Goal: Task Accomplishment & Management: Complete application form

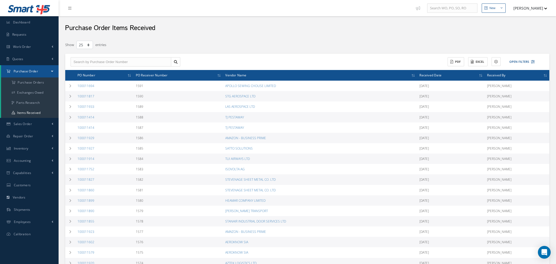
select select "25"
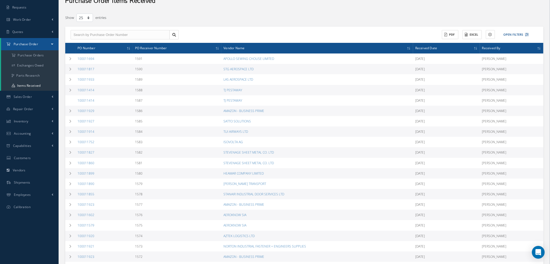
scroll to position [40, 0]
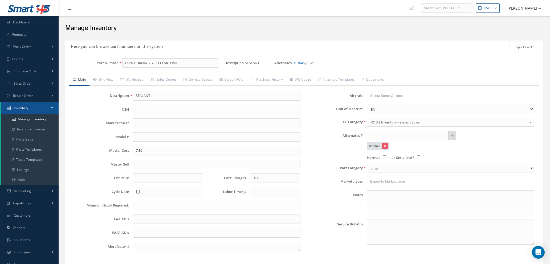
scroll to position [38, 0]
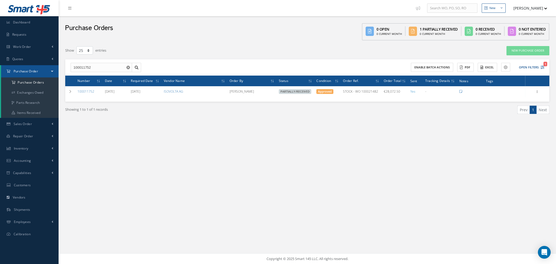
select select "25"
click at [131, 66] on button "button" at bounding box center [129, 68] width 7 height 10
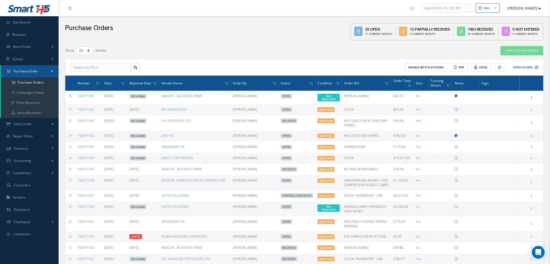
scroll to position [195, 0]
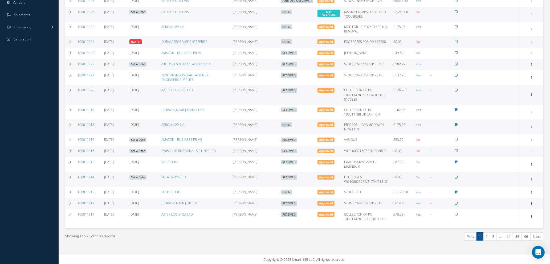
click at [500, 238] on li "…" at bounding box center [500, 237] width 7 height 8
click at [492, 236] on link "3" at bounding box center [493, 237] width 7 height 8
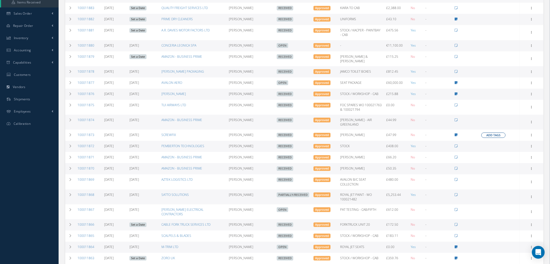
scroll to position [161, 0]
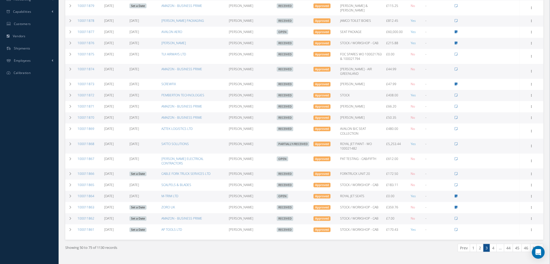
click at [492, 244] on link "4" at bounding box center [493, 248] width 7 height 8
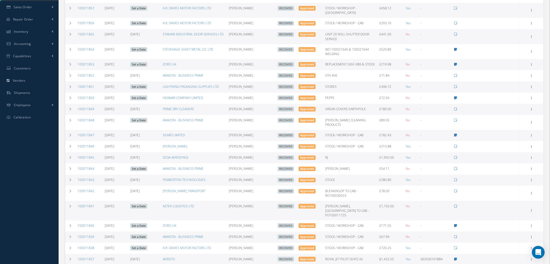
scroll to position [157, 0]
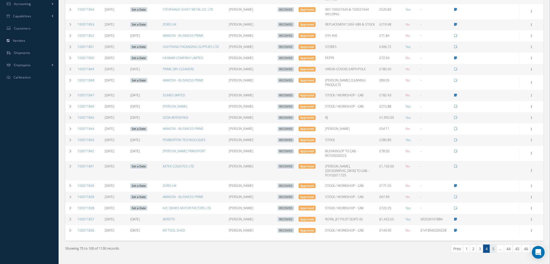
click at [492, 245] on link "5" at bounding box center [493, 249] width 7 height 8
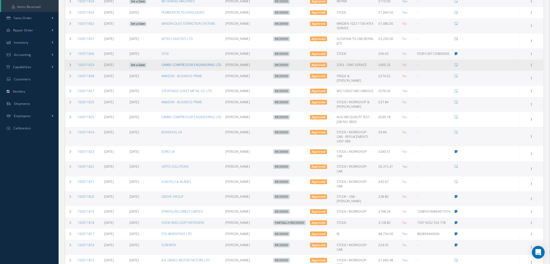
scroll to position [33, 0]
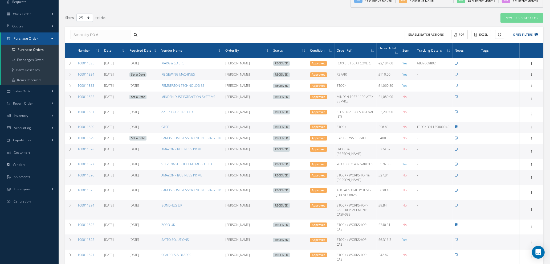
click at [165, 126] on link "GTSE" at bounding box center [165, 127] width 8 height 5
click at [68, 128] on td at bounding box center [70, 127] width 10 height 11
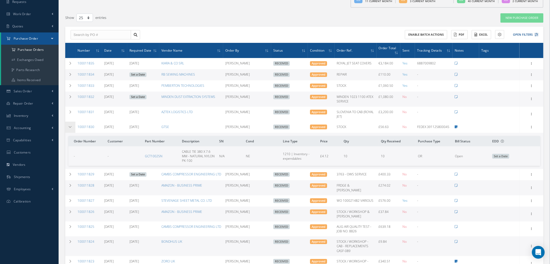
click at [68, 128] on td at bounding box center [70, 127] width 10 height 11
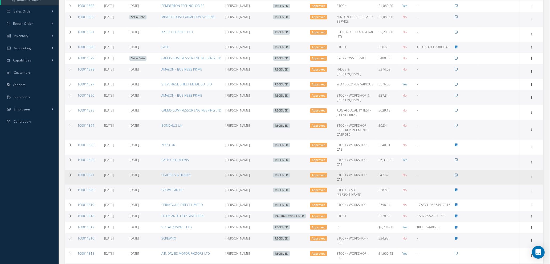
scroll to position [0, 0]
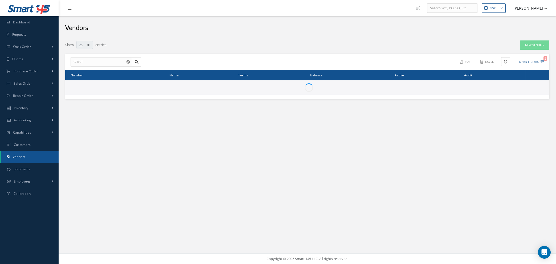
select select "25"
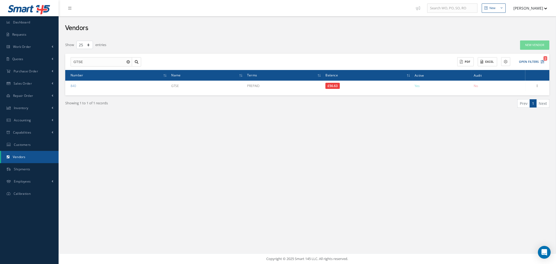
click at [128, 62] on icon "Reset" at bounding box center [128, 61] width 3 height 3
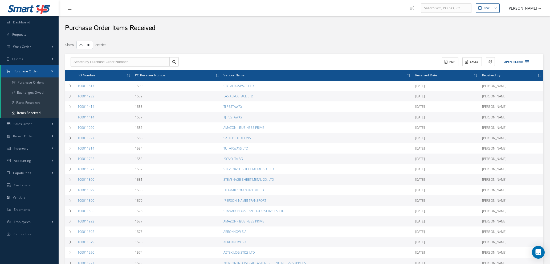
select select "25"
click at [32, 84] on a=1&status_id=2&status_id=3&status_id=5&collapsedFilters"] "Purchase Orders" at bounding box center [30, 83] width 58 height 10
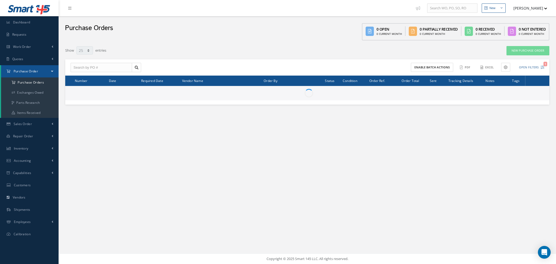
select select "25"
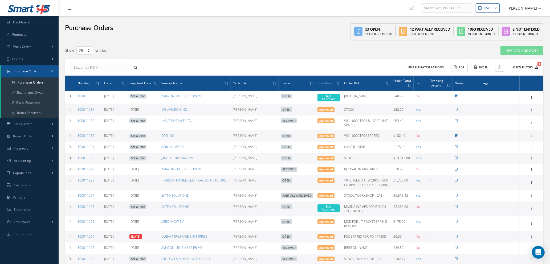
click at [536, 66] on icon "1" at bounding box center [537, 68] width 4 height 4
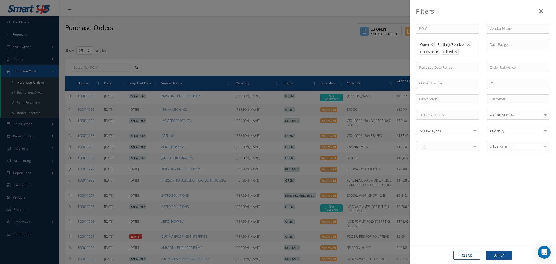
click at [437, 51] on link at bounding box center [437, 51] width 3 height 3
click at [497, 259] on button "Apply" at bounding box center [500, 256] width 26 height 9
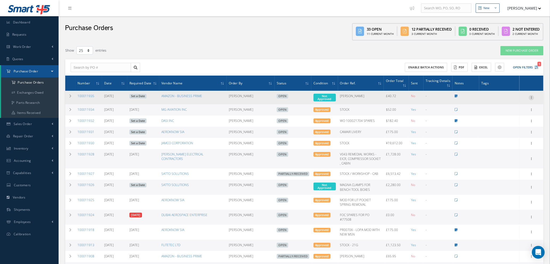
click at [533, 96] on icon at bounding box center [531, 97] width 5 height 4
click at [512, 98] on link "Enter/Update" at bounding box center [507, 101] width 42 height 7
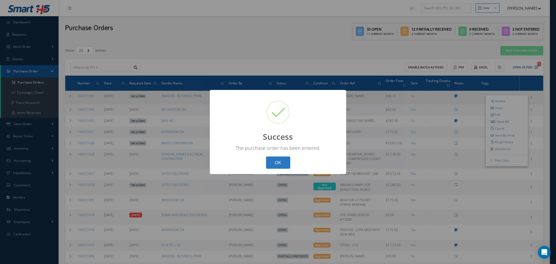
click at [275, 162] on button "OK" at bounding box center [278, 163] width 24 height 13
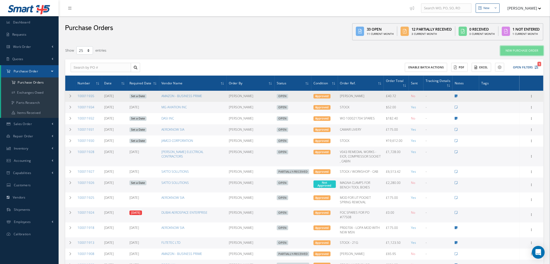
click at [526, 49] on link "New Purchase Order" at bounding box center [522, 50] width 43 height 9
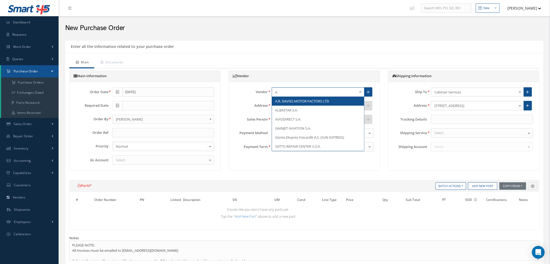
type input "a.r"
click at [280, 100] on span "A.R. DAVIES MOTOR FACTORS LTD" at bounding box center [302, 101] width 54 height 5
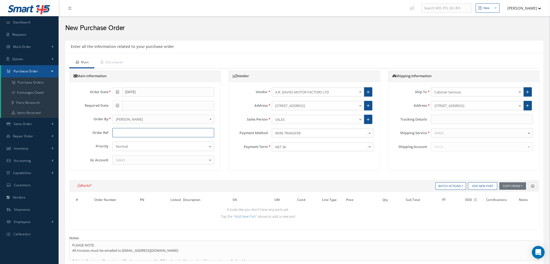
click at [143, 133] on input "text" at bounding box center [163, 133] width 102 height 10
type input "STOCK / WORKSHOP - [GEOGRAPHIC_DATA]"
click at [138, 158] on div "Select" at bounding box center [163, 161] width 102 height 10
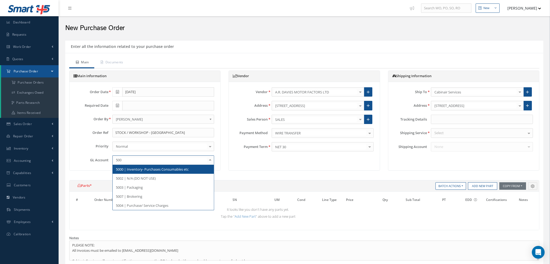
type input "5000"
click at [143, 172] on span "5000 | Inventory- Purchases Consumables etc" at bounding box center [152, 169] width 73 height 5
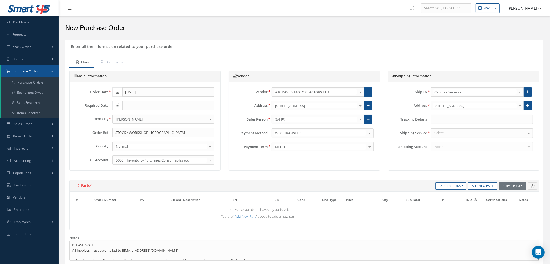
click at [469, 135] on div "Select" at bounding box center [482, 133] width 102 height 10
type input "YOUR"
click at [454, 141] on span "YOUR ROUTING" at bounding box center [447, 142] width 25 height 5
click at [476, 187] on button "Add New Part" at bounding box center [482, 186] width 29 height 7
select select "1"
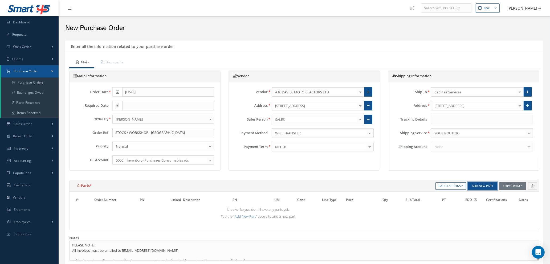
select select "5"
select select "110"
select select "1"
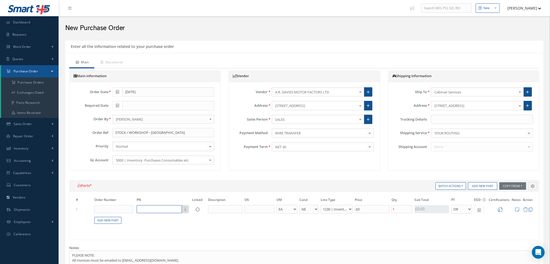
click at [170, 209] on input "text" at bounding box center [159, 209] width 45 height 8
click at [145, 209] on input "text" at bounding box center [159, 209] width 45 height 8
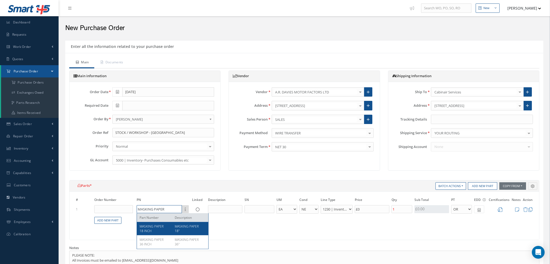
type input "MASKING PAPER"
click at [150, 227] on span "MASKING PAPER 18 INCH" at bounding box center [152, 228] width 24 height 9
type input "£2.06"
type input "MASKING PAPER 18 INCH"
type input "MASKING PAPER 18""
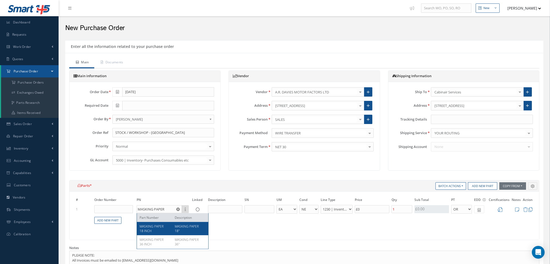
type input "£10.29"
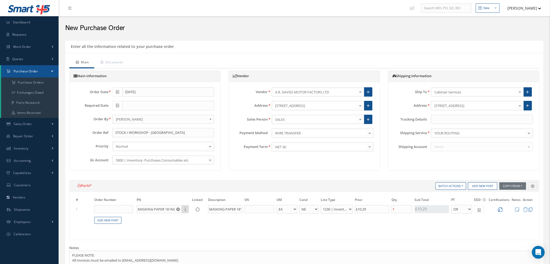
click at [502, 208] on icon at bounding box center [500, 210] width 5 height 5
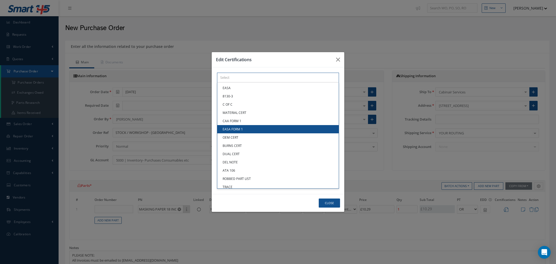
click at [268, 83] on div "× Loading... EASA 8130-3 C OF C MATERIAL CERT CAA FORM 1 EASA FORM 1 OEM CERT B…" at bounding box center [278, 78] width 122 height 10
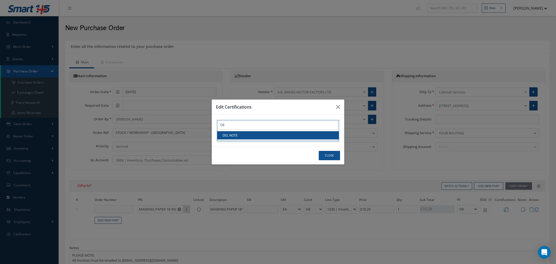
type input "DE"
click at [265, 137] on link "DEL NOTE" at bounding box center [278, 135] width 122 height 8
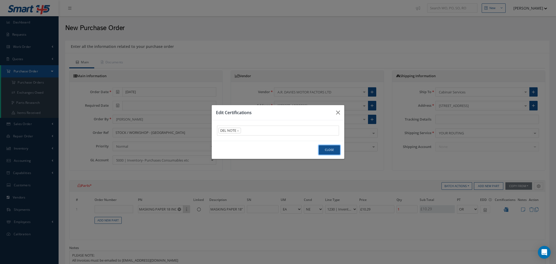
click at [334, 154] on button "Close" at bounding box center [329, 149] width 21 height 9
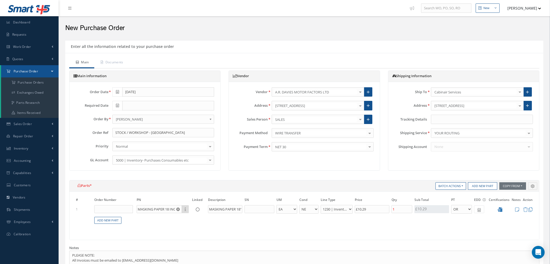
click at [263, 227] on table "# Order Number PN Linked Description SN UM Cond Line Type Price Qty Qty Receive…" at bounding box center [304, 213] width 459 height 33
click at [109, 220] on link "Add New Part" at bounding box center [107, 220] width 27 height 7
select select "1"
select select "5"
select select "110"
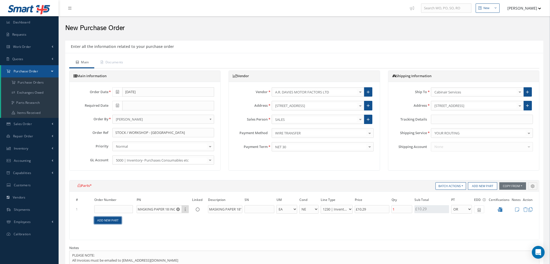
select select "1"
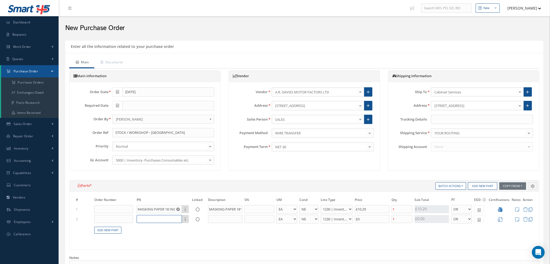
click at [154, 219] on input "text" at bounding box center [159, 219] width 45 height 8
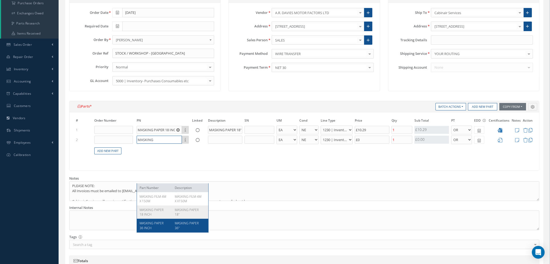
scroll to position [80, 0]
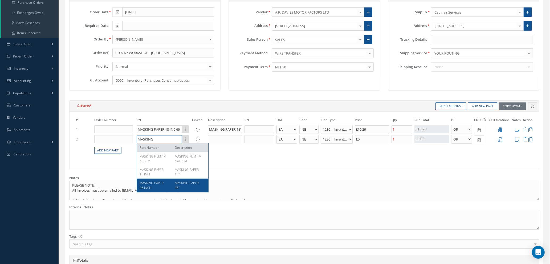
type input "MASKING"
click at [149, 187] on span "MASKING PAPER 36 INCH" at bounding box center [152, 185] width 24 height 9
type input "£6.17"
type input "MASKING PAPER 36 INCH"
type input "MASKING PAPER 36""
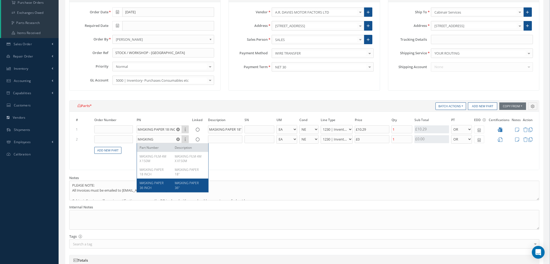
type input "£20.58"
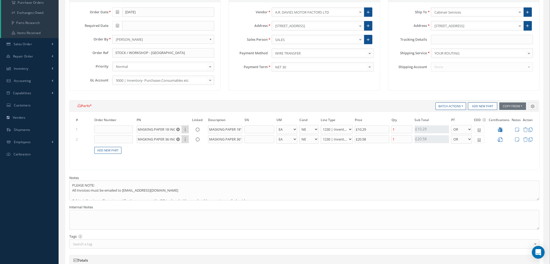
click at [500, 139] on icon at bounding box center [500, 139] width 5 height 5
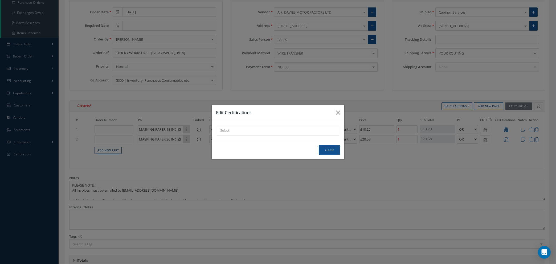
click at [274, 130] on div "× Loading..." at bounding box center [278, 131] width 122 height 10
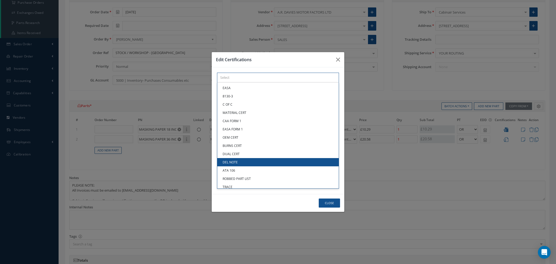
click at [250, 165] on link "DEL NOTE" at bounding box center [278, 162] width 122 height 8
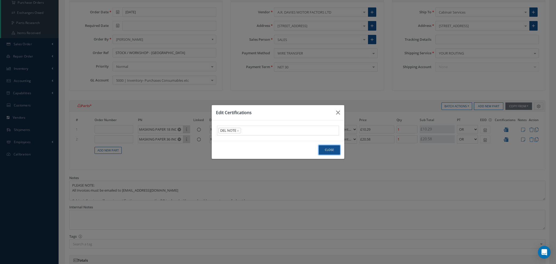
click at [330, 151] on button "Close" at bounding box center [329, 149] width 21 height 9
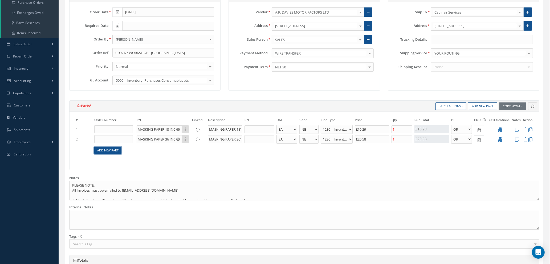
click at [110, 153] on link "Add New Part" at bounding box center [107, 150] width 27 height 7
select select "1"
select select "5"
select select "110"
select select "1"
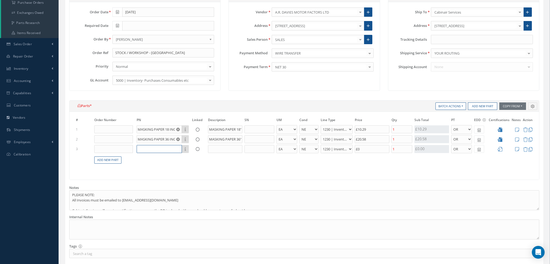
click at [154, 145] on input "text" at bounding box center [159, 149] width 45 height 8
type input "14-66-72"
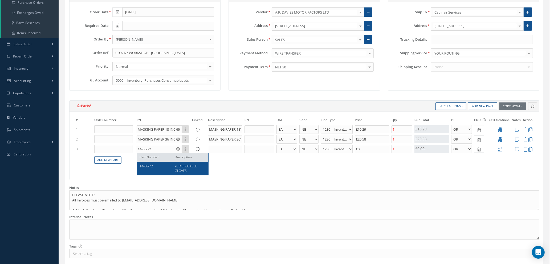
click at [153, 170] on div "14-66-72" at bounding box center [155, 168] width 31 height 9
type input "£8.96"
type input "XL DISPOSABLE GLOVES"
type input "£13.95"
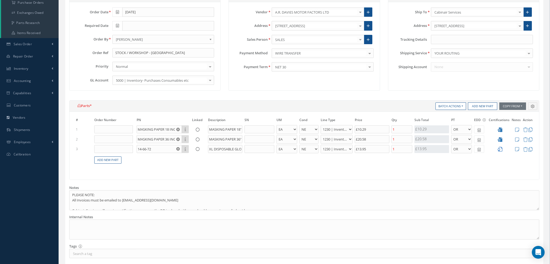
click at [501, 149] on icon at bounding box center [500, 149] width 5 height 5
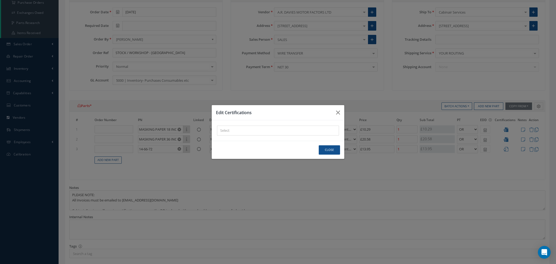
click at [254, 132] on div "× Loading..." at bounding box center [278, 131] width 122 height 10
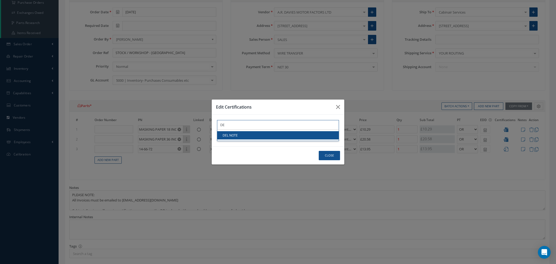
type input "DE"
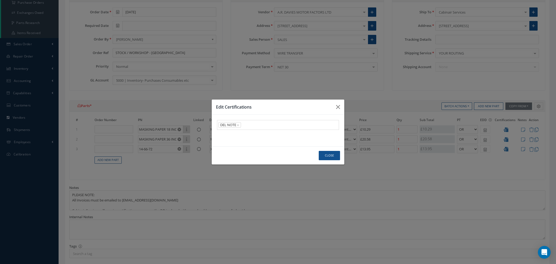
click at [254, 135] on link "DEL NOTE" at bounding box center [278, 135] width 122 height 8
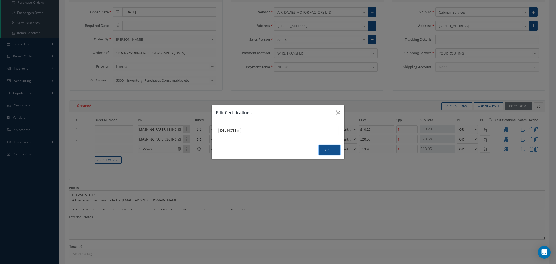
click at [323, 149] on button "Close" at bounding box center [329, 149] width 21 height 9
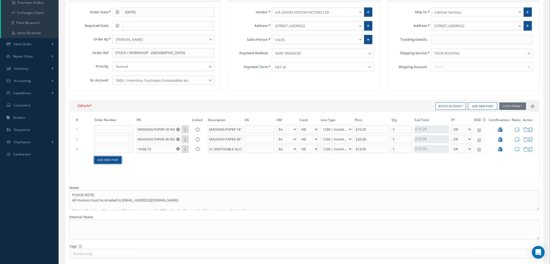
click at [103, 162] on link "Add New Part" at bounding box center [107, 160] width 27 height 7
select select "1"
select select "5"
select select "110"
select select "1"
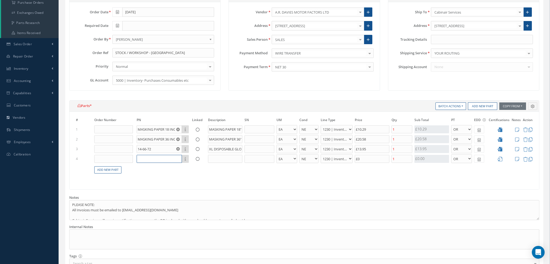
click at [148, 159] on input "text" at bounding box center [159, 159] width 45 height 8
click at [404, 151] on input "1" at bounding box center [402, 149] width 21 height 8
type input "£34.07"
type input "10"
click at [145, 156] on input "text" at bounding box center [159, 159] width 45 height 8
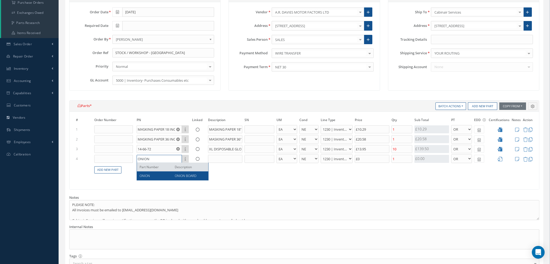
type input "ONION"
click at [162, 179] on div "ONION ONION BOARD" at bounding box center [172, 176] width 71 height 9
type input "£34.97"
type input "ONION BOARD"
click at [368, 160] on input "£4.5" at bounding box center [372, 159] width 35 height 8
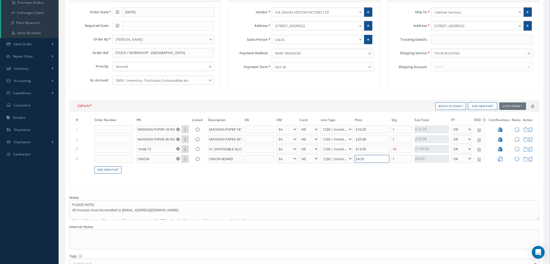
type input "£4.50"
drag, startPoint x: 500, startPoint y: 160, endPoint x: 492, endPoint y: 160, distance: 8.3
click at [501, 160] on icon at bounding box center [500, 159] width 5 height 5
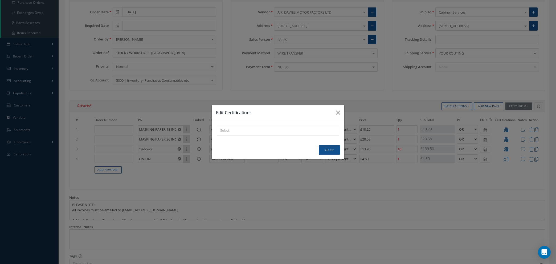
click at [229, 133] on div "× Loading..." at bounding box center [278, 131] width 122 height 10
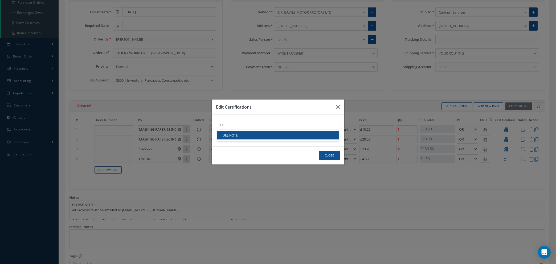
type input "DEL"
click at [229, 133] on link "DEL NOTE" at bounding box center [278, 135] width 122 height 8
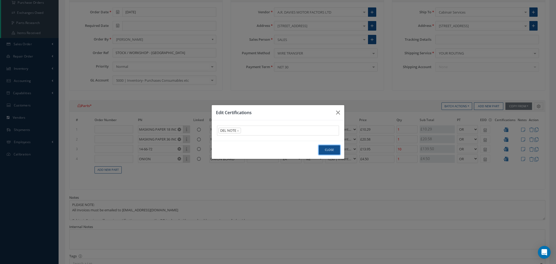
click at [327, 148] on button "Close" at bounding box center [329, 149] width 21 height 9
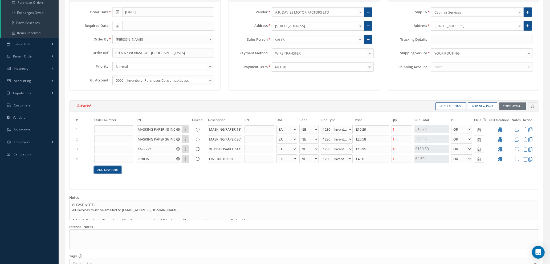
click at [108, 167] on link "Add New Part" at bounding box center [107, 170] width 27 height 7
select select "1"
select select "5"
select select "110"
select select "1"
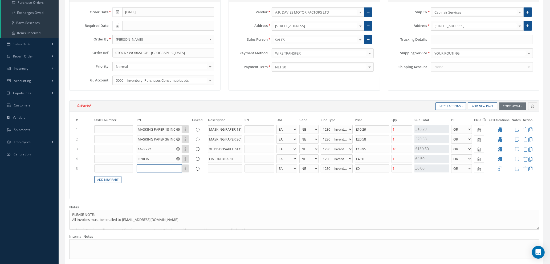
click at [166, 169] on input "text" at bounding box center [159, 169] width 45 height 8
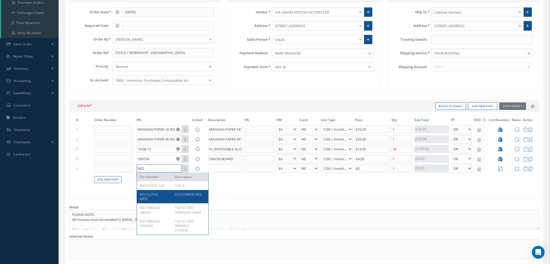
type input "RED"
click at [160, 196] on div "RED SCOTCH BRITE" at bounding box center [155, 196] width 31 height 9
type input "£38.27"
type input "RED SCOTCH BRITE"
type input "SCOTCHBRITE RED"
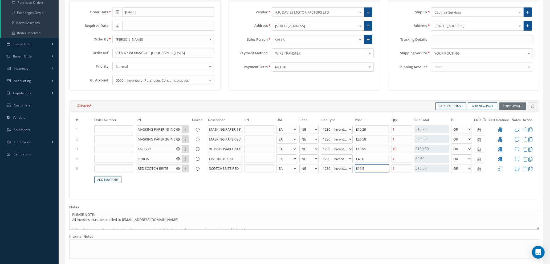
click at [372, 168] on input "£16.5" at bounding box center [372, 169] width 35 height 8
type input "£16.50"
drag, startPoint x: 502, startPoint y: 167, endPoint x: 478, endPoint y: 167, distance: 23.7
click at [502, 167] on icon at bounding box center [500, 169] width 5 height 5
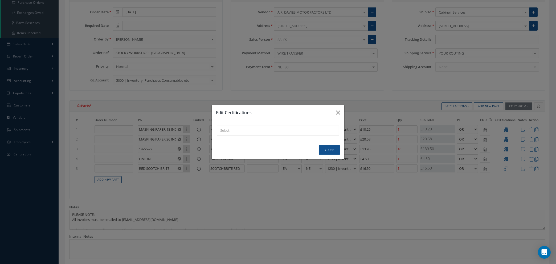
click at [260, 131] on div "× Loading..." at bounding box center [278, 131] width 122 height 10
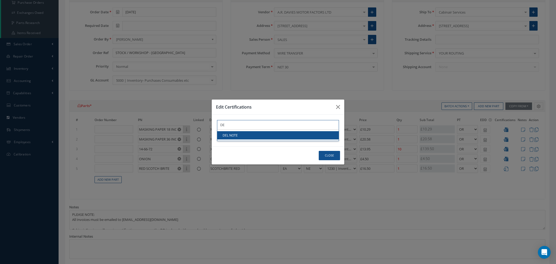
type input "DE"
click at [258, 135] on link "DEL NOTE" at bounding box center [278, 135] width 122 height 8
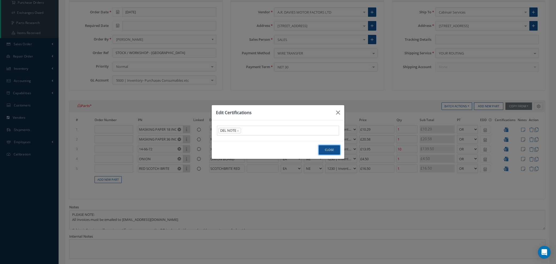
click at [334, 149] on button "Close" at bounding box center [329, 149] width 21 height 9
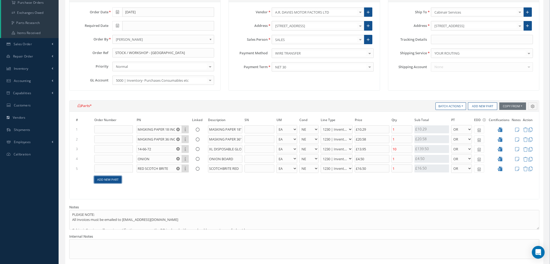
click at [106, 181] on link "Add New Part" at bounding box center [107, 179] width 27 height 7
select select "1"
select select "5"
select select "110"
select select "1"
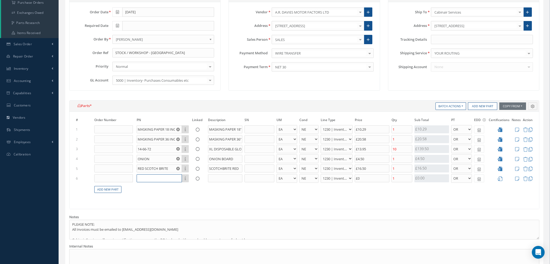
click at [148, 180] on input "text" at bounding box center [159, 179] width 45 height 8
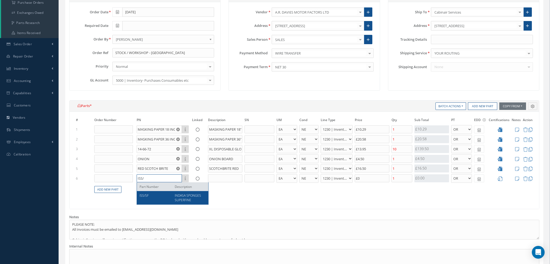
type input "ISS/"
click at [146, 198] on span "ISS/SF" at bounding box center [144, 195] width 9 height 5
type input "£43.59"
type input "ISS/SF"
type input "INDASA SPONGES SUPERFINE"
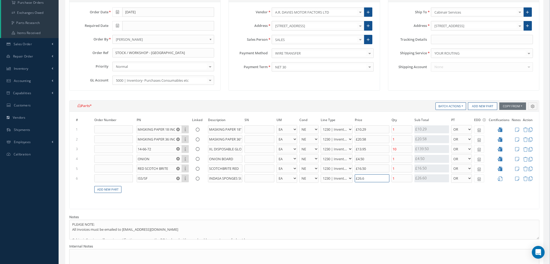
click at [371, 176] on input "£26.6" at bounding box center [372, 179] width 35 height 8
type input "£26.60"
click at [396, 178] on input "1" at bounding box center [402, 179] width 21 height 8
type input "£38.27"
type input "£48.91"
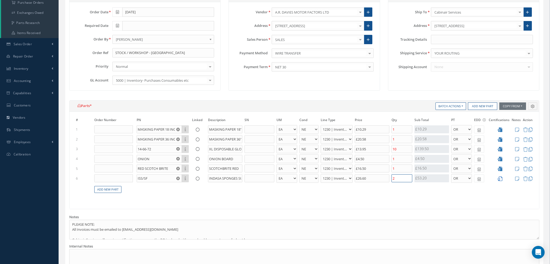
type input "2"
click at [501, 179] on icon at bounding box center [500, 179] width 5 height 5
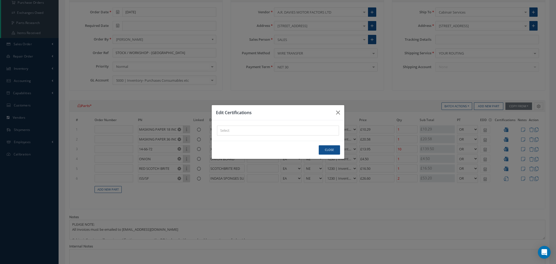
click at [237, 132] on div "× Loading..." at bounding box center [278, 131] width 122 height 10
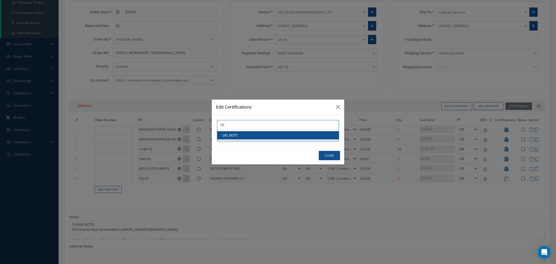
type input "DE"
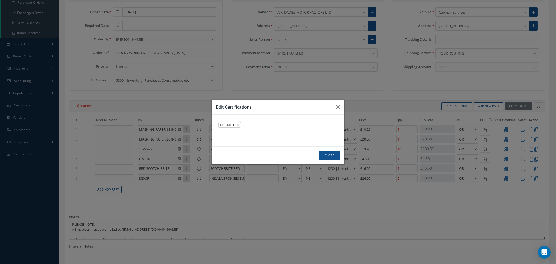
click at [236, 135] on link "DEL NOTE" at bounding box center [278, 135] width 122 height 8
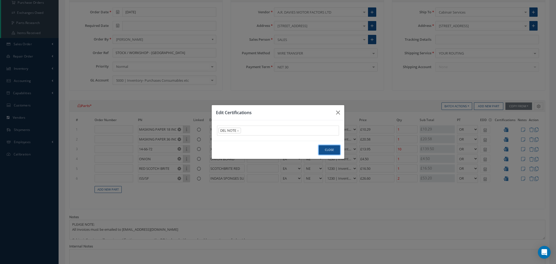
click at [330, 152] on button "Close" at bounding box center [329, 149] width 21 height 9
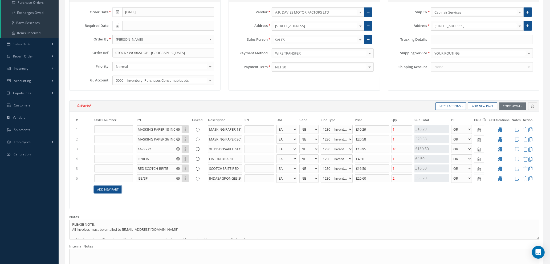
click at [111, 189] on link "Add New Part" at bounding box center [107, 189] width 27 height 7
select select "1"
select select "5"
select select "110"
select select "1"
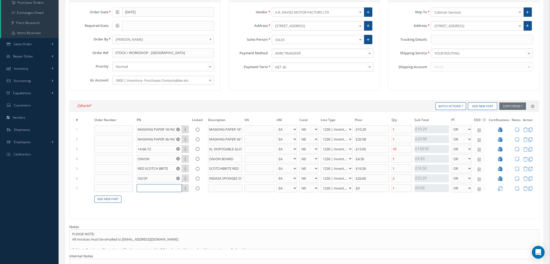
click at [152, 185] on input "text" at bounding box center [159, 188] width 45 height 8
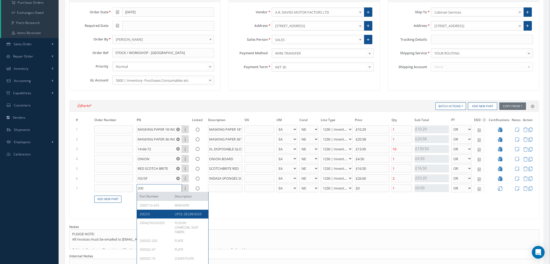
type input "200"
click at [187, 211] on div "2002/5 UPOL DEGREASER" at bounding box center [172, 214] width 71 height 9
type input "£53.2"
type input "2002/5"
type input "UPOL DEGREASER"
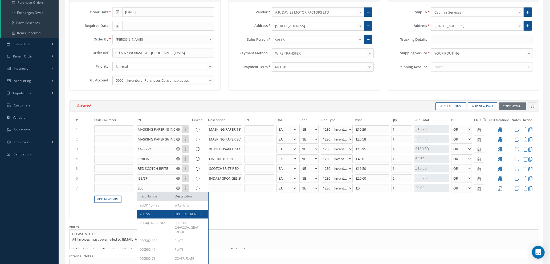
select select "88"
type input "£21.41"
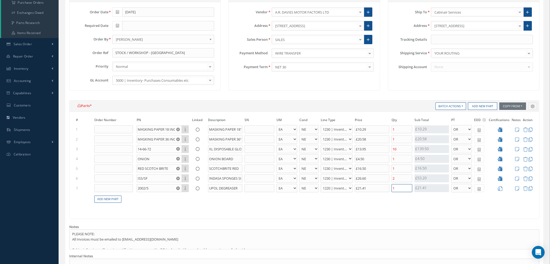
click at [403, 186] on input "1" at bounding box center [402, 188] width 21 height 8
type input "£48.91"
type input "£57.48"
type input "2"
click at [500, 189] on icon at bounding box center [500, 189] width 5 height 5
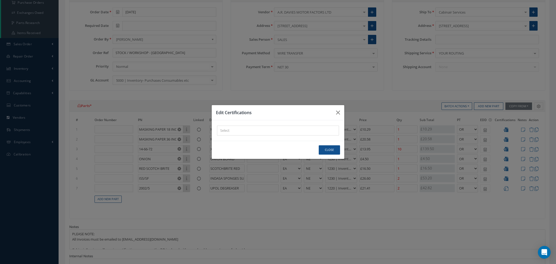
click at [245, 131] on div "× Loading..." at bounding box center [278, 131] width 122 height 10
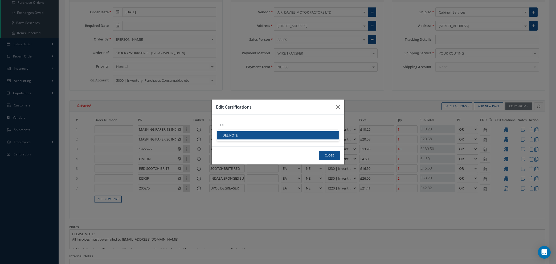
type input "DE"
click at [244, 134] on link "DEL NOTE" at bounding box center [278, 135] width 122 height 8
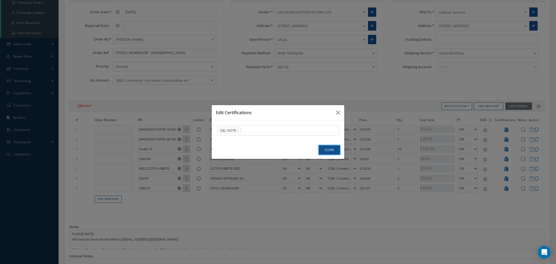
click at [329, 148] on button "Close" at bounding box center [329, 149] width 21 height 9
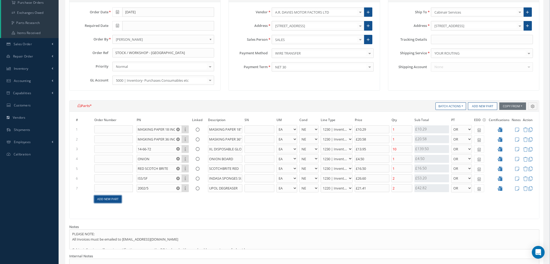
click at [101, 201] on link "Add New Part" at bounding box center [107, 199] width 27 height 7
select select "1"
select select "5"
select select "110"
select select "1"
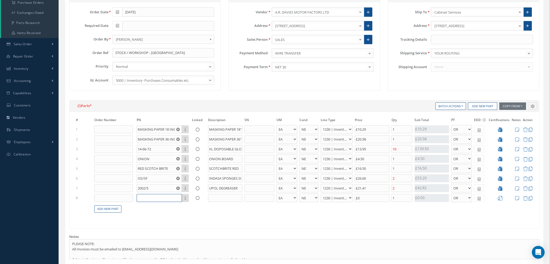
click at [154, 198] on input "text" at bounding box center [159, 198] width 45 height 8
click at [525, 199] on icon at bounding box center [525, 198] width 5 height 5
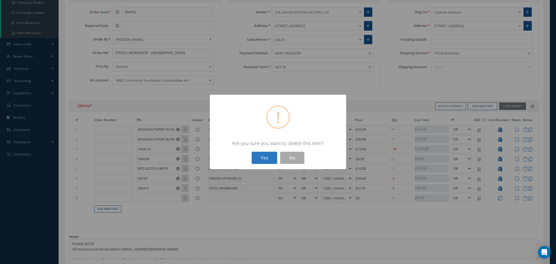
click at [264, 152] on button "Yes" at bounding box center [265, 158] width 26 height 13
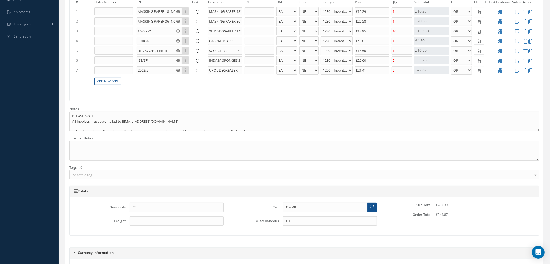
scroll to position [264, 0]
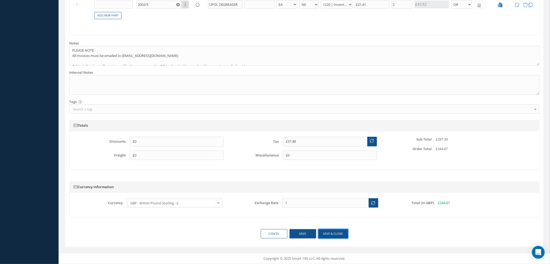
click at [328, 235] on button "Save & close" at bounding box center [333, 233] width 30 height 9
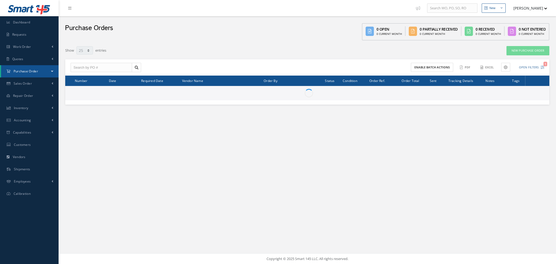
select select "25"
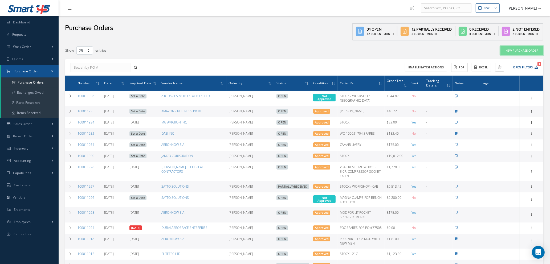
click at [526, 50] on link "New Purchase Order" at bounding box center [522, 50] width 43 height 9
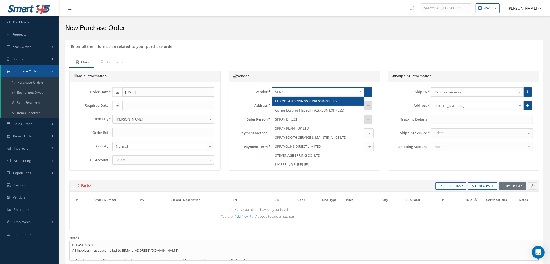
type input "SPRAY"
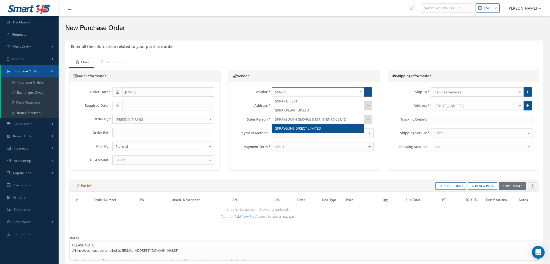
click at [278, 128] on span "SPRAYGUNS DIRECT LIMITED" at bounding box center [298, 128] width 46 height 5
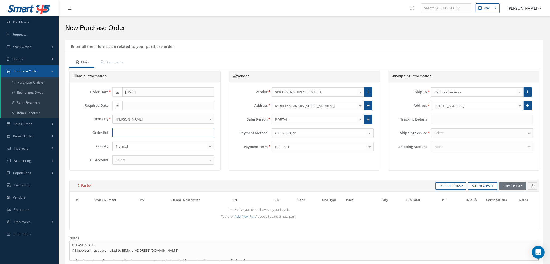
click at [116, 129] on input "text" at bounding box center [163, 133] width 102 height 10
type input "STOCK / WORKSHOP - [GEOGRAPHIC_DATA]"
click at [142, 162] on div "Select" at bounding box center [163, 161] width 102 height 10
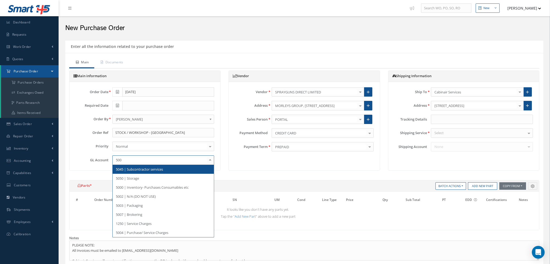
type input "5000"
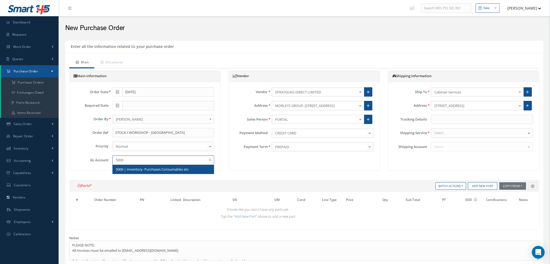
click at [142, 173] on span "5000 | Inventory- Purchases Consumables etc" at bounding box center [164, 169] width 102 height 9
click at [444, 135] on div "Select" at bounding box center [482, 133] width 102 height 10
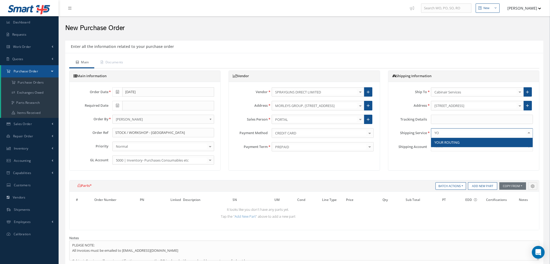
type input "YOU"
click at [445, 140] on span "YOUR ROUTING" at bounding box center [447, 142] width 25 height 5
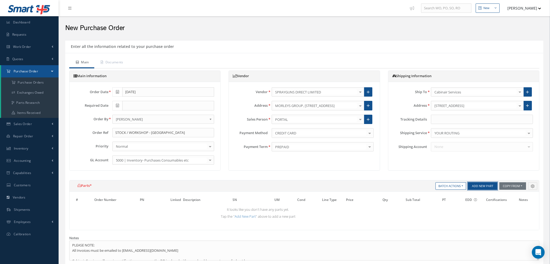
click at [477, 183] on button "Add New Part" at bounding box center [482, 186] width 29 height 7
select select "1"
select select "5"
select select "110"
select select "1"
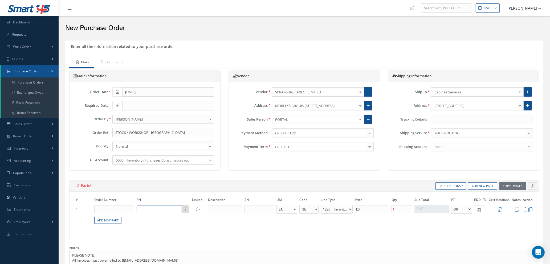
click at [154, 209] on input "text" at bounding box center [159, 209] width 45 height 8
click at [152, 205] on td "Part Number Description" at bounding box center [163, 210] width 55 height 10
click at [152, 207] on input "text" at bounding box center [159, 209] width 45 height 8
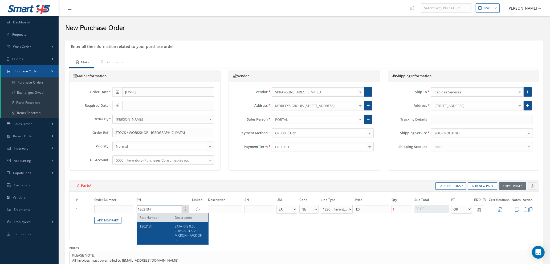
type input "1202134"
click at [188, 236] on span "SATA RPS 0.6L CUPS & LIDS 200 MICRON - PACK OF 50" at bounding box center [188, 233] width 27 height 18
type input "£11.46"
type input "SATA RPS 0.6L CUPS & LIDS 200 MICRON - PACK OF 50"
select select "7"
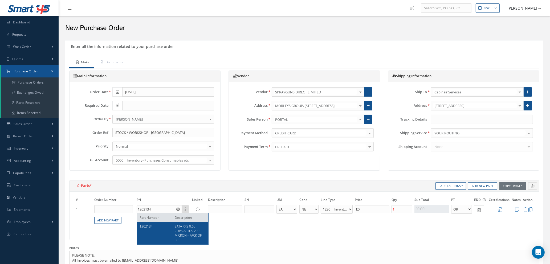
type input "£57.3"
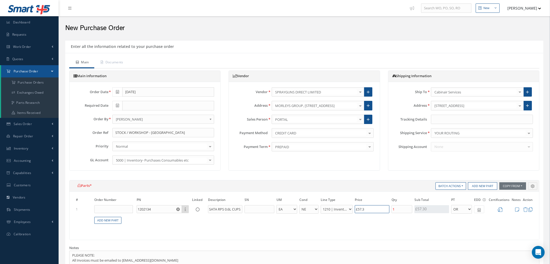
drag, startPoint x: 384, startPoint y: 208, endPoint x: 297, endPoint y: 198, distance: 87.0
click at [298, 199] on table "# Order Number PN Linked Description SN UM Cond Line Type Price Qty Qty Receive…" at bounding box center [304, 213] width 459 height 33
type input "£1.2"
type input "£6"
type input "£13.6"
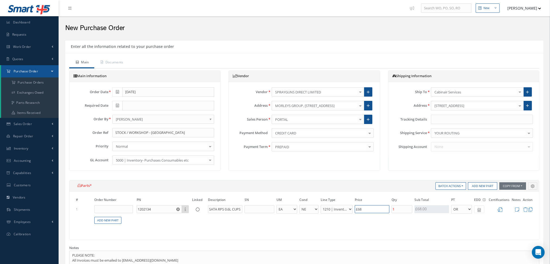
type input "£68."
type input "£13.74"
type input "£68.7"
type input "£13.75"
type input "£68.76"
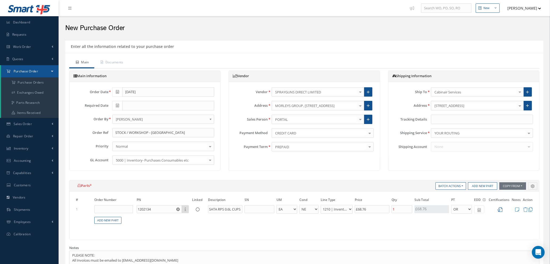
click at [500, 209] on icon at bounding box center [500, 210] width 5 height 5
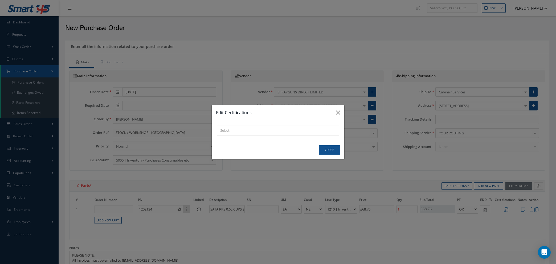
click at [252, 131] on div "× Loading..." at bounding box center [278, 131] width 122 height 10
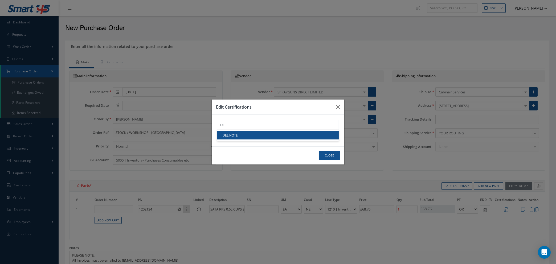
type input "DE"
click at [252, 136] on link "DEL NOTE" at bounding box center [278, 135] width 122 height 8
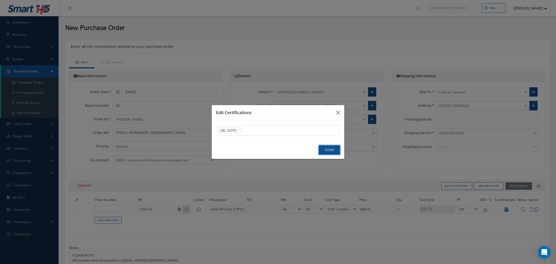
click at [319, 147] on button "Close" at bounding box center [329, 149] width 21 height 9
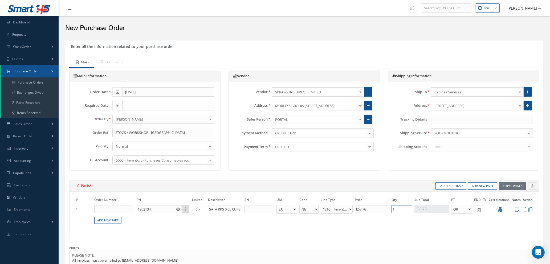
click at [403, 209] on input "1" at bounding box center [402, 209] width 21 height 8
type input "£0"
type input "£27.5"
type input "2"
click at [106, 219] on link "Add New Part" at bounding box center [107, 220] width 27 height 7
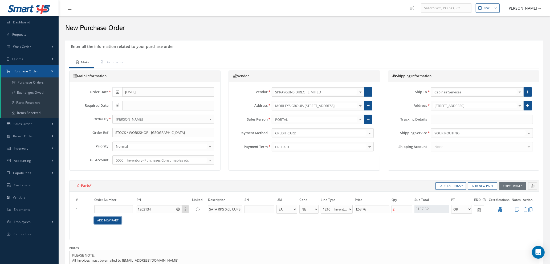
select select "1"
select select "5"
select select "110"
select select "1"
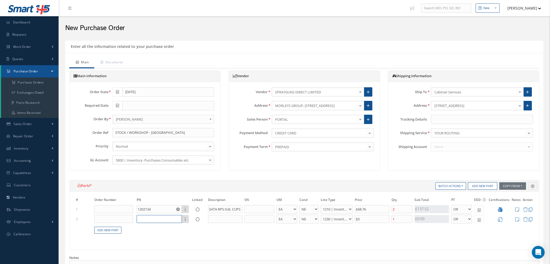
click at [145, 217] on input "text" at bounding box center [159, 219] width 45 height 8
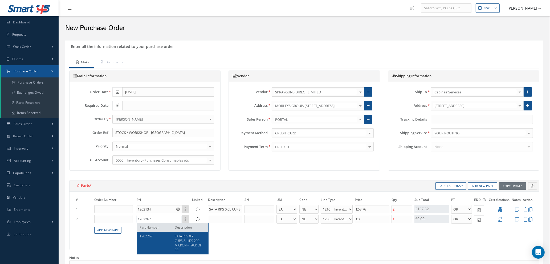
type input "1202267"
click at [182, 241] on span "SATA RPS 0.9 CUPS & LIDS 200 MICRON - PACK OF 50" at bounding box center [188, 243] width 27 height 18
type input "£41.36"
type input "SATA RPS 0.9 CUPS & LIDS 200 MICRON - PACK OF 50"
select select "7"
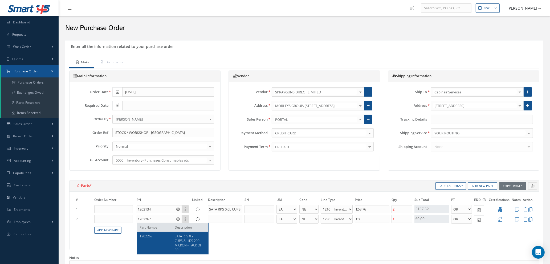
type input "£69.26"
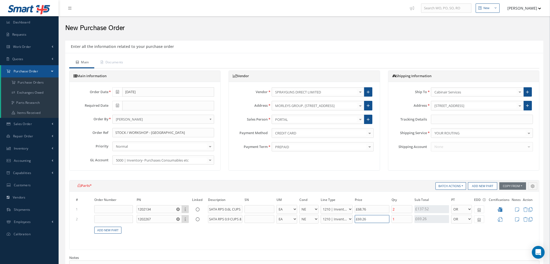
drag, startPoint x: 377, startPoint y: 219, endPoint x: 194, endPoint y: 211, distance: 183.2
click at [264, 217] on tr "2 1202267 Part Number Description SATA RPS 0.9 CUPS & LIDS 200 MICRON - PACK OF…" at bounding box center [304, 220] width 459 height 10
type input "£29.1"
type input "£8"
type input "£44.1"
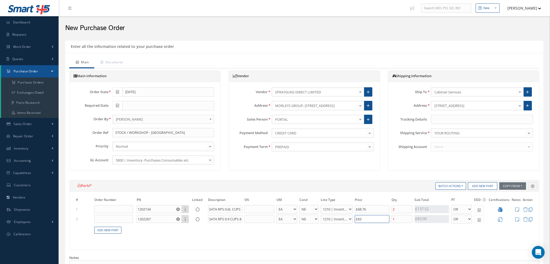
type input "£83."
type input "£44.12"
type input "£83.1"
type input "£44.13"
type input "£83.11"
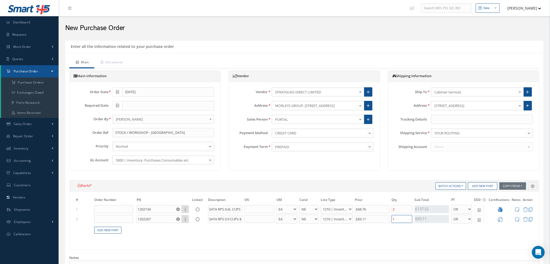
click at [398, 220] on input "1" at bounding box center [402, 219] width 21 height 8
type input "£27.5"
type input "£60.75"
type input "2"
click at [501, 220] on icon at bounding box center [500, 219] width 5 height 5
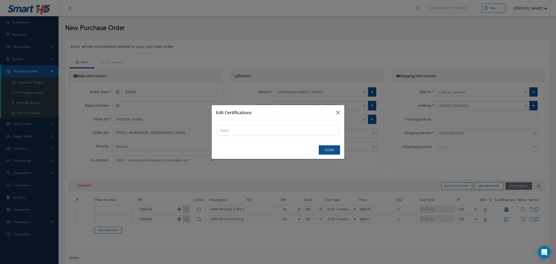
click at [226, 128] on div at bounding box center [276, 130] width 119 height 7
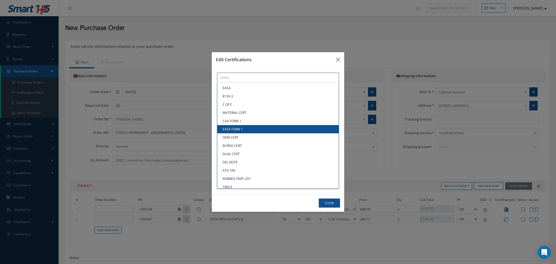
click at [227, 83] on div "× Loading... EASA 8130-3 C OF C MATERIAL CERT CAA FORM 1 EASA FORM 1 OEM CERT B…" at bounding box center [278, 78] width 122 height 10
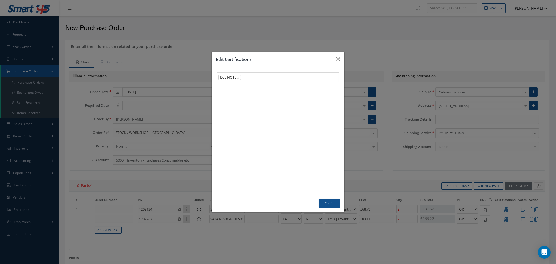
click at [225, 161] on link "DEL NOTE" at bounding box center [278, 162] width 122 height 8
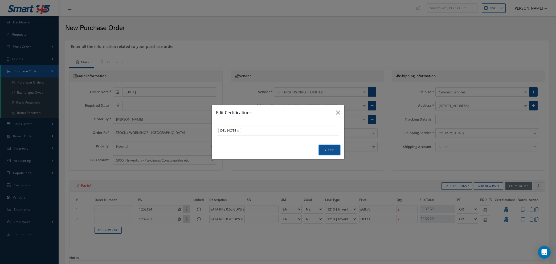
click at [327, 149] on button "Close" at bounding box center [329, 149] width 21 height 9
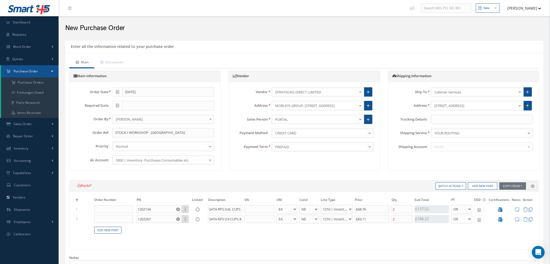
scroll to position [160, 0]
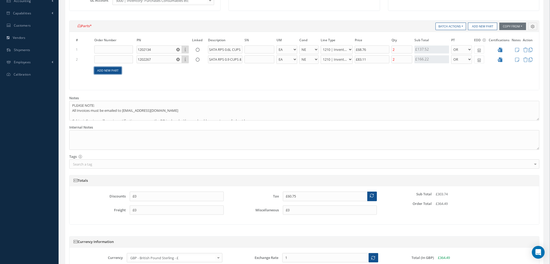
click at [104, 72] on link "Add New Part" at bounding box center [107, 70] width 27 height 7
select select "1"
select select "5"
select select "110"
select select "1"
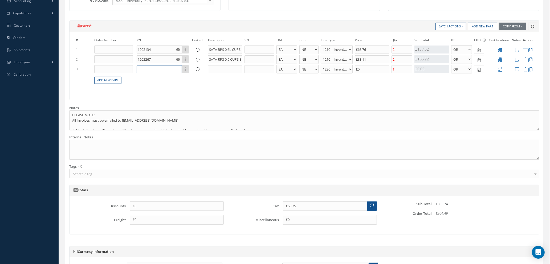
click at [146, 71] on input "text" at bounding box center [159, 69] width 45 height 8
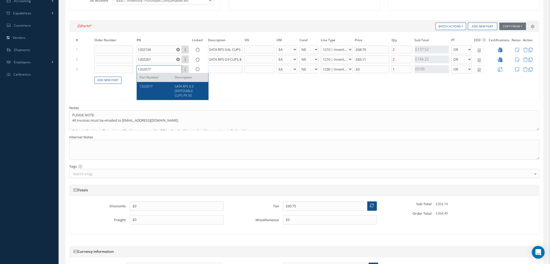
type input "1202077"
click at [158, 92] on div "1202077" at bounding box center [155, 91] width 31 height 14
type input "£71.66"
type input "SATA RPS 0.3 DISPOSABLE CUPS PK 50"
type input "£54.54"
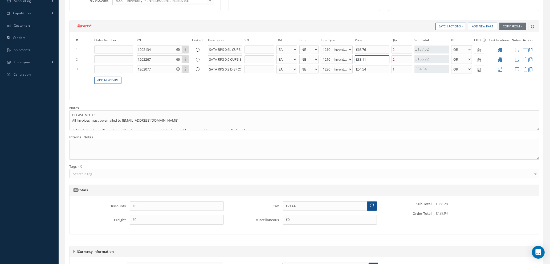
drag, startPoint x: 369, startPoint y: 59, endPoint x: 311, endPoint y: 57, distance: 57.6
click at [311, 57] on tr "2 1202267 Part Number Description SATA RPS 0.9 CUPS & LIDS 200 MICRON - PACK OF…" at bounding box center [304, 60] width 459 height 10
drag, startPoint x: 379, startPoint y: 72, endPoint x: 304, endPoint y: 67, distance: 75.0
click at [304, 67] on tr "3 1202077 Part Number Description SATA RPS 0.3 DISPOSABLE CUPS PK 50 - BAG BX C…" at bounding box center [304, 69] width 459 height 10
type input "£61.95"
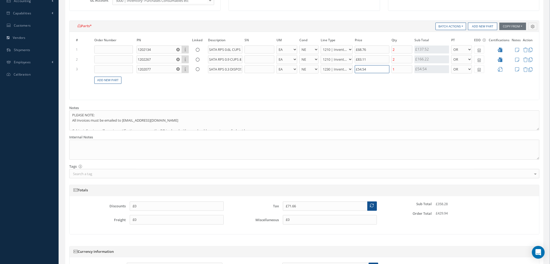
type input "£6"
type input "£74.55"
type input "£69."
type input "£74.59"
type input "£69.2"
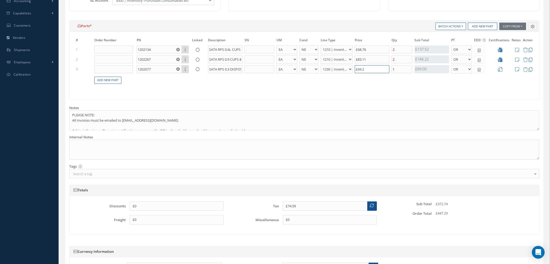
type input "£74.6"
type input "£69.26"
drag, startPoint x: 374, startPoint y: 71, endPoint x: 288, endPoint y: 65, distance: 87.1
click at [288, 65] on tr "3 1202077 Part Number Description SATA RPS 0.3 DISPOSABLE CUPS PK 50 - BAG BX C…" at bounding box center [304, 69] width 459 height 10
type input "£61.75"
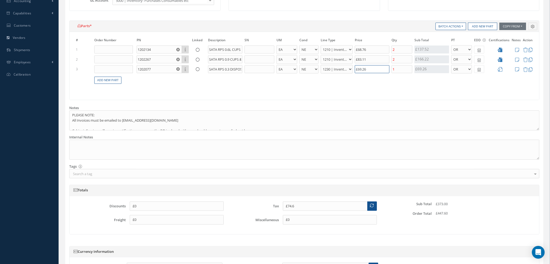
type input "£5"
type input "£71.55"
type input "£54."
type input "£71.65"
type input "£54.5"
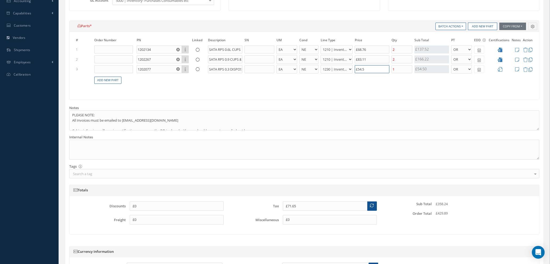
type input "£71.66"
type input "£54.54"
drag, startPoint x: 374, startPoint y: 50, endPoint x: 329, endPoint y: 46, distance: 44.6
click at [329, 46] on tr "1 1202134 Part Number Description SATA RPS 0.6L CUPS & LIDS 200 MICRON - PACK O…" at bounding box center [304, 50] width 459 height 10
type input "£46.15"
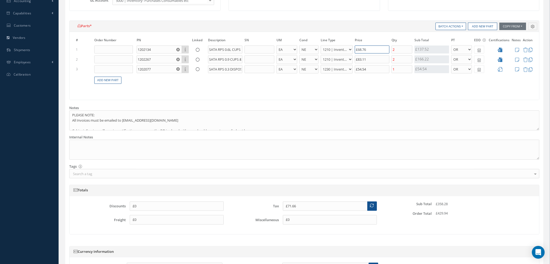
type input "£5"
type input "£66.95"
type input "£57."
type input "£67.07"
type input "£57.30"
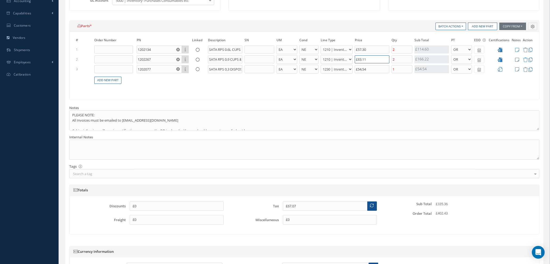
drag, startPoint x: 375, startPoint y: 59, endPoint x: 278, endPoint y: 49, distance: 97.2
click at [287, 50] on tbody "1 1202134 Part Number Description SATA RPS 0.6L CUPS & LIDS 200 MICRON - PACK O…" at bounding box center [304, 68] width 459 height 46
type input "£36.23"
type input "£6"
type input "£61.43"
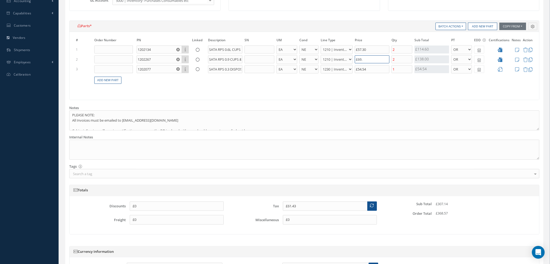
type input "£69.0"
type input "£61.45"
type input "£69.06"
type input "£61.43"
type input "£69"
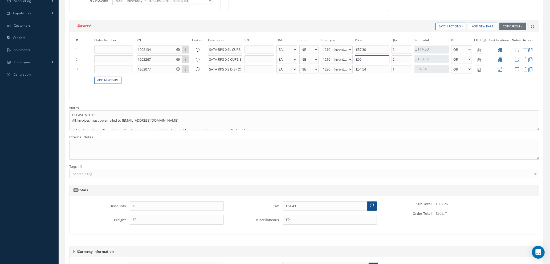
type input "£36.23"
type input "£6"
type input "£61.43"
type input "£69."
type input "£61.51"
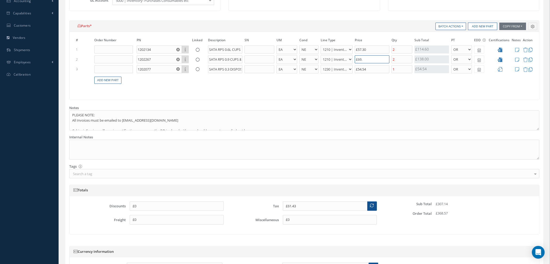
type input "£69.2"
type input "£61.53"
type input "£69.26"
drag, startPoint x: 374, startPoint y: 70, endPoint x: 341, endPoint y: 68, distance: 33.1
click at [341, 68] on tr "3 1202077 Part Number Description SATA RPS 0.3 DISPOSABLE CUPS PK 50 - BAG BX C…" at bounding box center [304, 69] width 459 height 10
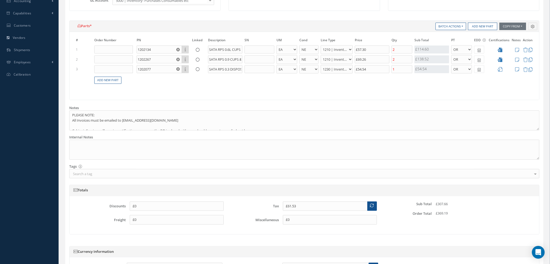
drag, startPoint x: 337, startPoint y: 81, endPoint x: 417, endPoint y: 71, distance: 80.3
click at [339, 81] on table "# Order Number PN Linked Description SN UM Cond Line Type Price Qty Qty Receive…" at bounding box center [304, 63] width 459 height 53
drag, startPoint x: 401, startPoint y: 66, endPoint x: 401, endPoint y: 70, distance: 3.5
click at [401, 69] on input "1" at bounding box center [402, 69] width 21 height 8
type input "£50.62"
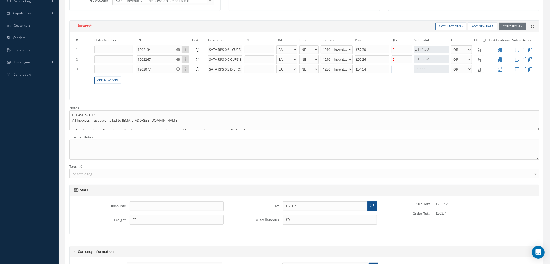
type input "£72.44"
type input "2"
click at [396, 84] on table "# Order Number PN Linked Description SN UM Cond Line Type Price Qty Qty Receive…" at bounding box center [304, 63] width 459 height 53
click at [101, 79] on link "Add New Part" at bounding box center [107, 80] width 27 height 7
select select "1"
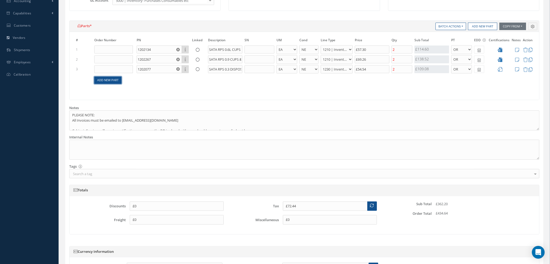
select select "5"
select select "110"
select select "1"
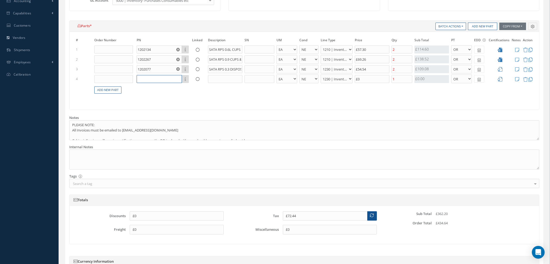
click at [156, 78] on input "text" at bounding box center [159, 79] width 45 height 8
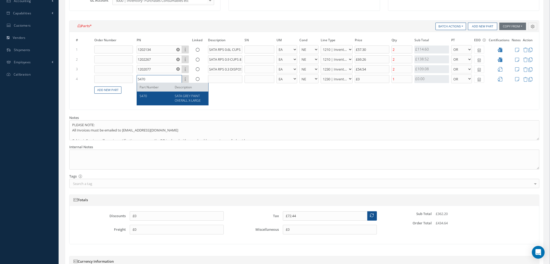
type input "5470"
click at [159, 101] on div "5470" at bounding box center [155, 98] width 31 height 9
type input "£81.96"
type input "SATA GREY PAINT OVERALL X-LARGE"
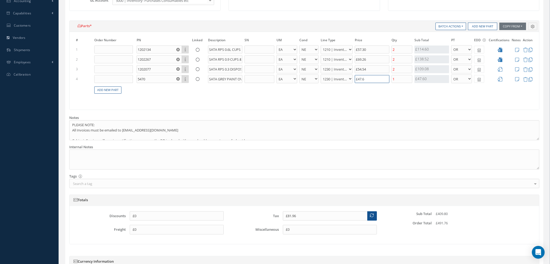
click at [374, 81] on input "£47.6" at bounding box center [372, 79] width 35 height 8
type input "£47.60"
click at [399, 79] on input "1" at bounding box center [402, 79] width 21 height 8
type input "£72.44"
type input "£91.48"
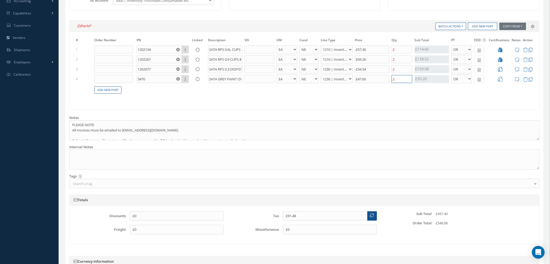
type input "2"
click at [501, 70] on icon at bounding box center [500, 69] width 5 height 5
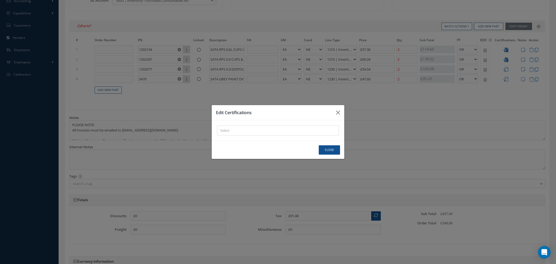
click at [299, 132] on div "× Loading..." at bounding box center [278, 131] width 122 height 10
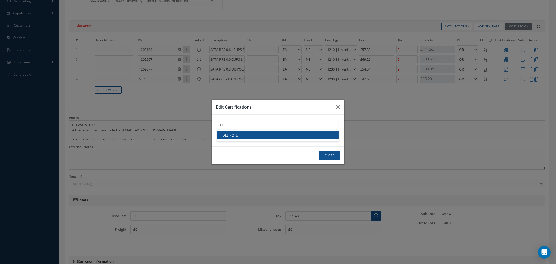
type input "DE"
click at [291, 137] on link "DEL NOTE" at bounding box center [278, 135] width 122 height 8
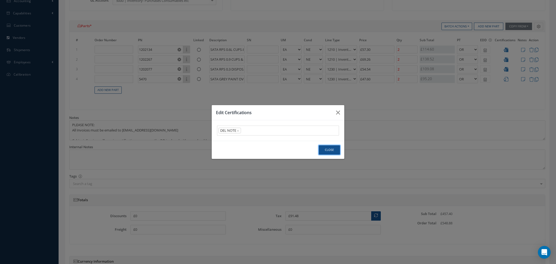
click at [331, 149] on button "Close" at bounding box center [329, 149] width 21 height 9
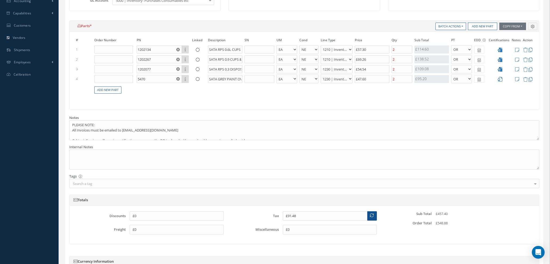
click at [499, 78] on icon at bounding box center [500, 79] width 5 height 5
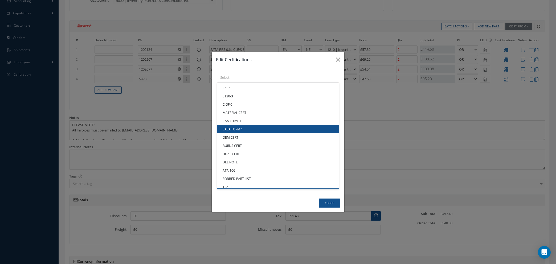
click at [249, 83] on div "× Loading... EASA 8130-3 C OF C MATERIAL CERT CAA FORM 1 EASA FORM 1 OEM CERT B…" at bounding box center [278, 78] width 122 height 10
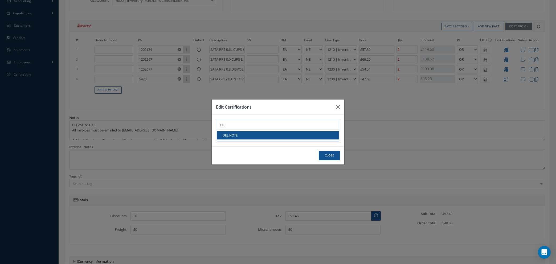
type input "DE"
click at [246, 137] on link "DEL NOTE" at bounding box center [278, 135] width 122 height 8
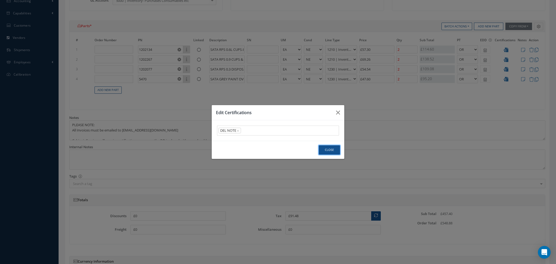
click at [329, 152] on button "Close" at bounding box center [329, 149] width 21 height 9
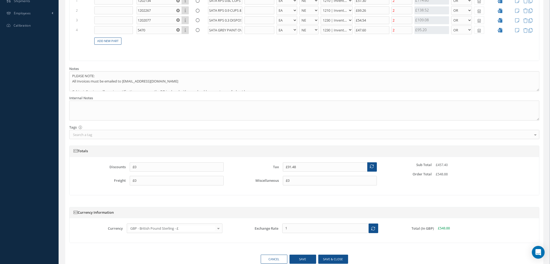
scroll to position [234, 0]
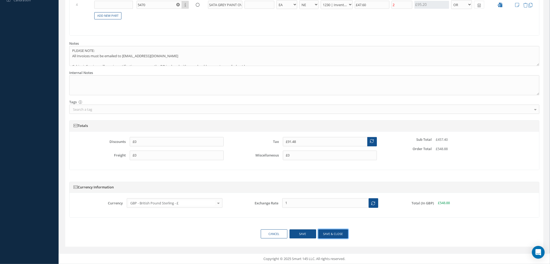
click at [326, 234] on button "Save & close" at bounding box center [333, 234] width 30 height 9
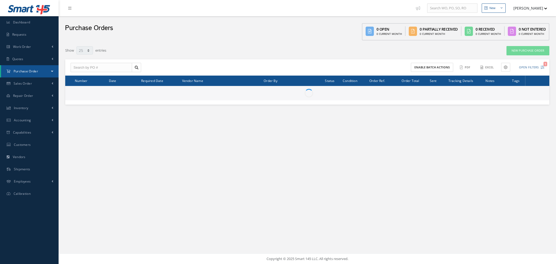
select select "25"
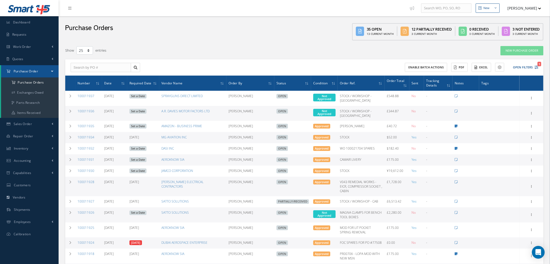
click at [139, 94] on link "Set a Date" at bounding box center [138, 96] width 17 height 5
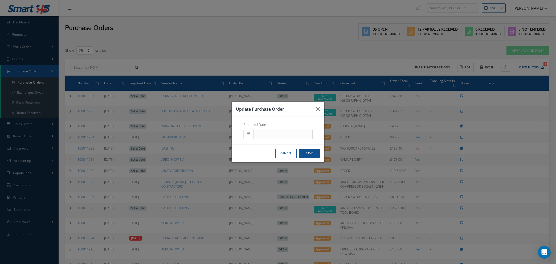
click at [249, 131] on span at bounding box center [249, 135] width 10 height 10
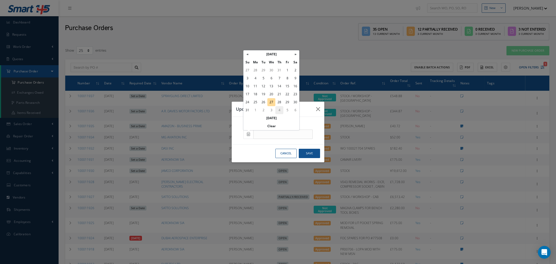
click at [280, 109] on td "4" at bounding box center [280, 110] width 8 height 8
type input "[DATE]"
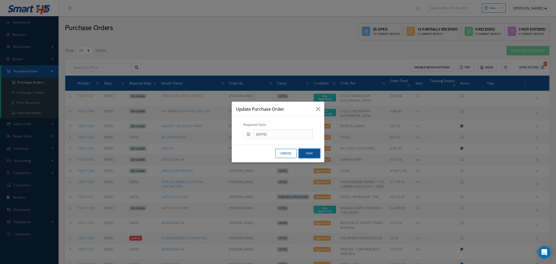
click at [307, 155] on button "Save" at bounding box center [309, 153] width 21 height 9
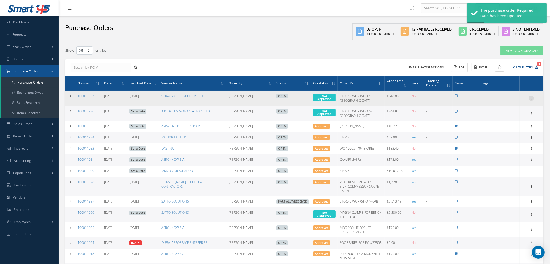
click at [533, 97] on icon at bounding box center [531, 98] width 5 height 4
click at [507, 100] on link "Enter/Update" at bounding box center [507, 101] width 42 height 7
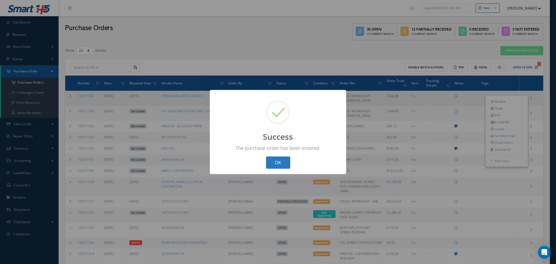
click at [279, 158] on button "OK" at bounding box center [278, 163] width 24 height 13
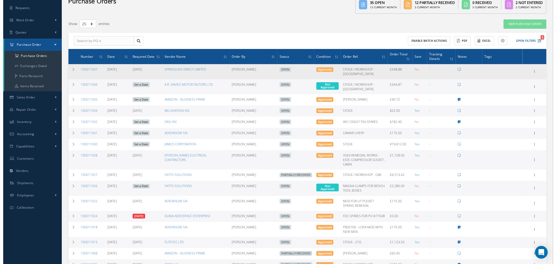
scroll to position [40, 0]
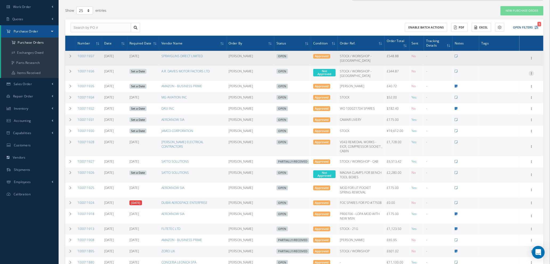
click at [532, 71] on icon at bounding box center [531, 73] width 5 height 4
click at [515, 74] on link "Enter/Update" at bounding box center [507, 77] width 42 height 7
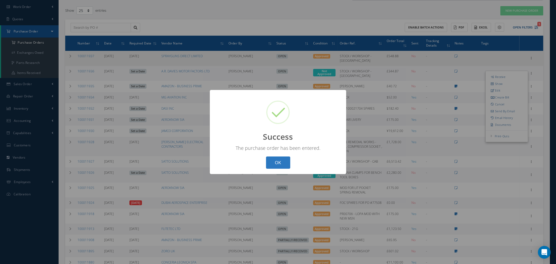
click at [271, 166] on button "OK" at bounding box center [278, 163] width 24 height 13
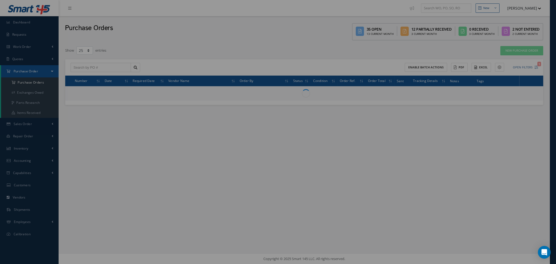
scroll to position [0, 0]
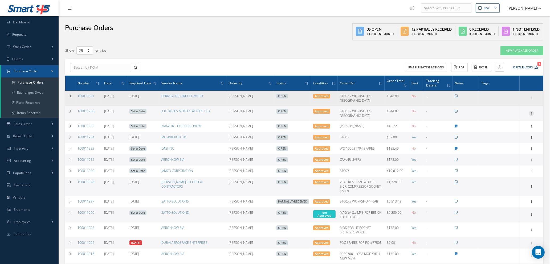
click at [532, 112] on icon at bounding box center [531, 113] width 5 height 4
click at [494, 151] on icon at bounding box center [493, 150] width 4 height 3
type input "Reports from Purchase Order #100011936"
type textarea "Hiya, Please find Attached, our Purchase Order #100011936. If you have any ques…"
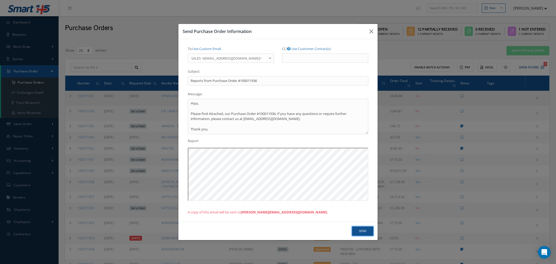
click at [363, 231] on button "Send" at bounding box center [362, 231] width 21 height 9
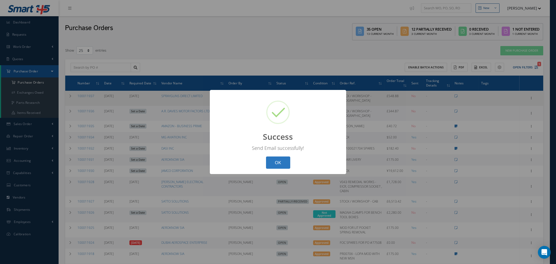
click at [279, 165] on button "OK" at bounding box center [278, 163] width 24 height 13
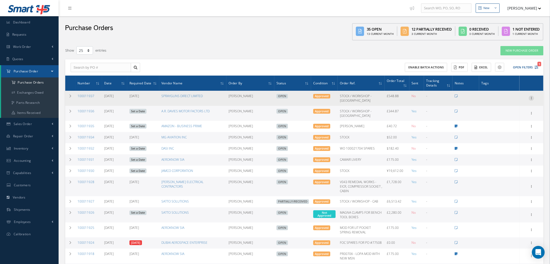
click at [531, 96] on icon at bounding box center [531, 98] width 5 height 4
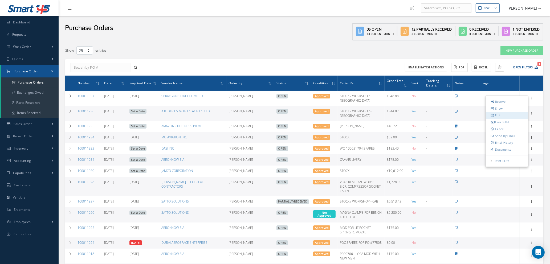
click at [499, 116] on link "Edit" at bounding box center [507, 115] width 42 height 7
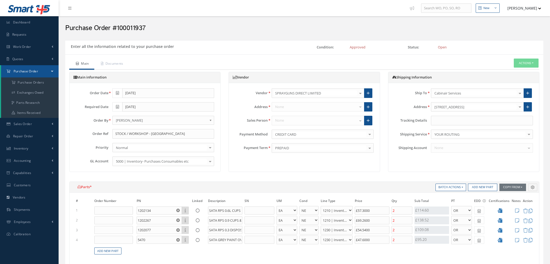
select select "1"
select select "5"
select select "7"
select select "1"
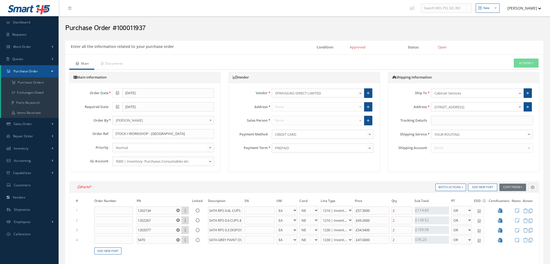
select select "5"
select select "7"
select select "1"
select select "5"
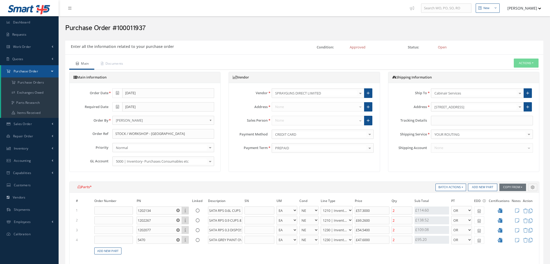
select select "110"
select select "1"
select select "5"
select select "110"
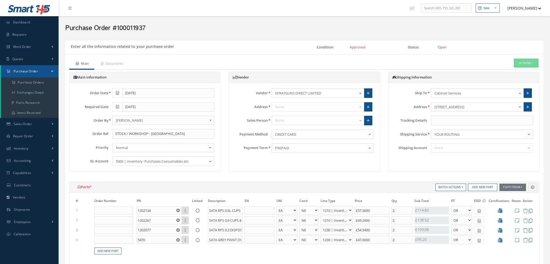
select select "1"
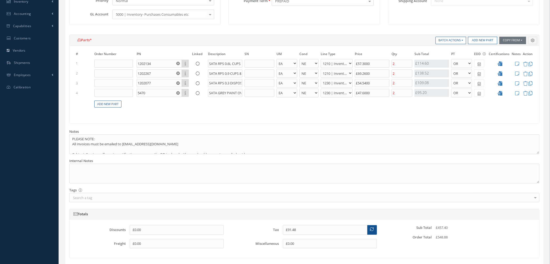
scroll to position [160, 0]
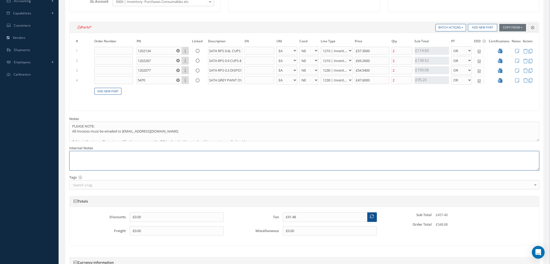
click at [88, 155] on textarea at bounding box center [304, 161] width 470 height 20
paste textarea "#230547"
click at [72, 154] on textarea "#230547" at bounding box center [304, 161] width 470 height 20
type textarea "REF: #230547"
click at [518, 51] on icon at bounding box center [517, 51] width 4 height 5
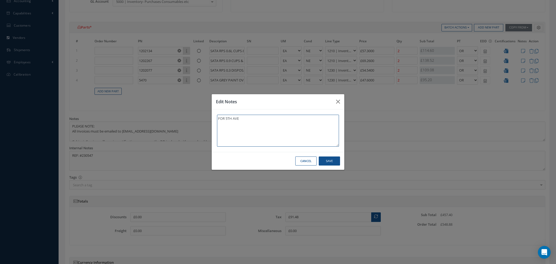
type textarea "FOR 5TH AVE"
click at [326, 161] on button "Save" at bounding box center [329, 161] width 21 height 9
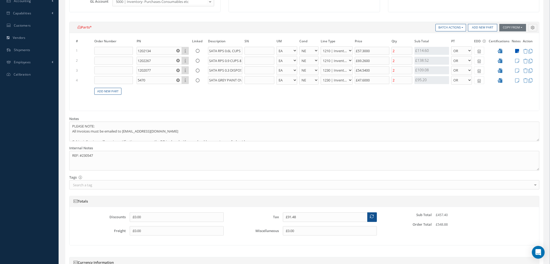
click at [516, 51] on icon at bounding box center [517, 51] width 4 height 5
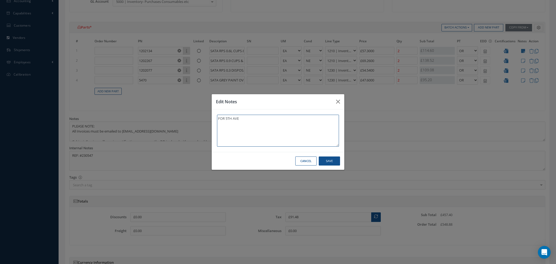
drag, startPoint x: 243, startPoint y: 120, endPoint x: 229, endPoint y: 110, distance: 17.3
click at [165, 112] on div "Edit Notes FOR 5TH AVE Cancel Save" at bounding box center [278, 132] width 556 height 264
drag, startPoint x: 324, startPoint y: 159, endPoint x: 386, endPoint y: 124, distance: 71.4
click at [325, 158] on button "Save" at bounding box center [329, 161] width 21 height 9
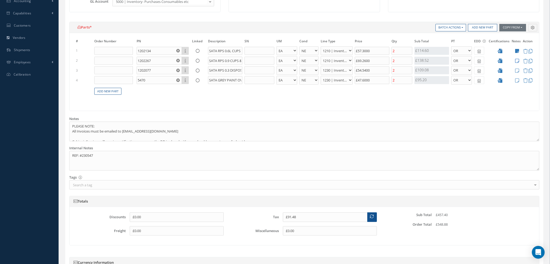
click at [517, 59] on icon at bounding box center [517, 61] width 4 height 5
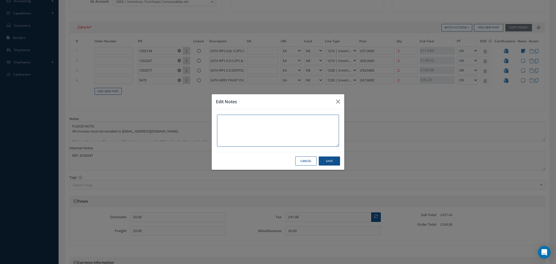
paste textarea "FOR 5TH AVE"
type textarea "FOR 5TH AVE"
drag, startPoint x: 330, startPoint y: 161, endPoint x: 441, endPoint y: 114, distance: 120.2
click at [331, 161] on button "Save" at bounding box center [329, 161] width 21 height 9
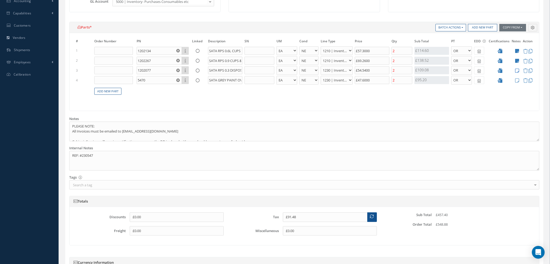
click at [519, 70] on icon at bounding box center [517, 70] width 4 height 5
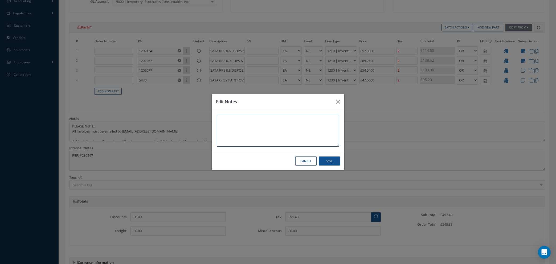
paste textarea "FOR 5TH AVE"
type textarea "FOR 5TH AVE"
drag, startPoint x: 333, startPoint y: 159, endPoint x: 431, endPoint y: 107, distance: 111.0
click at [334, 159] on button "Save" at bounding box center [329, 161] width 21 height 9
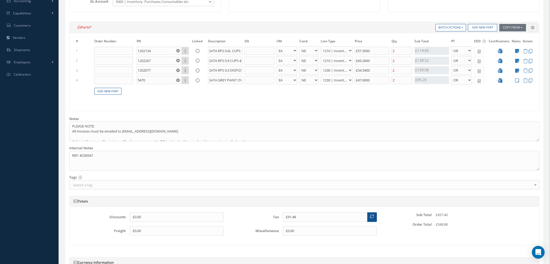
click at [517, 79] on icon at bounding box center [517, 80] width 4 height 5
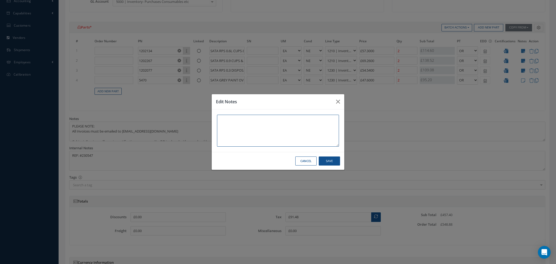
paste textarea "FOR 5TH AVE"
type textarea "FOR 5TH AVE"
click at [331, 160] on button "Save" at bounding box center [329, 161] width 21 height 9
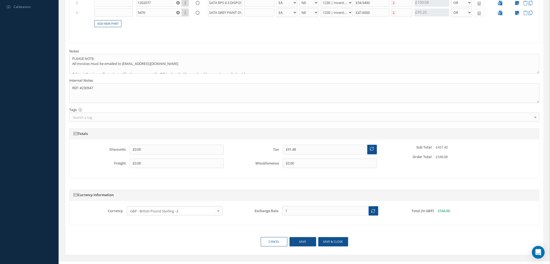
scroll to position [235, 0]
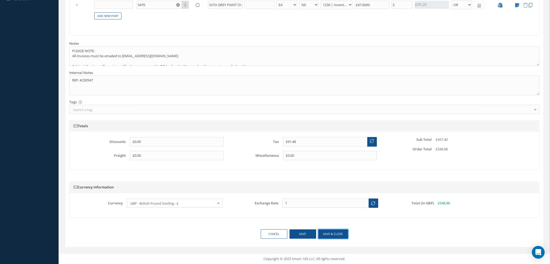
click at [333, 236] on button "Save & close" at bounding box center [333, 234] width 30 height 9
type textarea "REF: #230547 -- Natasha Lewis 08/27/2025 10:16AM"
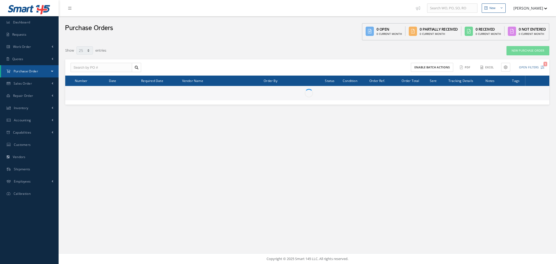
select select "25"
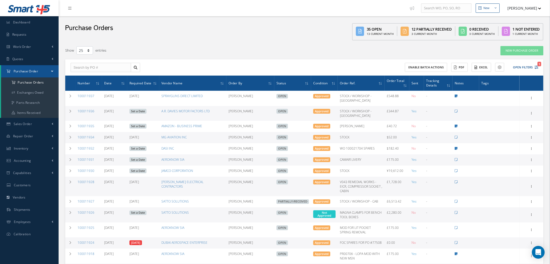
click at [135, 110] on link "Set a Date" at bounding box center [138, 111] width 17 height 5
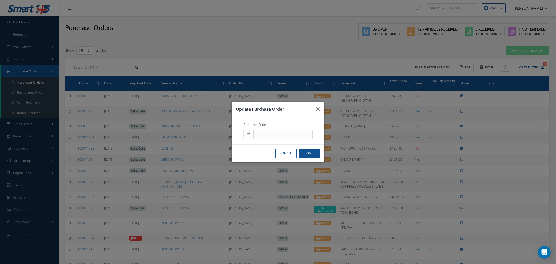
click at [253, 131] on div at bounding box center [278, 135] width 69 height 10
click at [247, 133] on icon at bounding box center [248, 134] width 3 height 4
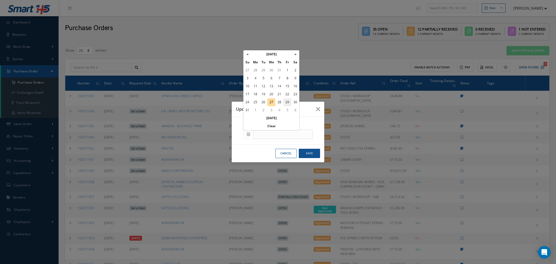
click at [288, 99] on td "29" at bounding box center [288, 102] width 8 height 8
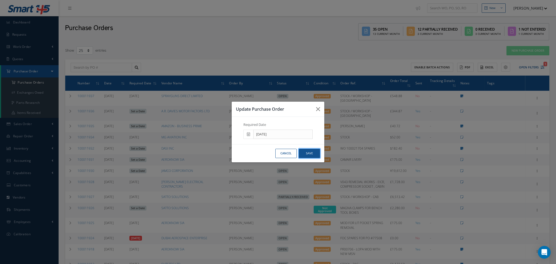
click at [307, 153] on button "Save" at bounding box center [309, 153] width 21 height 9
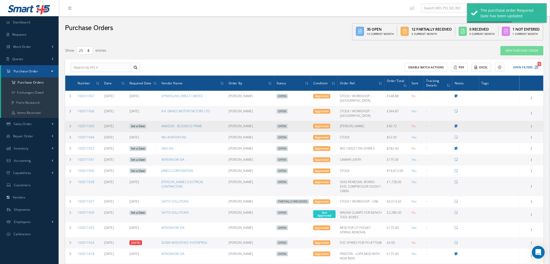
click at [137, 125] on link "Set a Date" at bounding box center [138, 126] width 17 height 5
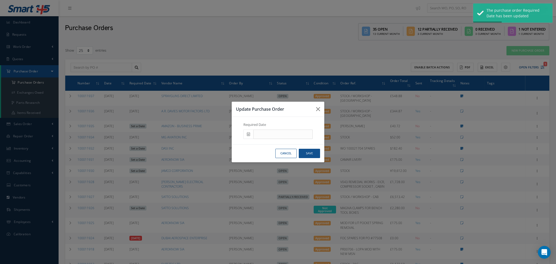
click at [250, 134] on span at bounding box center [249, 135] width 10 height 10
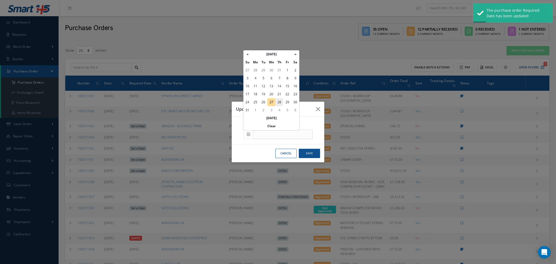
click at [279, 103] on td "28" at bounding box center [280, 102] width 8 height 8
type input "08/28/2025"
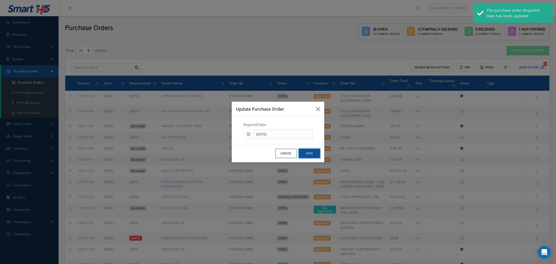
click at [309, 155] on button "Save" at bounding box center [309, 153] width 21 height 9
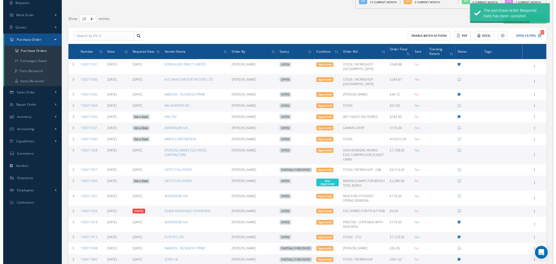
scroll to position [80, 0]
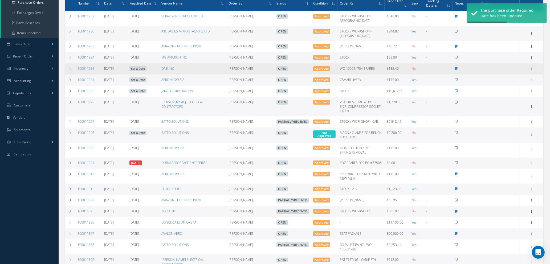
click at [141, 67] on link "Set a Date" at bounding box center [138, 68] width 17 height 5
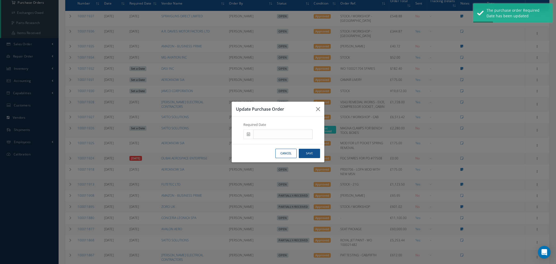
click at [248, 136] on span at bounding box center [249, 135] width 10 height 10
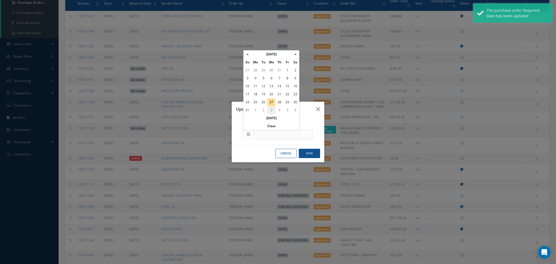
click at [271, 111] on td "3" at bounding box center [272, 110] width 8 height 8
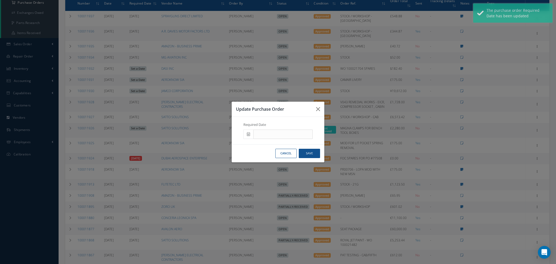
type input "[DATE]"
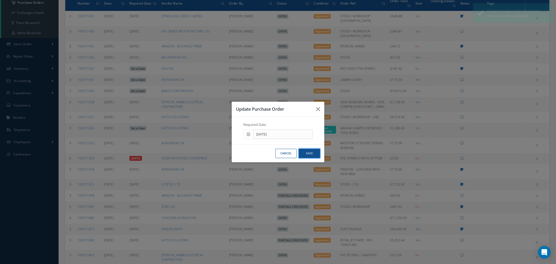
click at [310, 155] on button "Save" at bounding box center [309, 153] width 21 height 9
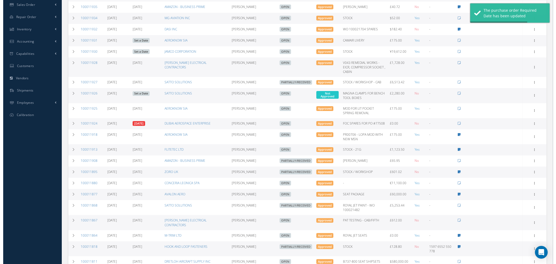
scroll to position [120, 0]
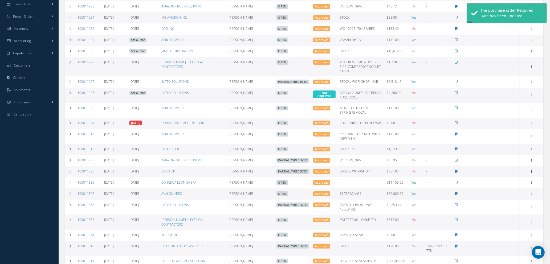
click at [136, 40] on link "Set a Date" at bounding box center [138, 40] width 17 height 5
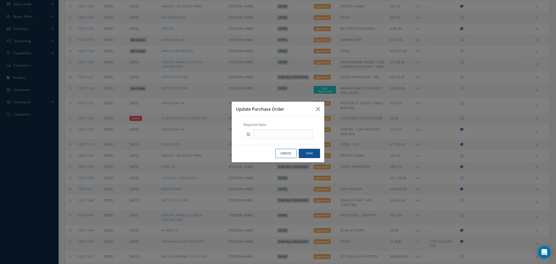
click at [247, 138] on span at bounding box center [249, 135] width 10 height 10
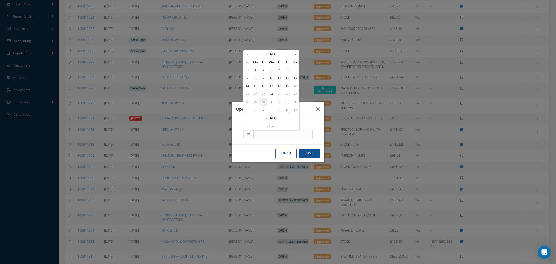
click at [264, 102] on td "30" at bounding box center [264, 102] width 8 height 8
type input "[DATE]"
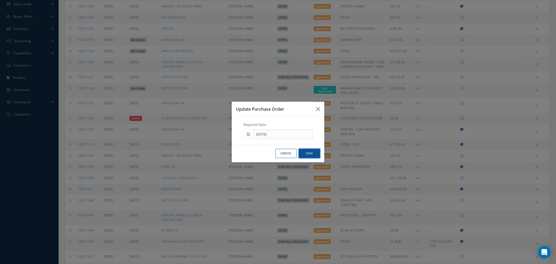
click at [307, 155] on button "Save" at bounding box center [309, 153] width 21 height 9
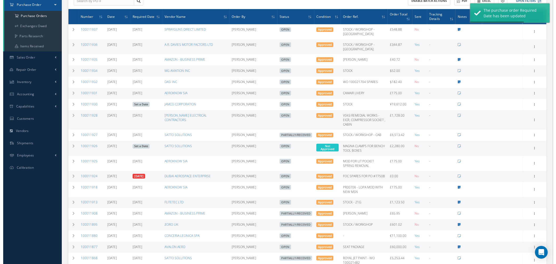
scroll to position [80, 0]
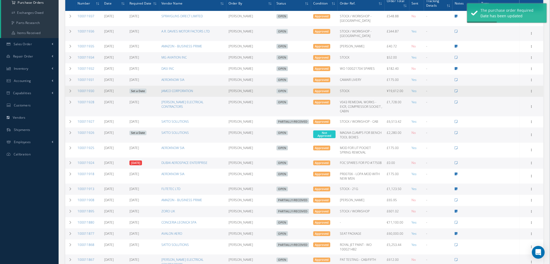
click at [139, 90] on link "Set a Date" at bounding box center [138, 91] width 17 height 5
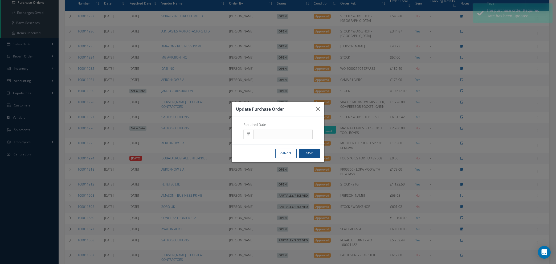
click at [280, 154] on button "Cancel" at bounding box center [286, 153] width 21 height 9
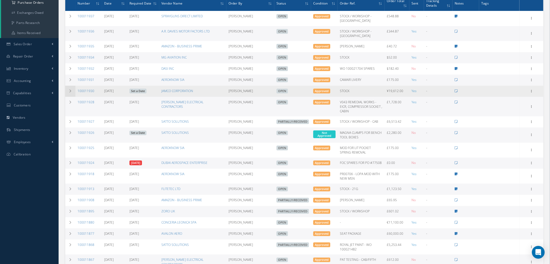
click at [71, 92] on icon at bounding box center [70, 91] width 4 height 3
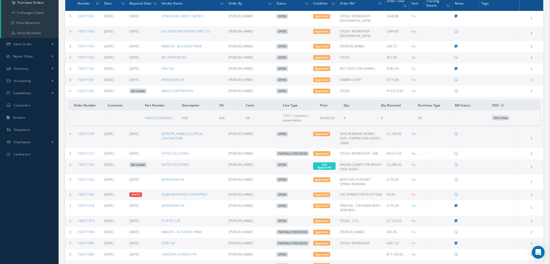
click at [141, 90] on link "Set a Date" at bounding box center [138, 91] width 17 height 5
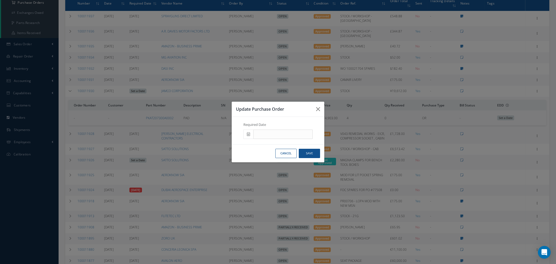
click at [250, 135] on span at bounding box center [249, 135] width 10 height 10
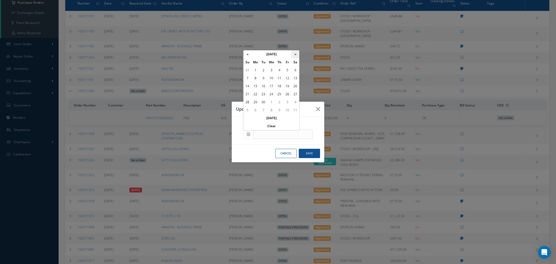
click at [294, 53] on th "»" at bounding box center [296, 54] width 8 height 8
click at [257, 109] on td "3" at bounding box center [256, 110] width 8 height 8
type input "11/03/2025"
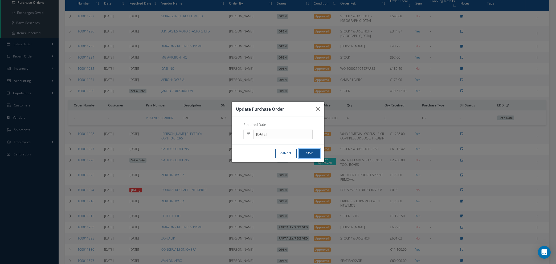
click at [307, 155] on button "Save" at bounding box center [309, 153] width 21 height 9
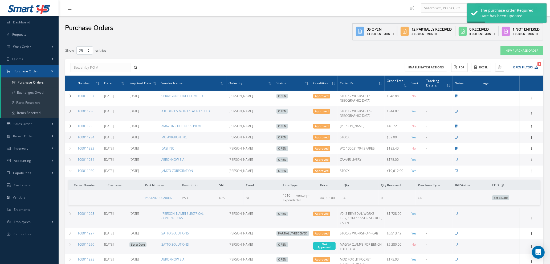
click at [502, 197] on span "Set a Date" at bounding box center [500, 198] width 17 height 5
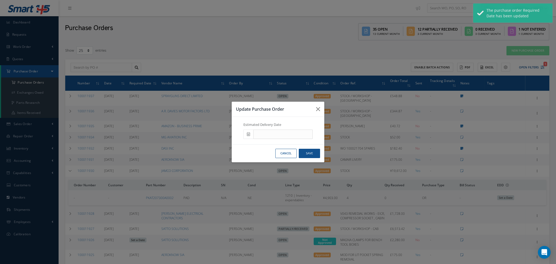
click at [0, 0] on span at bounding box center [0, 0] width 0 height 0
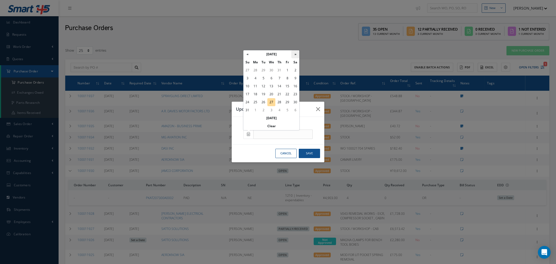
click at [294, 55] on th "»" at bounding box center [296, 54] width 8 height 8
click at [273, 103] on td "29" at bounding box center [272, 102] width 8 height 8
type input "10/29/2025"
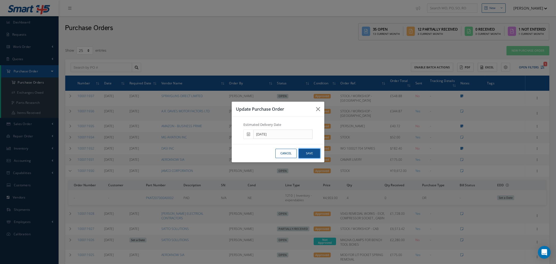
click at [0, 0] on button "Save" at bounding box center [0, 0] width 0 height 0
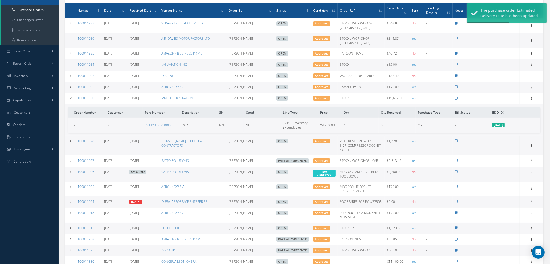
scroll to position [120, 0]
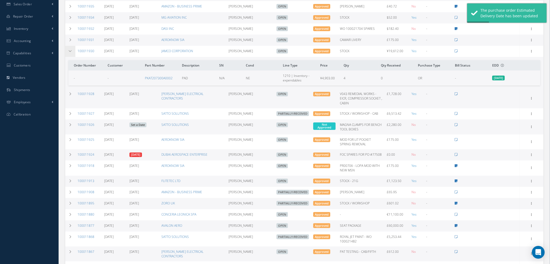
click at [68, 48] on td at bounding box center [70, 51] width 10 height 11
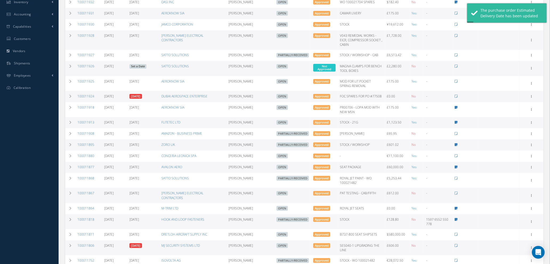
scroll to position [160, 0]
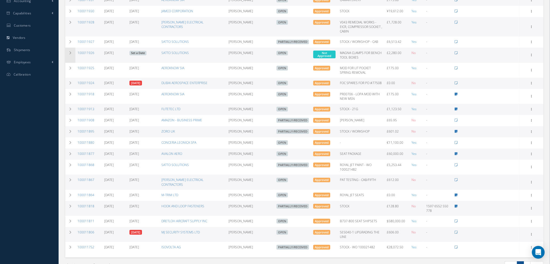
click at [70, 51] on icon at bounding box center [70, 52] width 4 height 3
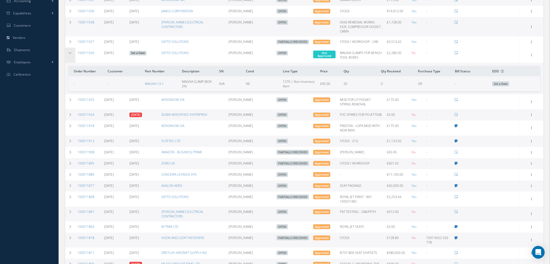
click at [70, 51] on icon at bounding box center [70, 52] width 4 height 3
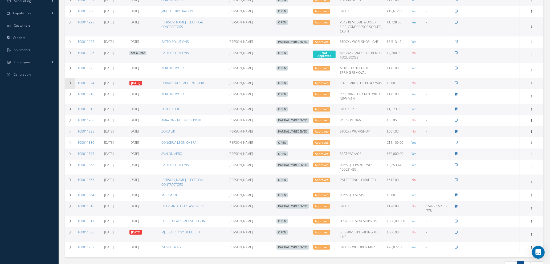
click at [71, 82] on icon at bounding box center [70, 83] width 4 height 3
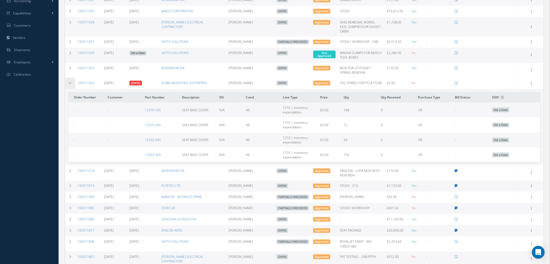
click at [70, 82] on icon at bounding box center [70, 83] width 4 height 3
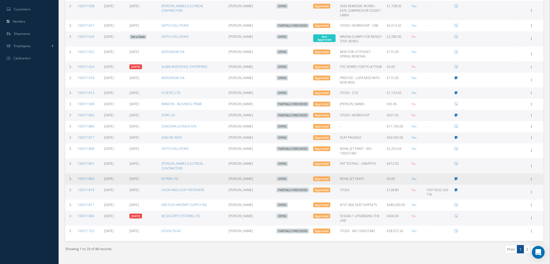
scroll to position [185, 0]
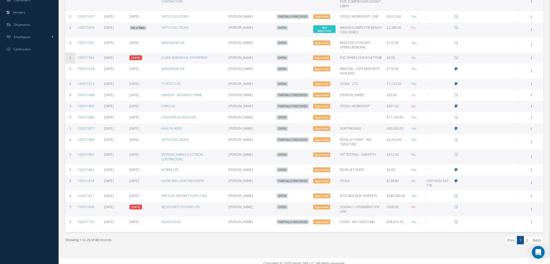
click at [70, 56] on icon at bounding box center [70, 57] width 4 height 3
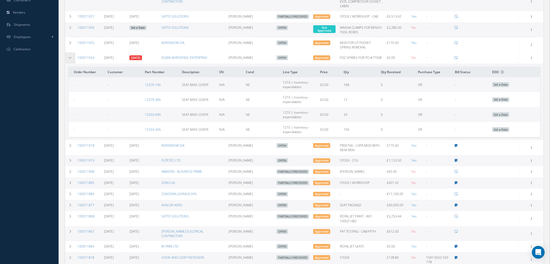
click at [70, 56] on icon at bounding box center [70, 57] width 4 height 3
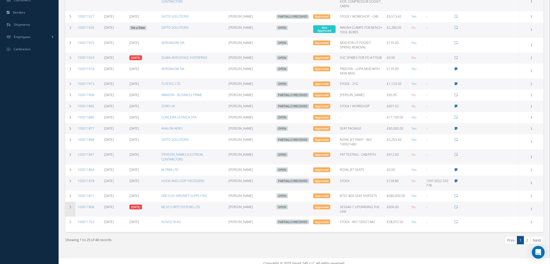
click at [69, 206] on icon at bounding box center [70, 207] width 4 height 3
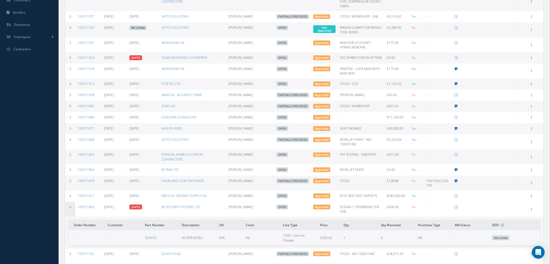
click at [69, 206] on icon at bounding box center [70, 207] width 4 height 3
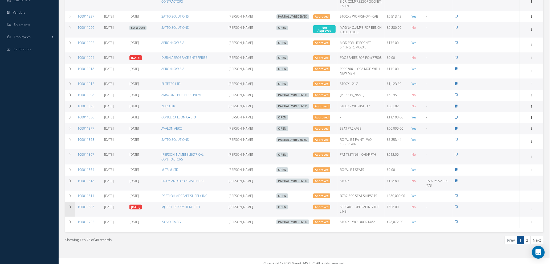
click at [71, 206] on icon at bounding box center [70, 207] width 4 height 3
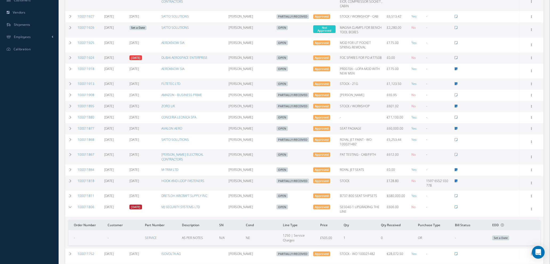
click at [135, 205] on link "08/22/2025" at bounding box center [136, 207] width 13 height 5
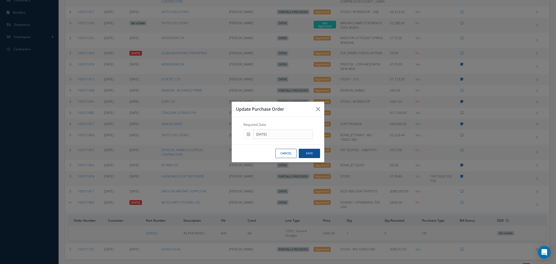
click at [288, 154] on button "Cancel" at bounding box center [286, 153] width 21 height 9
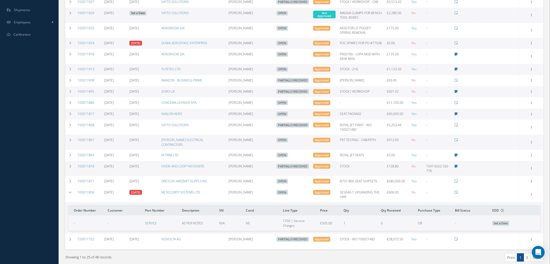
scroll to position [217, 0]
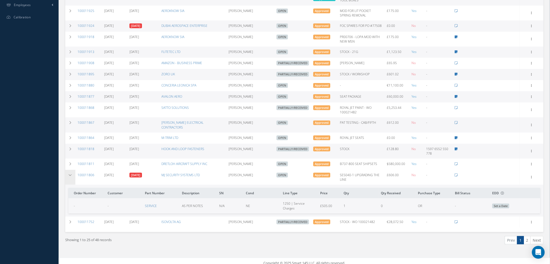
click at [69, 174] on icon at bounding box center [70, 175] width 4 height 3
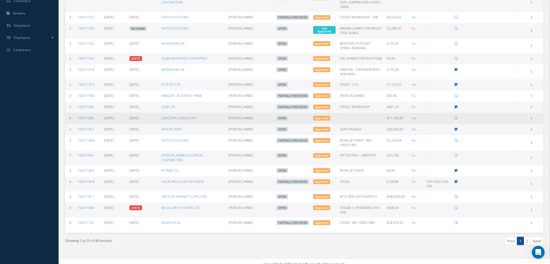
scroll to position [185, 0]
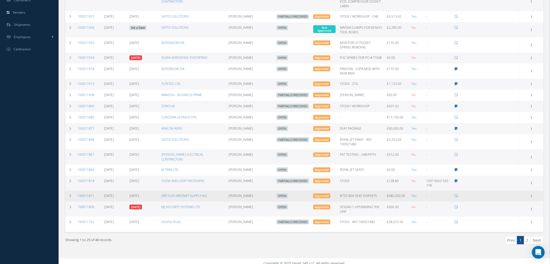
click at [137, 194] on link "[DATE]" at bounding box center [135, 196] width 10 height 5
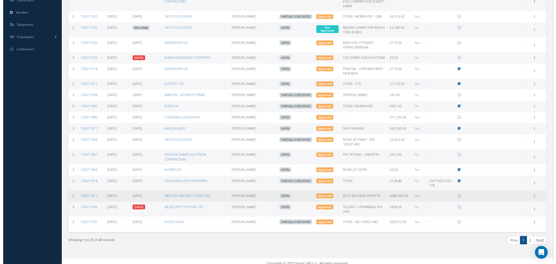
scroll to position [169, 0]
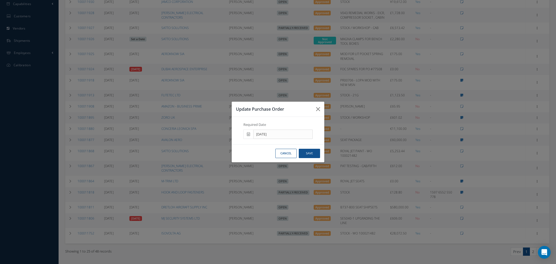
click at [249, 133] on icon at bounding box center [248, 134] width 3 height 4
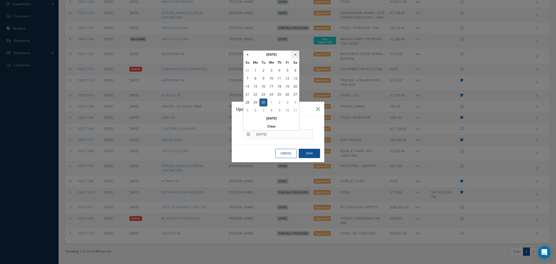
click at [295, 53] on th "»" at bounding box center [296, 55] width 8 height 8
click at [272, 72] on td "1" at bounding box center [272, 71] width 8 height 8
type input "10/01/2025"
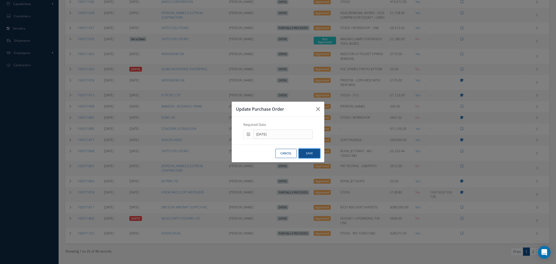
click at [308, 155] on button "Save" at bounding box center [309, 153] width 21 height 9
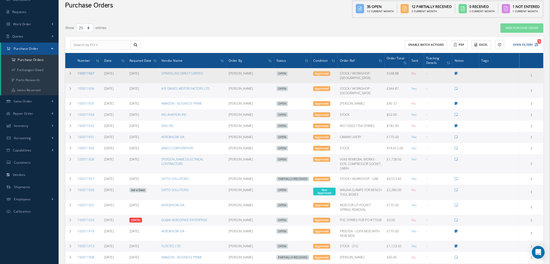
scroll to position [0, 0]
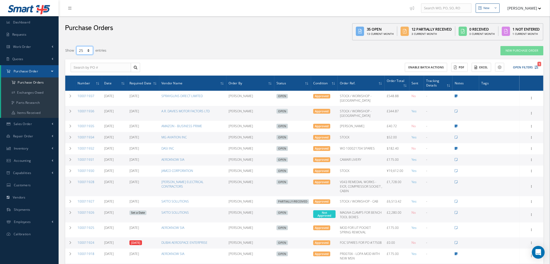
click at [88, 51] on select "10 25 50 100" at bounding box center [84, 50] width 17 height 8
select select "100"
click at [76, 46] on select "10 25 50 100" at bounding box center [84, 50] width 17 height 8
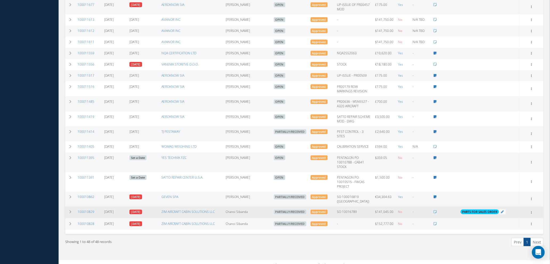
scroll to position [507, 0]
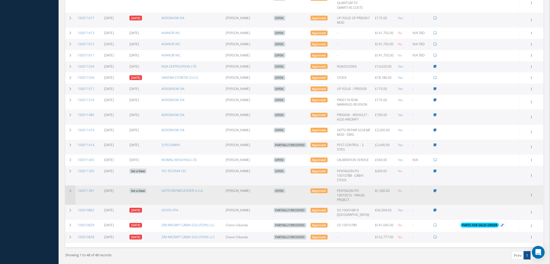
click at [71, 193] on icon at bounding box center [70, 190] width 4 height 3
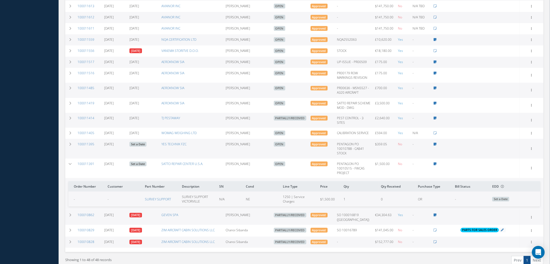
scroll to position [547, 0]
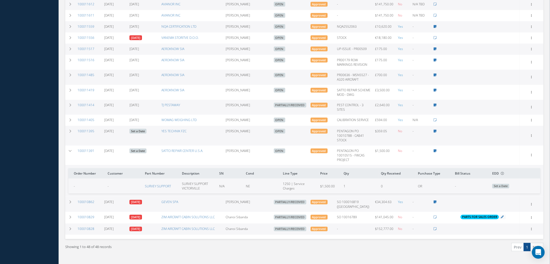
click at [180, 145] on td "YES TECHNIK FZC" at bounding box center [191, 135] width 64 height 19
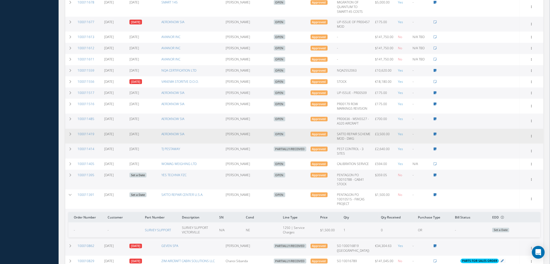
scroll to position [507, 0]
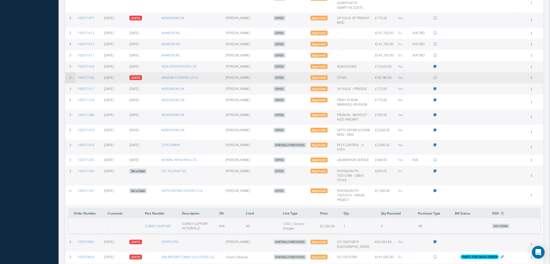
click at [70, 84] on td at bounding box center [70, 77] width 10 height 11
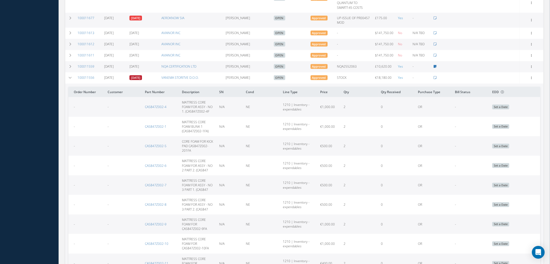
click at [142, 80] on link "06/30/2025" at bounding box center [136, 77] width 13 height 5
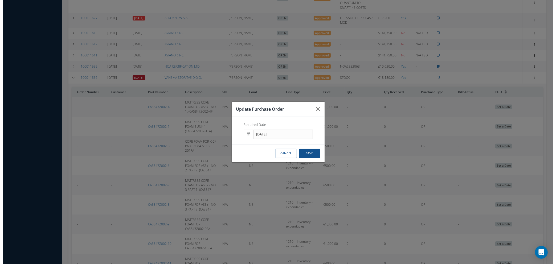
scroll to position [486, 0]
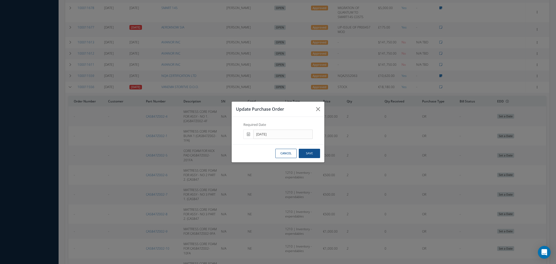
click at [248, 136] on icon at bounding box center [248, 134] width 3 height 4
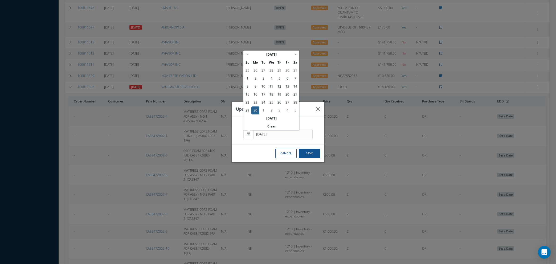
click at [269, 119] on th "Today" at bounding box center [272, 119] width 56 height 8
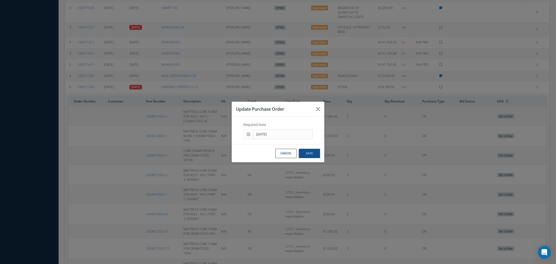
click at [250, 135] on icon at bounding box center [248, 134] width 3 height 4
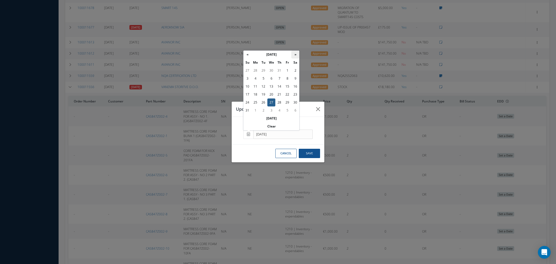
click at [296, 54] on th "»" at bounding box center [296, 55] width 8 height 8
click at [261, 103] on td "30" at bounding box center [264, 103] width 8 height 8
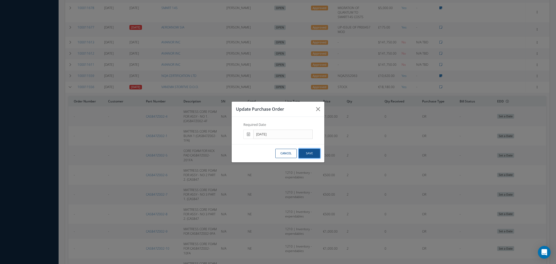
click at [304, 151] on button "Save" at bounding box center [309, 153] width 21 height 9
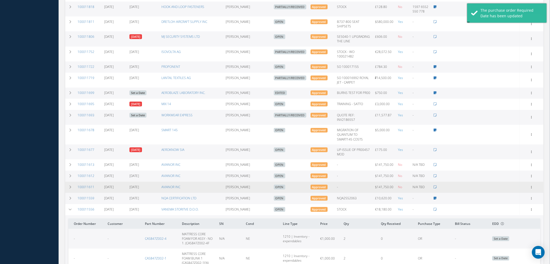
scroll to position [455, 0]
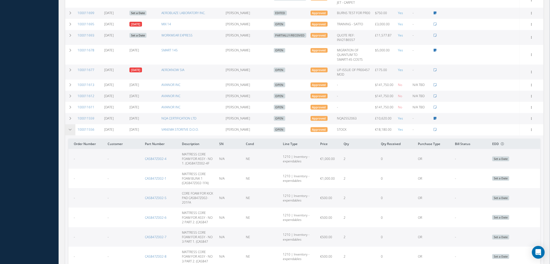
click at [69, 131] on icon at bounding box center [70, 129] width 4 height 3
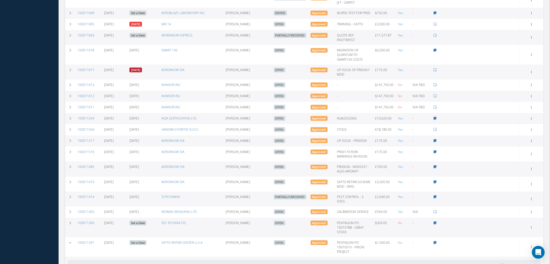
click at [141, 72] on link "06/12/2025" at bounding box center [136, 70] width 13 height 5
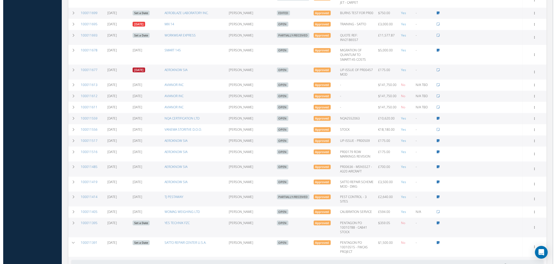
scroll to position [438, 0]
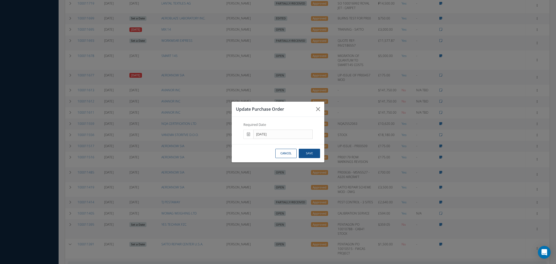
click at [249, 136] on icon at bounding box center [248, 134] width 3 height 4
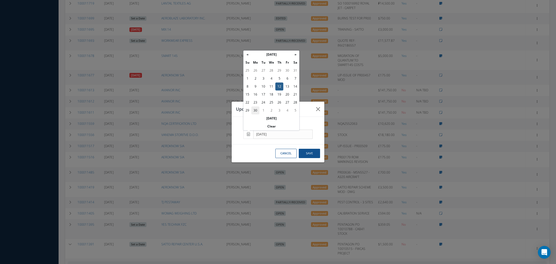
click at [254, 111] on td "30" at bounding box center [256, 111] width 8 height 8
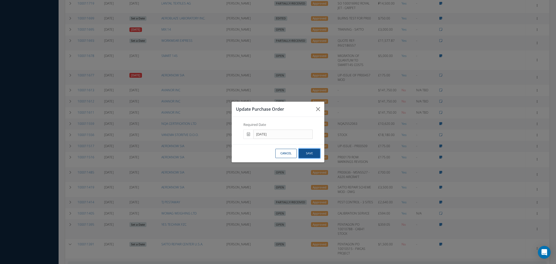
click at [314, 154] on button "Save" at bounding box center [309, 153] width 21 height 9
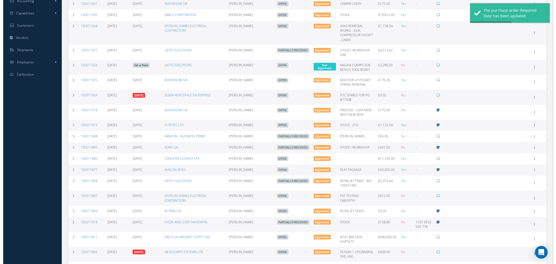
scroll to position [200, 0]
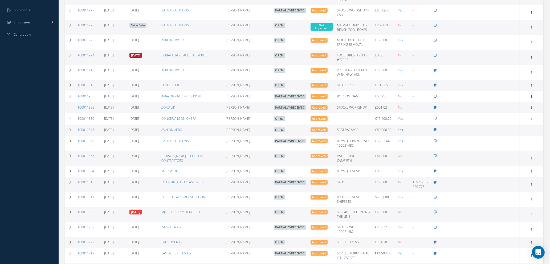
click at [142, 58] on link "08/22/2025" at bounding box center [136, 55] width 13 height 5
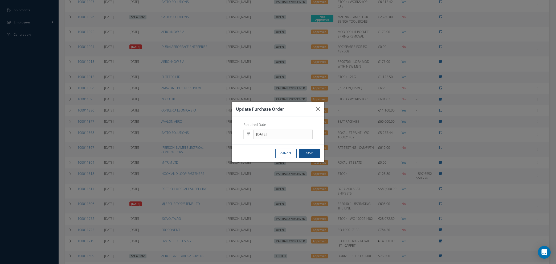
click at [249, 134] on icon at bounding box center [248, 134] width 3 height 4
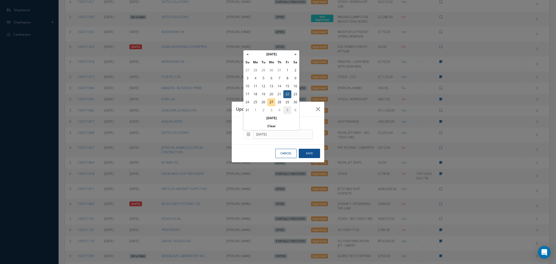
click at [287, 110] on td "5" at bounding box center [288, 110] width 8 height 8
type input "[DATE]"
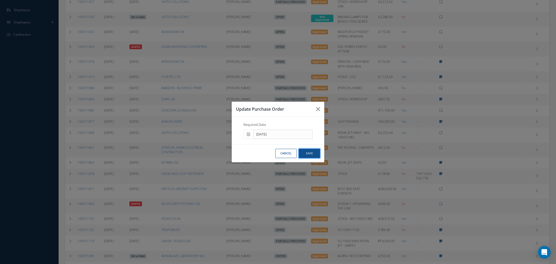
click at [310, 151] on button "Save" at bounding box center [309, 153] width 21 height 9
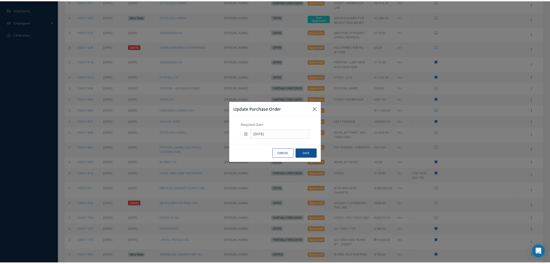
scroll to position [0, 0]
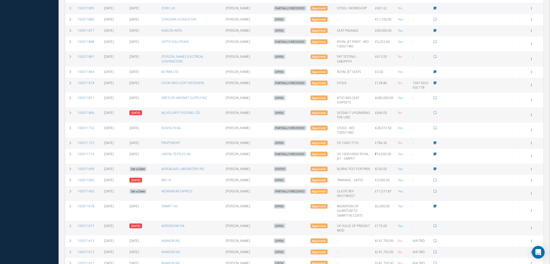
scroll to position [579, 0]
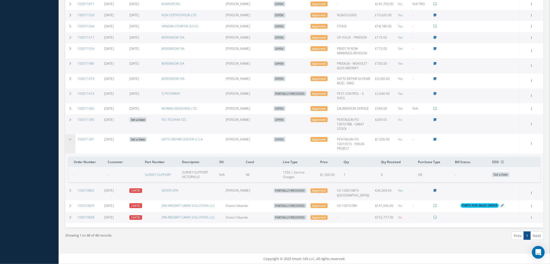
click at [70, 142] on td at bounding box center [70, 143] width 10 height 19
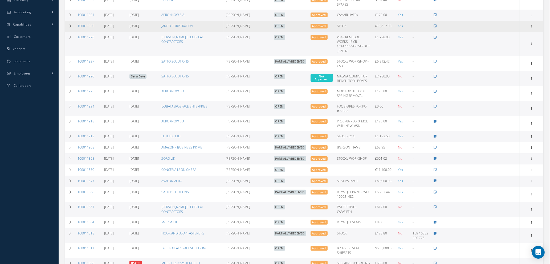
scroll to position [0, 0]
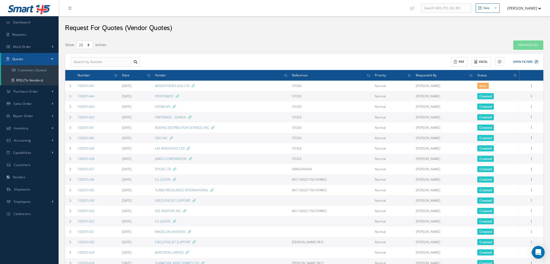
select select "25"
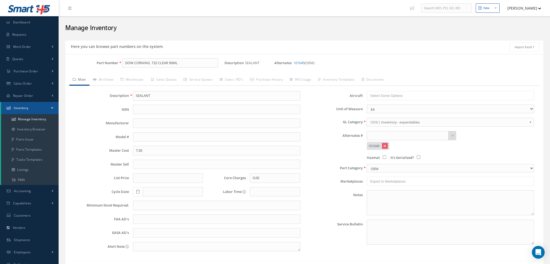
scroll to position [38, 0]
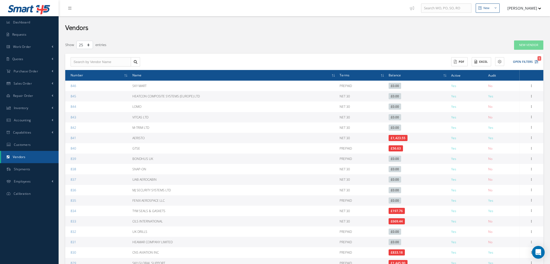
select select "25"
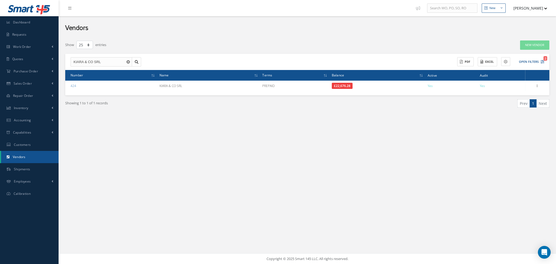
select select "25"
click at [29, 95] on span "Repair Order" at bounding box center [23, 96] width 20 height 5
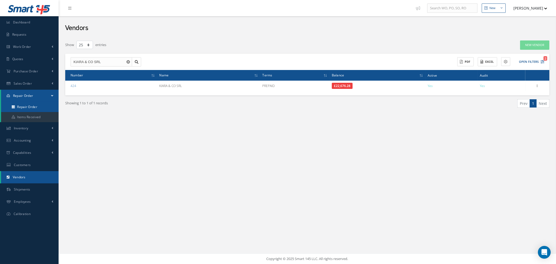
click at [33, 107] on link "Repair Order" at bounding box center [30, 107] width 58 height 10
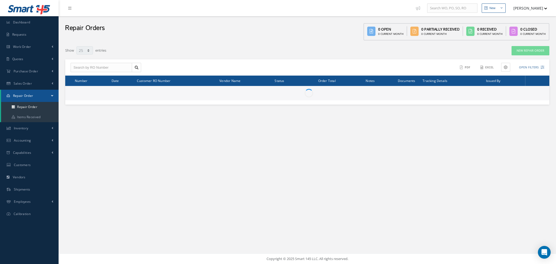
select select "25"
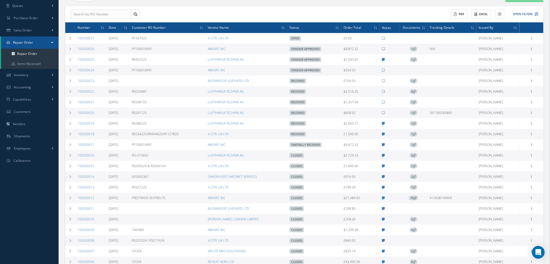
scroll to position [40, 0]
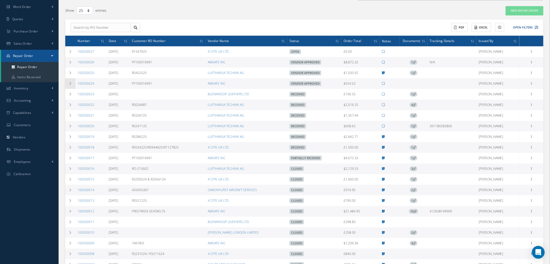
click at [70, 82] on icon at bounding box center [70, 83] width 4 height 3
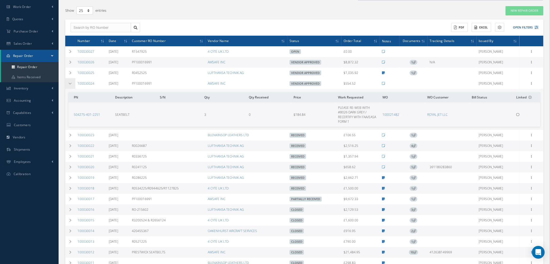
click at [70, 82] on icon at bounding box center [70, 83] width 4 height 3
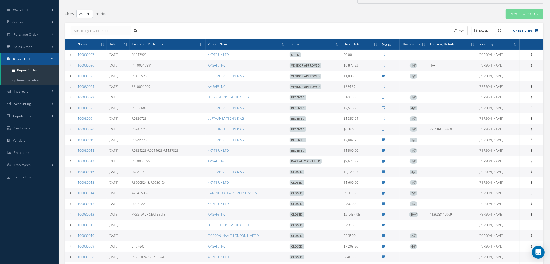
scroll to position [0, 0]
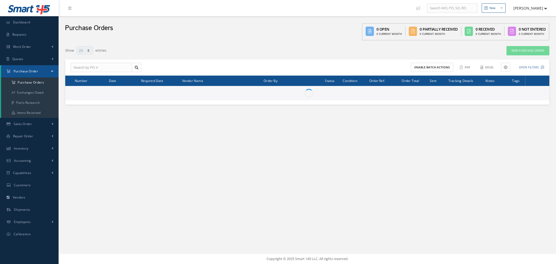
select select "25"
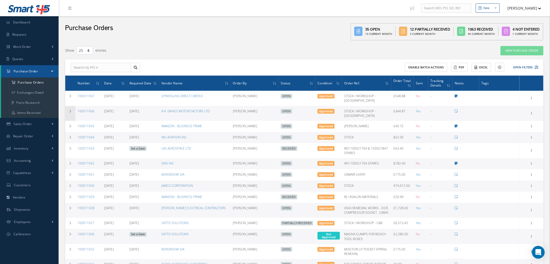
click at [69, 110] on icon at bounding box center [70, 111] width 4 height 3
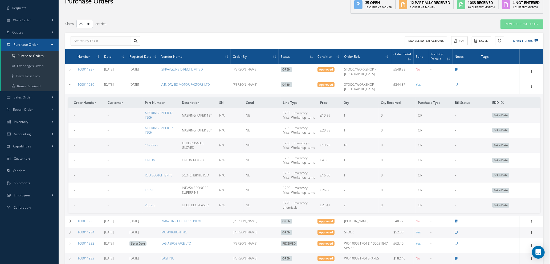
scroll to position [40, 0]
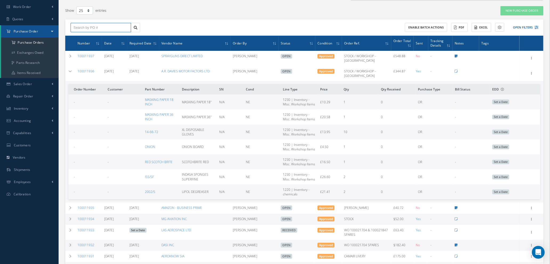
click at [83, 27] on input "text" at bounding box center [101, 28] width 60 height 10
type input "100011927"
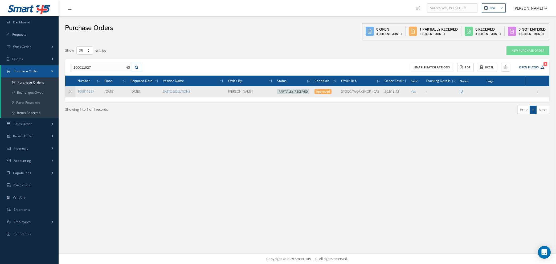
click at [68, 90] on icon at bounding box center [70, 91] width 4 height 3
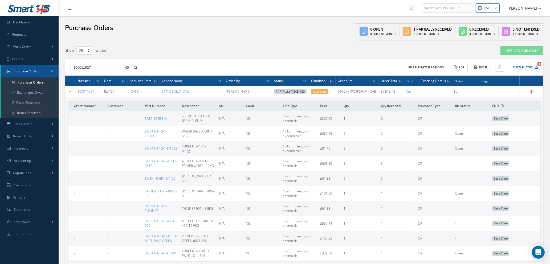
click at [531, 89] on icon at bounding box center [531, 91] width 5 height 4
click at [502, 108] on link "Edit" at bounding box center [507, 109] width 42 height 7
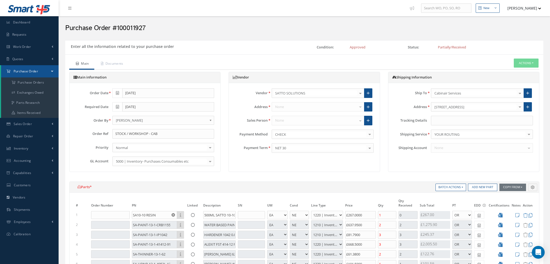
select select "1"
select select "5"
select select "88"
select select "1"
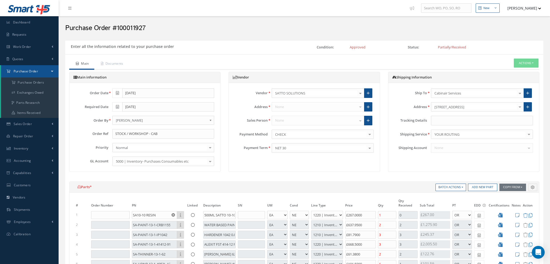
select select "5"
select select "7"
select select "1"
select select "5"
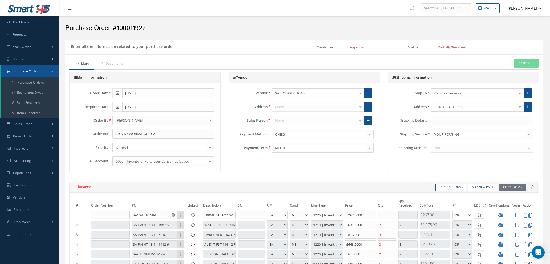
select select "7"
select select "1"
select select "5"
select select "88"
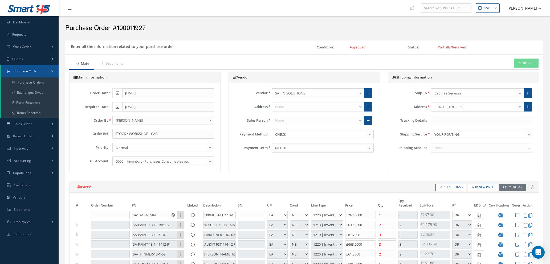
select select "1"
select select "5"
select select "88"
select select "1"
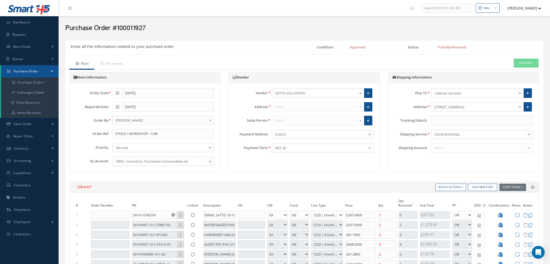
select select "1"
select select "5"
select select "88"
select select "1"
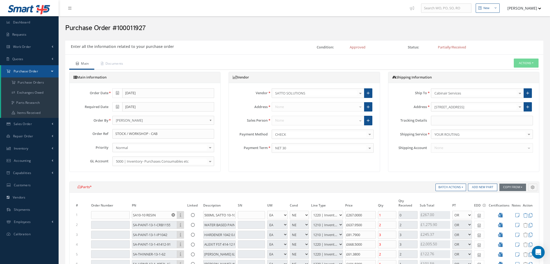
select select "5"
select select "88"
select select "1"
select select "5"
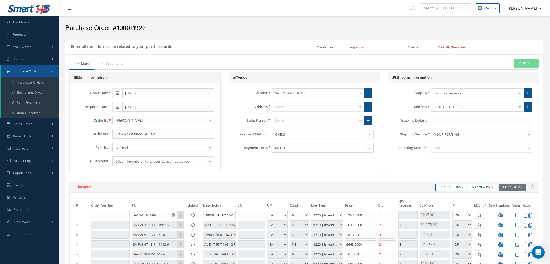
select select "88"
select select "1"
select select "5"
select select "88"
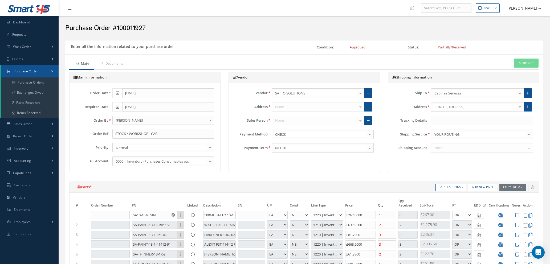
select select "1"
select select "5"
select select "88"
select select "1"
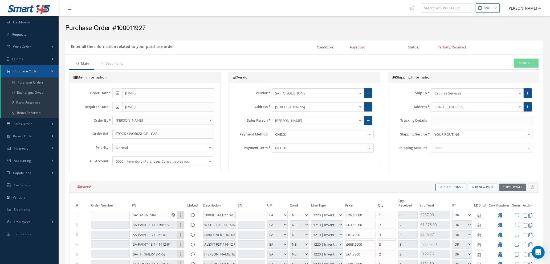
scroll to position [40, 0]
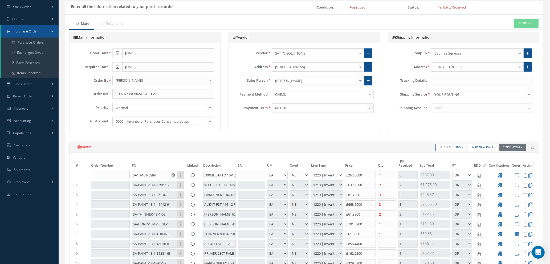
click at [525, 175] on icon at bounding box center [525, 175] width 5 height 5
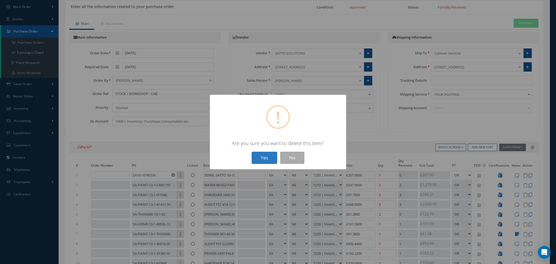
click at [268, 159] on button "Yes" at bounding box center [265, 158] width 26 height 13
type input "£1,032.17"
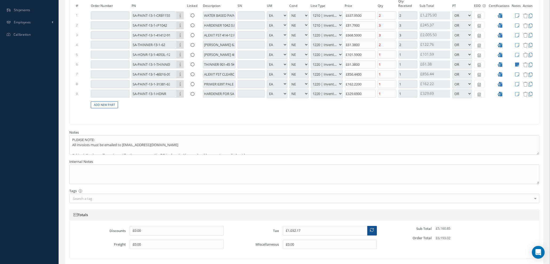
scroll to position [289, 0]
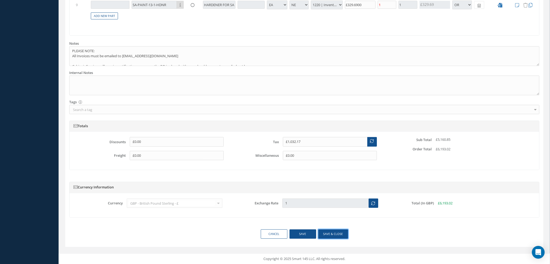
click at [328, 236] on button "Save & close" at bounding box center [333, 234] width 30 height 9
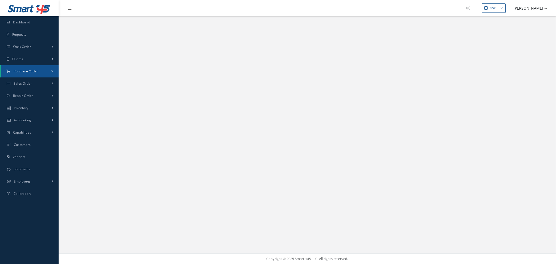
select select "25"
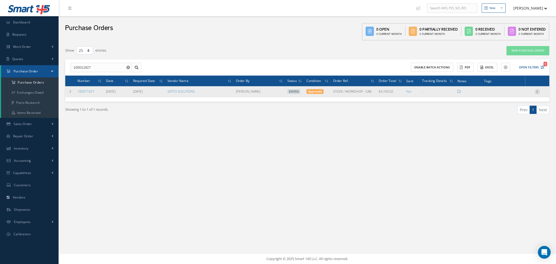
click at [538, 92] on icon at bounding box center [537, 91] width 5 height 4
click at [516, 94] on link "Enter/Update" at bounding box center [513, 95] width 42 height 7
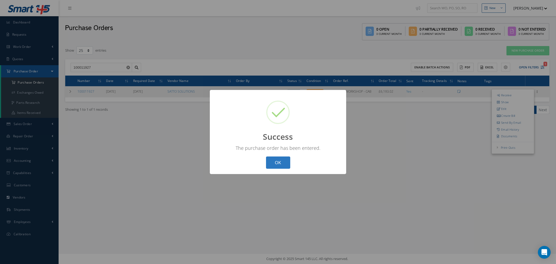
click at [284, 163] on button "OK" at bounding box center [278, 163] width 24 height 13
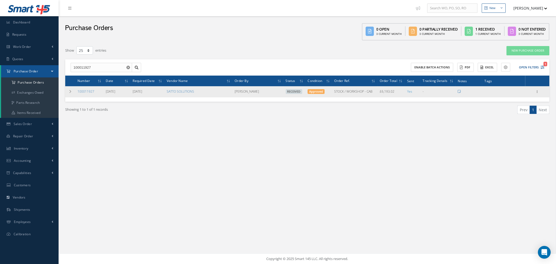
click at [126, 68] on button "button" at bounding box center [129, 68] width 7 height 10
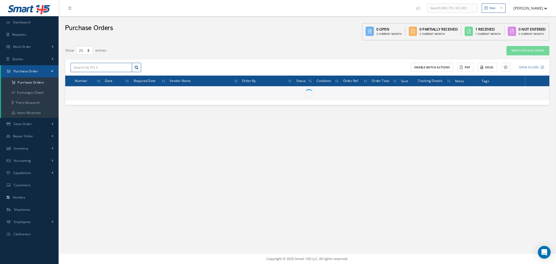
click at [104, 67] on input "text" at bounding box center [102, 68] width 62 height 10
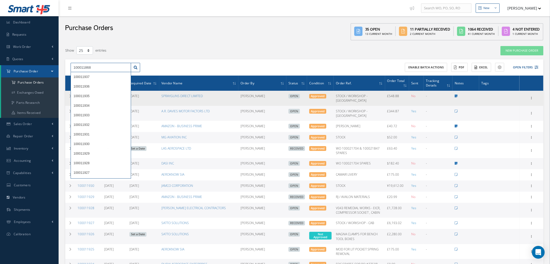
type input "100011868"
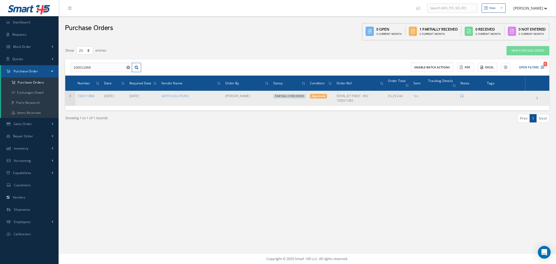
click at [69, 95] on icon at bounding box center [70, 96] width 4 height 3
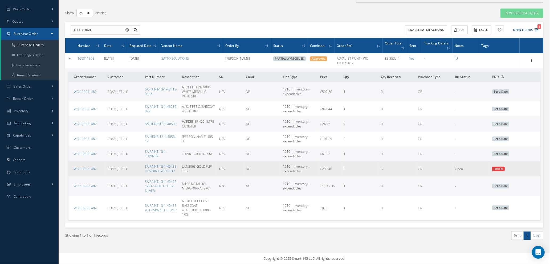
scroll to position [41, 0]
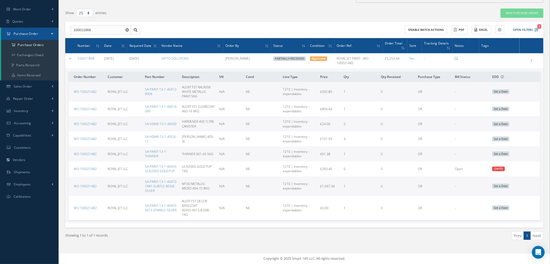
click at [126, 28] on use "Reset" at bounding box center [127, 29] width 3 height 3
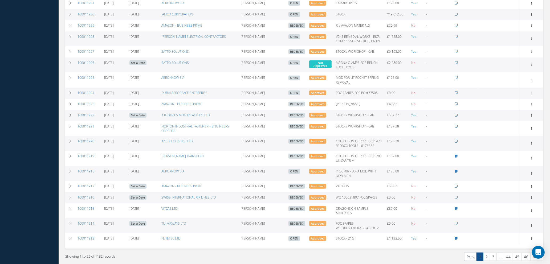
scroll to position [275, 0]
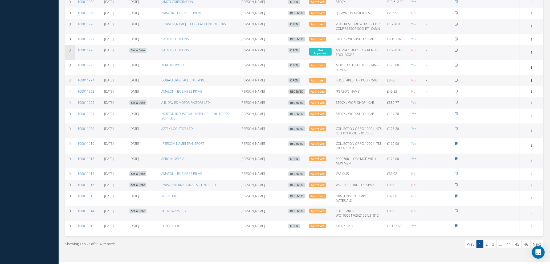
click at [70, 49] on icon at bounding box center [70, 50] width 4 height 3
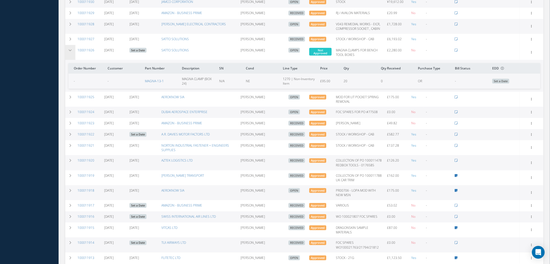
click at [70, 49] on icon at bounding box center [70, 50] width 4 height 3
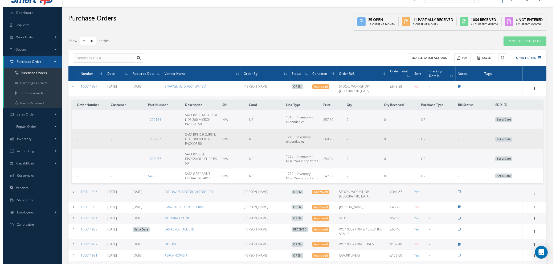
scroll to position [0, 0]
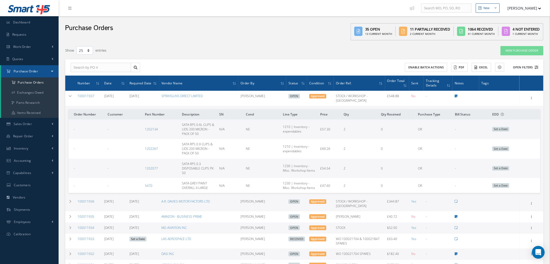
click at [538, 66] on icon at bounding box center [537, 68] width 4 height 4
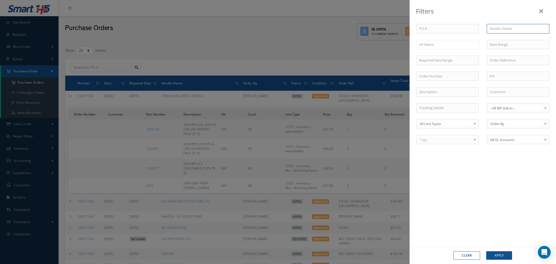
click at [504, 31] on input "text" at bounding box center [518, 29] width 63 height 10
click at [499, 37] on span "MY TOOL SHED" at bounding box center [502, 38] width 25 height 5
type input "MY TOOL SHED"
click at [499, 255] on button "Apply" at bounding box center [500, 256] width 26 height 9
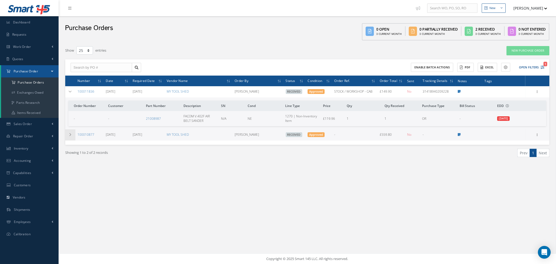
click at [70, 133] on icon at bounding box center [70, 134] width 4 height 3
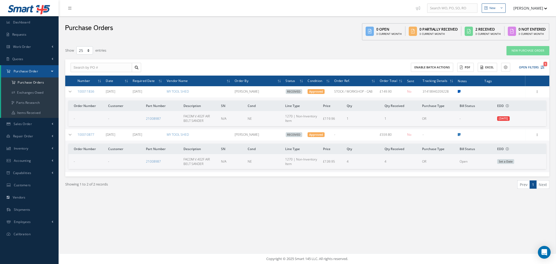
click at [461, 90] on icon at bounding box center [459, 91] width 3 height 3
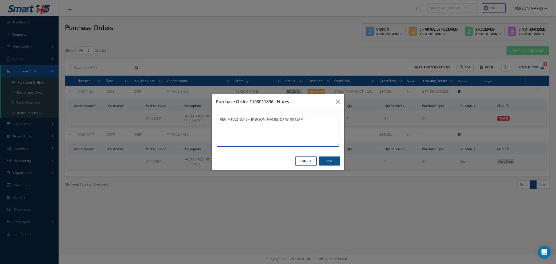
type textarea "REF: MT00213548 -- [PERSON_NAME] [DATE] 09:12AM"
click at [324, 163] on button "Save" at bounding box center [329, 161] width 21 height 9
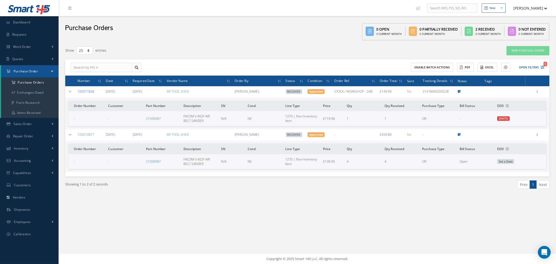
drag, startPoint x: 96, startPoint y: 91, endPoint x: 78, endPoint y: 89, distance: 17.6
click at [78, 89] on td "100011836" at bounding box center [89, 91] width 28 height 11
copy link "100011836"
click at [528, 47] on link "New Purchase Order" at bounding box center [528, 50] width 43 height 9
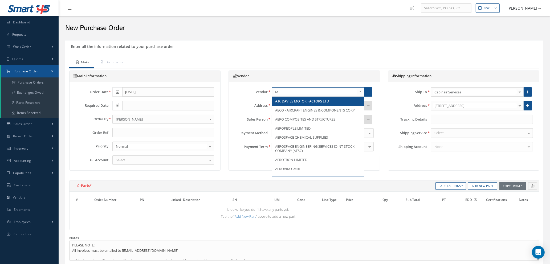
type input "MY"
click at [282, 101] on span "MY TOOL SHED" at bounding box center [287, 101] width 25 height 5
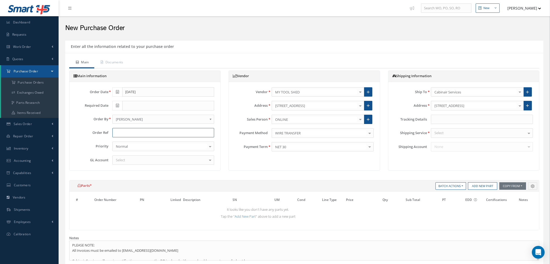
click at [120, 132] on input "text" at bounding box center [163, 133] width 102 height 10
type input "PEPPE"
click at [148, 159] on div "Select" at bounding box center [163, 161] width 102 height 10
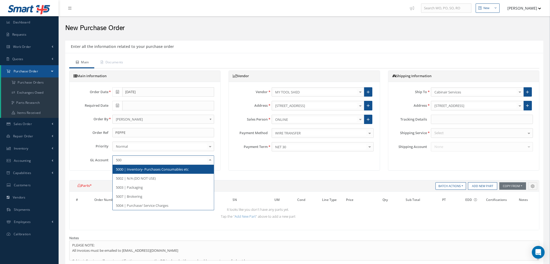
type input "5000"
click at [149, 168] on span "5000 | Inventory- Purchases Consumables etc" at bounding box center [152, 169] width 73 height 5
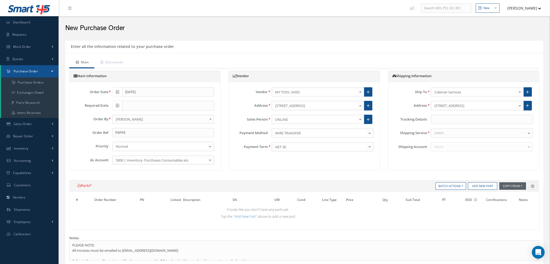
click at [518, 187] on button "Copy From" at bounding box center [513, 186] width 27 height 7
click at [512, 208] on link "Purchase Orders" at bounding box center [521, 208] width 43 height 7
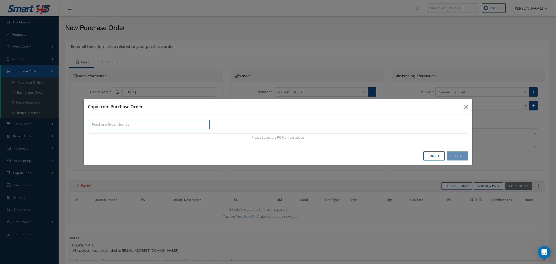
click at [95, 126] on input "text" at bounding box center [149, 125] width 121 height 10
paste input "100011836"
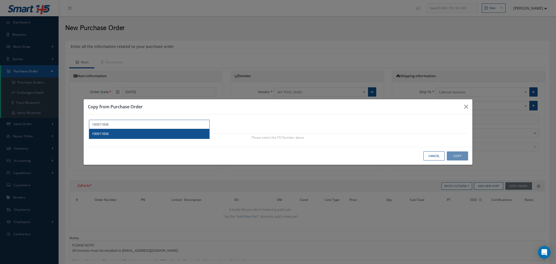
click at [107, 134] on span "100011836" at bounding box center [100, 133] width 17 height 5
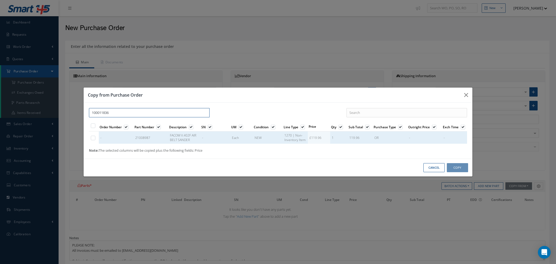
type input "100011836"
click at [95, 138] on label at bounding box center [95, 138] width 1 height 5
click at [93, 138] on input "checkbox" at bounding box center [93, 138] width 3 height 3
checkbox input "true"
click at [464, 168] on button "Copy" at bounding box center [457, 167] width 21 height 9
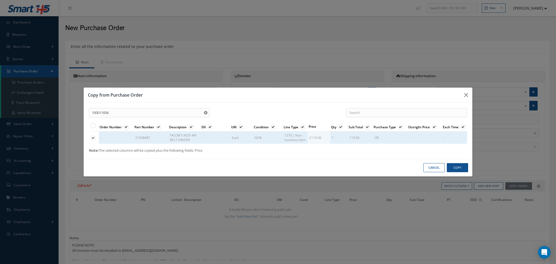
type input "£23.99"
select select "1"
select select "5"
select select "114"
select select "1"
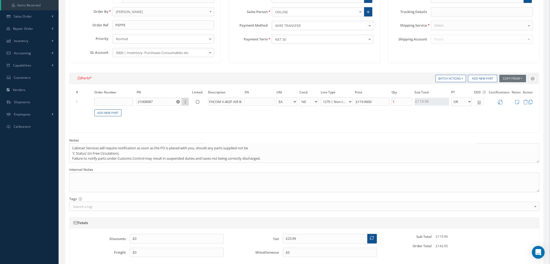
scroll to position [205, 0]
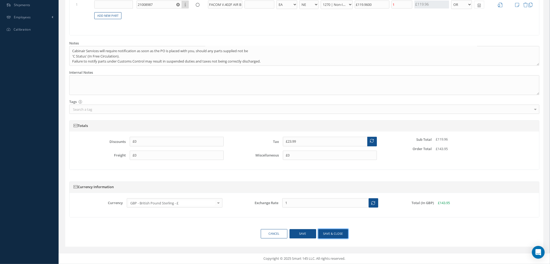
drag, startPoint x: 324, startPoint y: 233, endPoint x: 347, endPoint y: 231, distance: 22.7
click at [324, 233] on button "Save & close" at bounding box center [333, 233] width 30 height 9
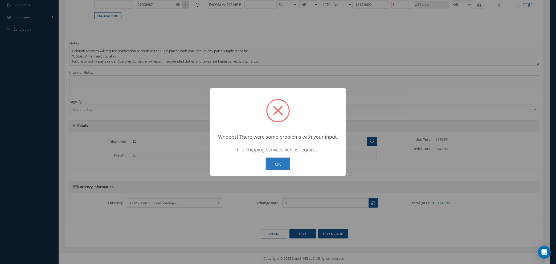
click at [281, 164] on button "OK" at bounding box center [278, 164] width 24 height 13
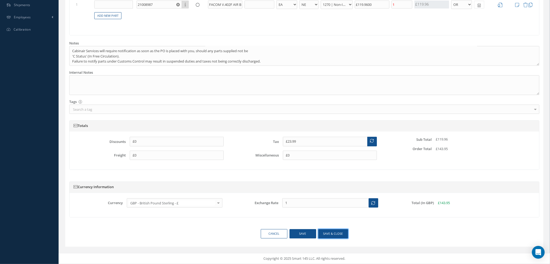
scroll to position [0, 0]
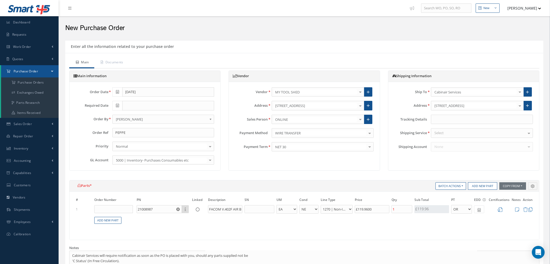
click at [446, 131] on div "Select" at bounding box center [482, 133] width 102 height 10
type input "tba"
click at [445, 142] on span "TBA" at bounding box center [482, 142] width 102 height 9
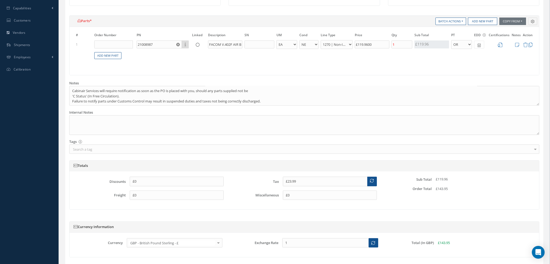
scroll to position [205, 0]
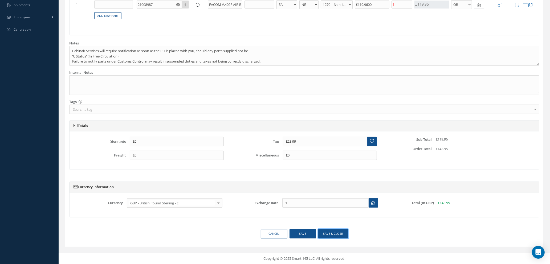
click at [330, 235] on button "Save & close" at bounding box center [333, 233] width 30 height 9
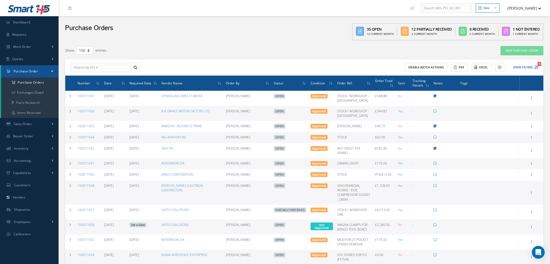
select select "100"
click at [530, 48] on link "New Purchase Order" at bounding box center [522, 50] width 43 height 9
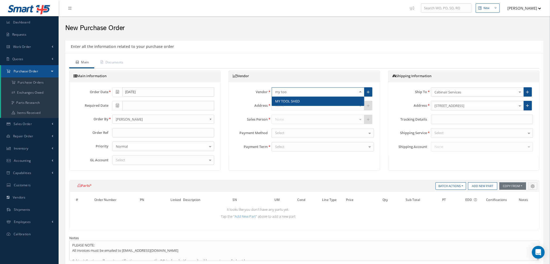
type input "my tool"
click at [294, 98] on span "MY TOOL SHED" at bounding box center [318, 101] width 92 height 9
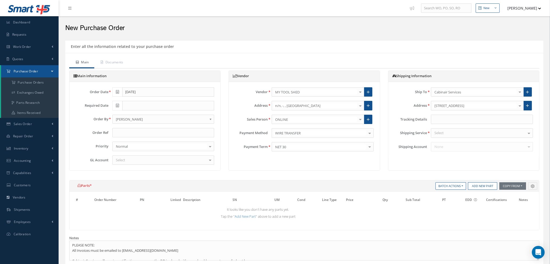
click at [361, 104] on div at bounding box center [360, 105] width 7 height 9
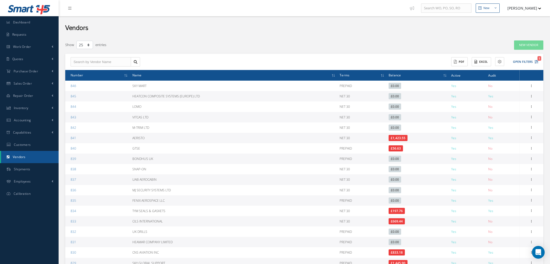
select select "25"
click at [116, 65] on input "text" at bounding box center [101, 62] width 60 height 10
click at [111, 74] on div "MY TOOL SHED" at bounding box center [101, 71] width 55 height 5
type input "MY TOOL SHED"
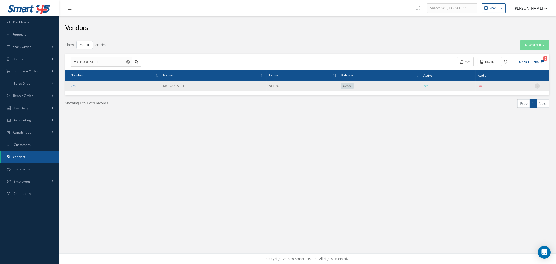
click at [537, 86] on icon at bounding box center [537, 85] width 5 height 4
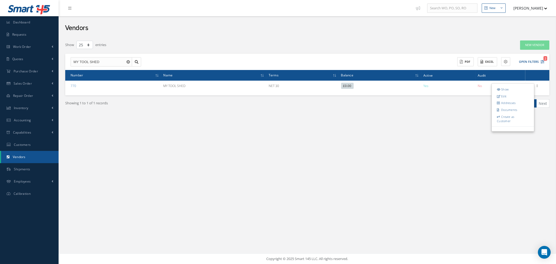
click at [505, 95] on link "Edit" at bounding box center [513, 96] width 42 height 7
type input "MY TOOL SHED"
type input "020 8805 3535"
type input "www.mytoolshed.co.uk"
type input "0.00"
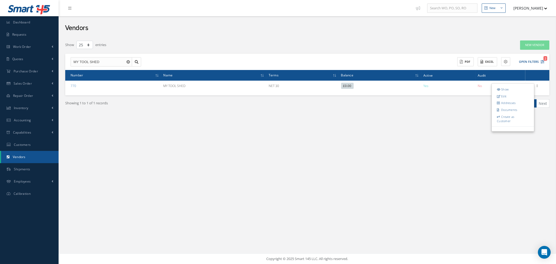
type input "20.00"
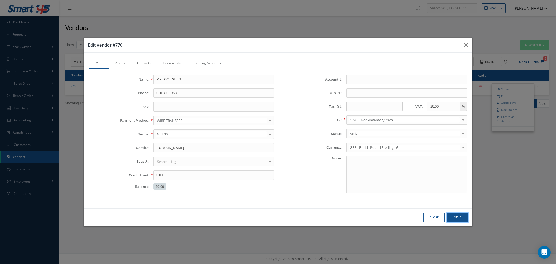
click at [0, 0] on button "Save" at bounding box center [0, 0] width 0 height 0
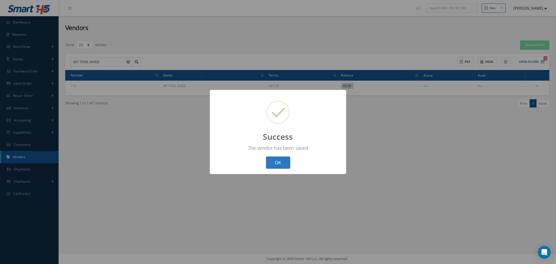
click at [273, 159] on button "OK" at bounding box center [278, 163] width 24 height 13
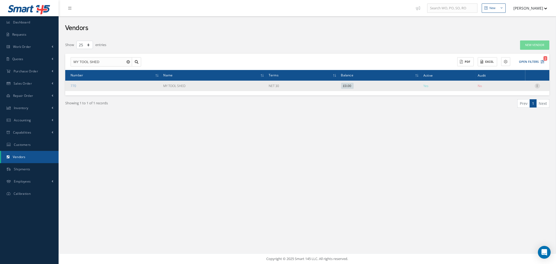
click at [537, 85] on icon at bounding box center [537, 85] width 5 height 4
click at [512, 102] on link "Addresses" at bounding box center [513, 103] width 42 height 7
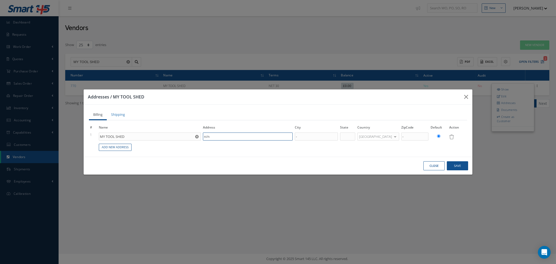
click at [221, 137] on input "n/n" at bounding box center [248, 137] width 90 height 8
drag, startPoint x: 258, startPoint y: 137, endPoint x: 145, endPoint y: 127, distance: 113.5
click at [145, 127] on table "# Name Address City State Country ZipCode Default Action 1 MY TOOL SHED n/n - U…" at bounding box center [278, 138] width 378 height 27
click at [266, 135] on input at bounding box center [248, 137] width 90 height 8
type input "78 SUEZ ROAD, PONDERS END"
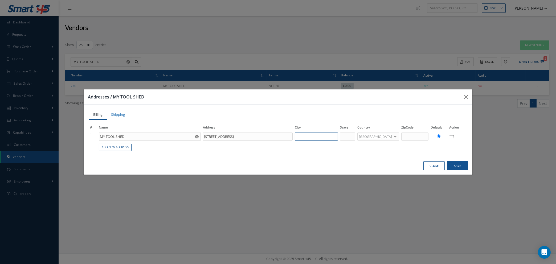
click at [315, 139] on input "-" at bounding box center [316, 137] width 43 height 8
click at [261, 135] on input "78 SUEZ ROAD, PONDERS END" at bounding box center [248, 137] width 90 height 8
type input "78 SUEZ ROAD, PONDERS END, BRIMSDOWN"
click at [317, 137] on input at bounding box center [316, 137] width 43 height 8
type input "ENFIELD"
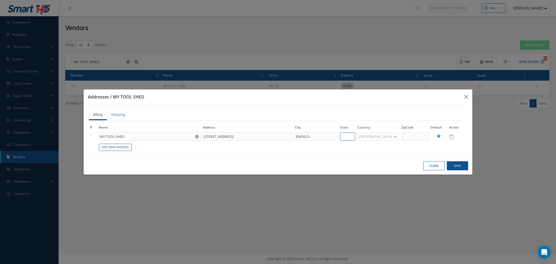
click at [355, 138] on input at bounding box center [347, 137] width 15 height 8
type input "MIDDLESEX"
click at [413, 135] on input "-" at bounding box center [415, 137] width 27 height 8
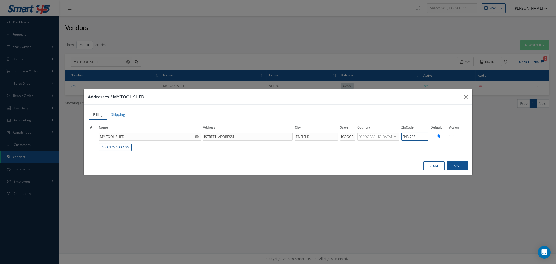
type input "EN3 7PS"
click at [457, 168] on button "Save" at bounding box center [457, 165] width 21 height 9
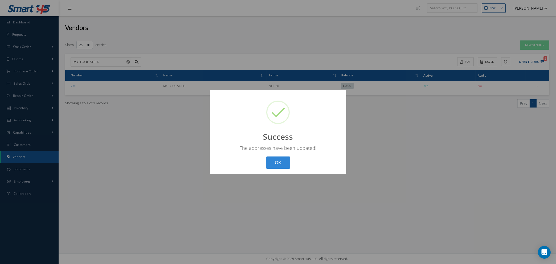
click at [284, 161] on button "OK" at bounding box center [278, 163] width 24 height 13
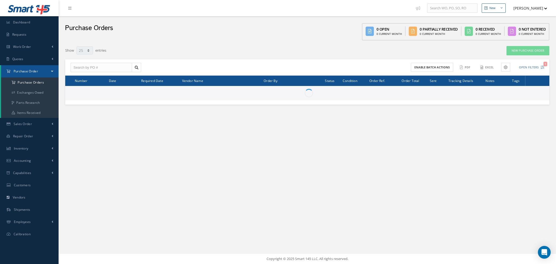
select select "25"
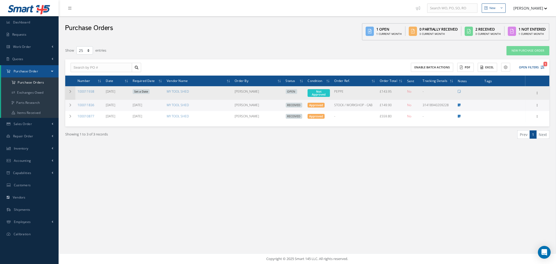
click at [71, 91] on icon at bounding box center [70, 91] width 4 height 3
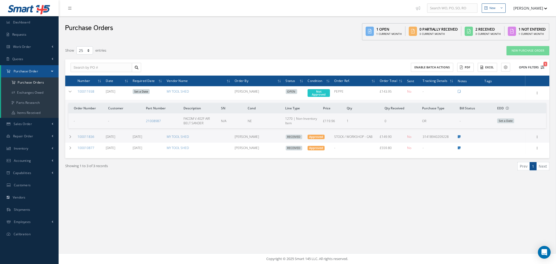
click at [542, 67] on icon "1" at bounding box center [543, 68] width 4 height 4
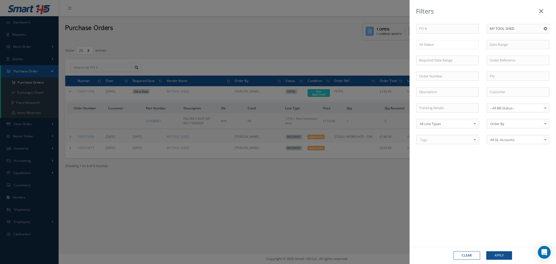
drag, startPoint x: 374, startPoint y: 240, endPoint x: 423, endPoint y: 244, distance: 48.4
click at [375, 240] on div "Filters PO # Vendor Name MY TOOL SHED Open Partially/Received Received Canceled…" at bounding box center [278, 132] width 556 height 264
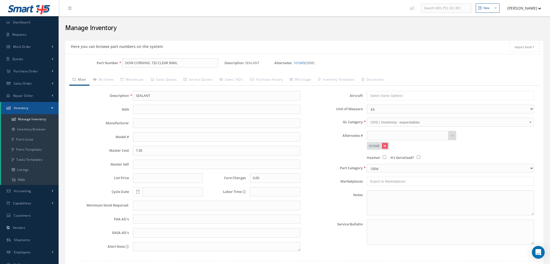
scroll to position [38, 0]
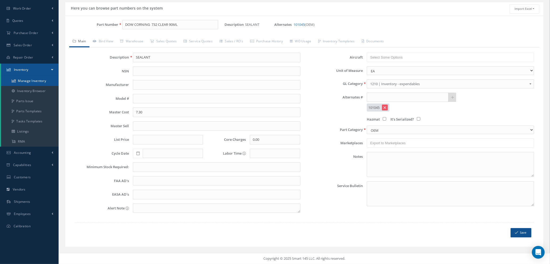
click at [37, 81] on link "Manage Inventory" at bounding box center [30, 81] width 58 height 10
click at [135, 25] on input "DOW CORNING 732 CLEAR 90ML" at bounding box center [170, 25] width 96 height 10
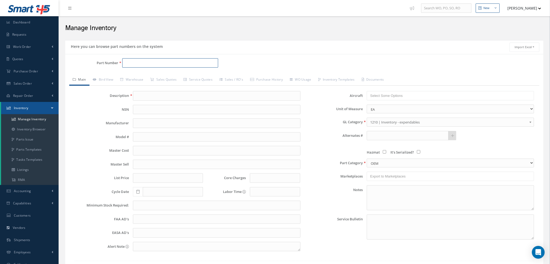
click at [133, 58] on input "Part Number" at bounding box center [170, 63] width 96 height 10
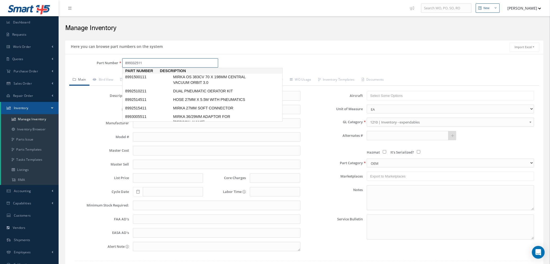
type input "8993325111"
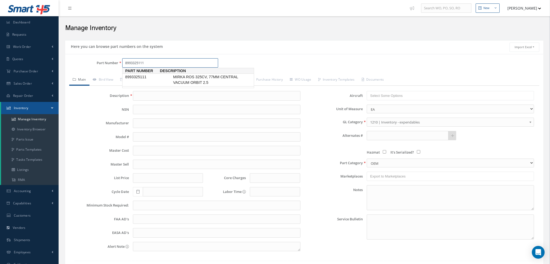
click at [154, 81] on link "8993325111 MIRKA ROS 325CV, 77MM CENTRAL VACUUM ORBIT 2.5" at bounding box center [188, 80] width 132 height 13
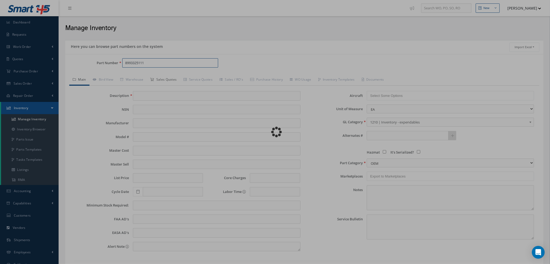
type input "MIRKA ROS 325CV, 77MM CENTRAL VACUUM ORBIT 2.5"
type input "177.68"
type input "0.00"
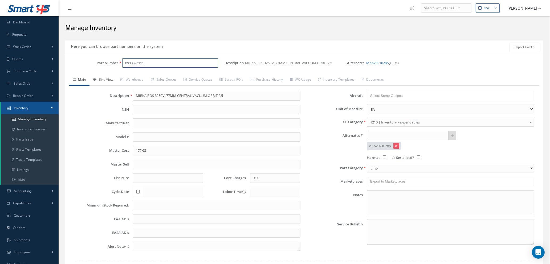
type input "8993325111"
click at [102, 79] on link "Bird View" at bounding box center [103, 80] width 27 height 11
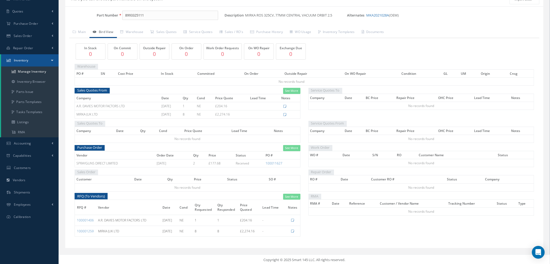
scroll to position [50, 0]
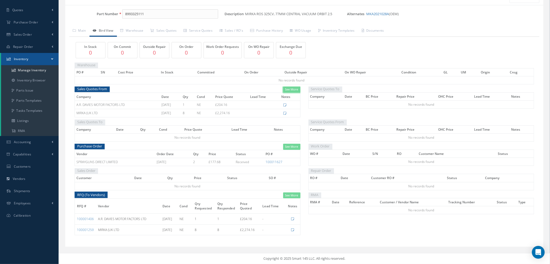
click at [287, 89] on link "See More" at bounding box center [291, 90] width 17 height 6
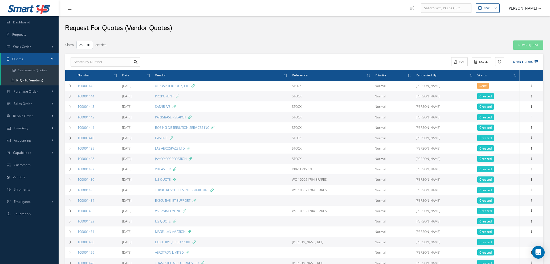
select select "25"
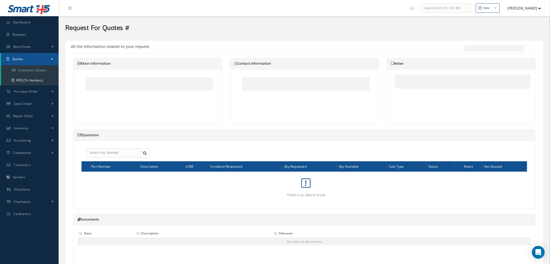
scroll to position [76, 0]
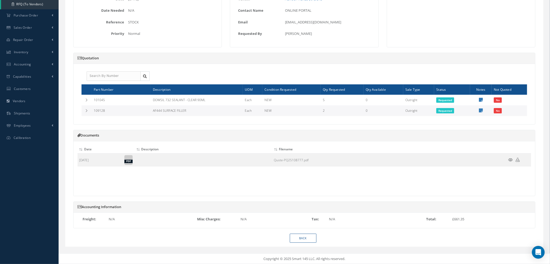
select select "25"
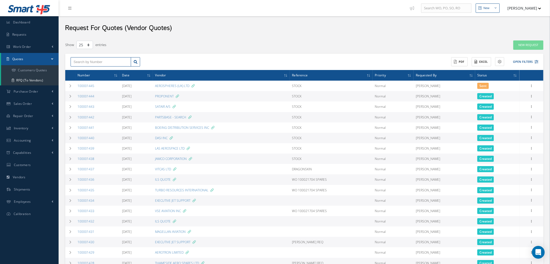
click at [86, 62] on input "text" at bounding box center [101, 62] width 60 height 10
type input "sky"
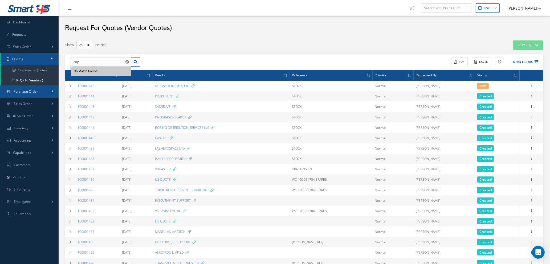
click at [37, 91] on span "Purchase Order" at bounding box center [26, 91] width 25 height 5
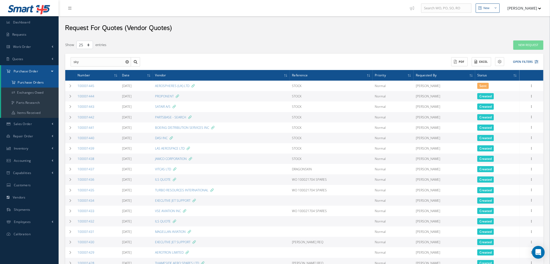
click at [35, 82] on a=1&status_id=2&status_id=3&status_id=5&collapsedFilters"] "Purchase Orders" at bounding box center [30, 83] width 58 height 10
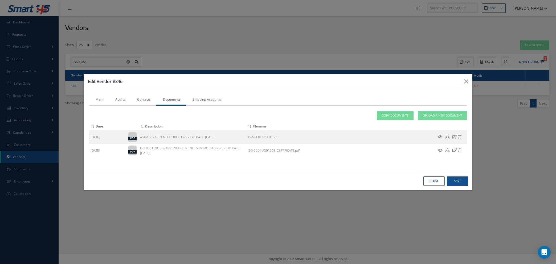
select select "25"
click at [0, 0] on button "Close" at bounding box center [0, 0] width 0 height 0
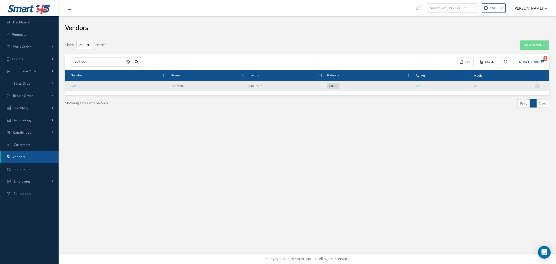
click at [537, 86] on icon at bounding box center [537, 85] width 5 height 4
click at [510, 88] on link "Show" at bounding box center [513, 89] width 42 height 7
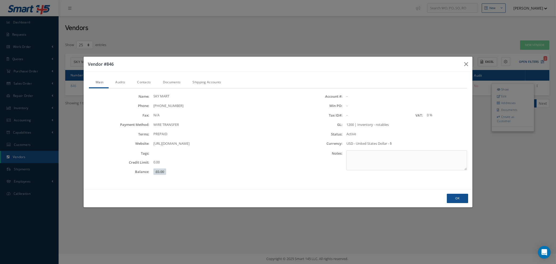
click at [146, 82] on link "Contacts" at bounding box center [144, 82] width 26 height 11
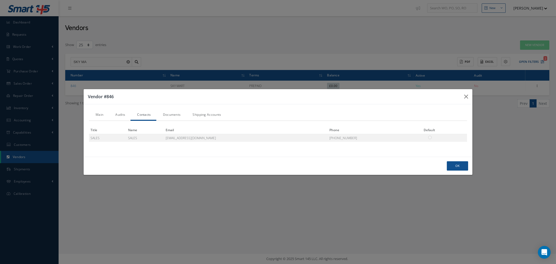
click at [176, 115] on link "Documents" at bounding box center [171, 115] width 30 height 11
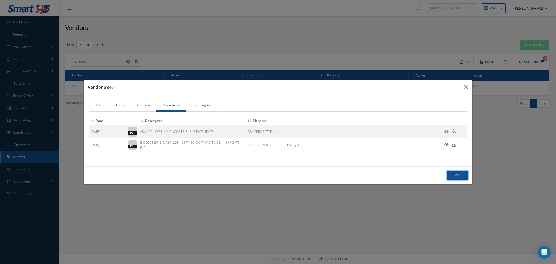
click at [455, 177] on button "Ok" at bounding box center [457, 175] width 21 height 9
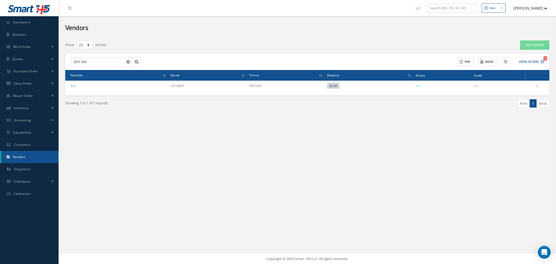
click at [127, 61] on use "Reset" at bounding box center [128, 61] width 3 height 3
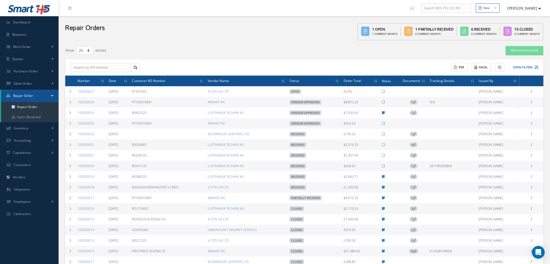
select select "25"
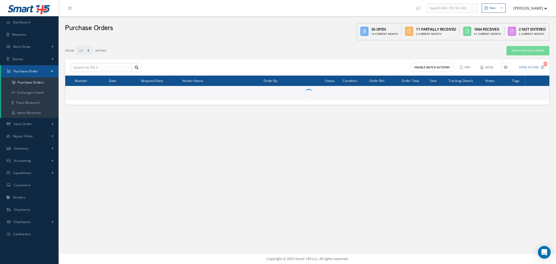
select select "25"
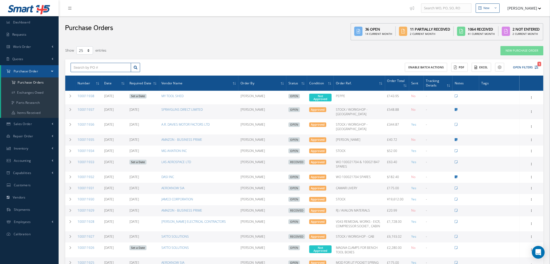
click at [80, 66] on input "text" at bounding box center [101, 68] width 60 height 10
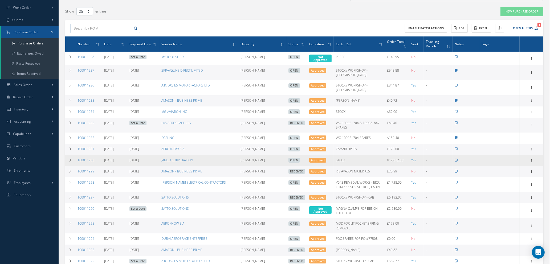
scroll to position [27, 0]
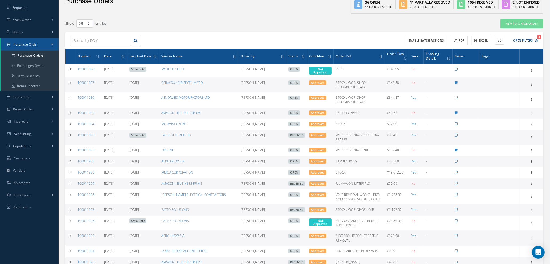
click at [80, 39] on input "text" at bounding box center [101, 41] width 60 height 10
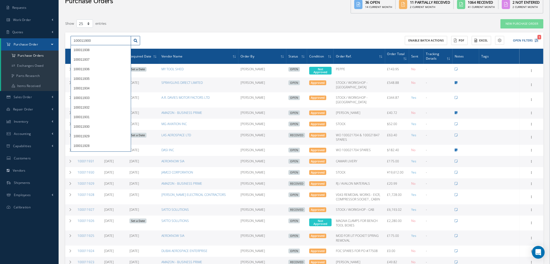
type input "100011900"
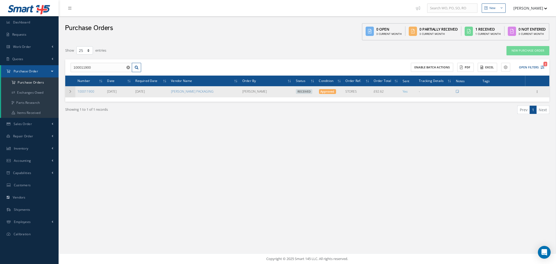
click at [70, 90] on icon at bounding box center [70, 91] width 4 height 3
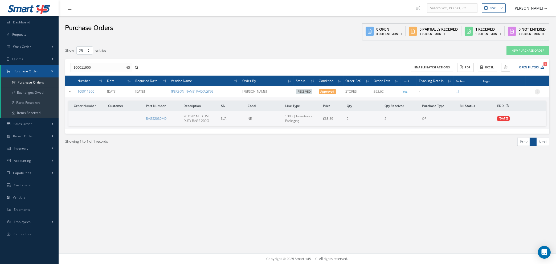
click at [537, 91] on icon at bounding box center [537, 91] width 5 height 4
click at [510, 108] on link "Edit" at bounding box center [513, 109] width 42 height 7
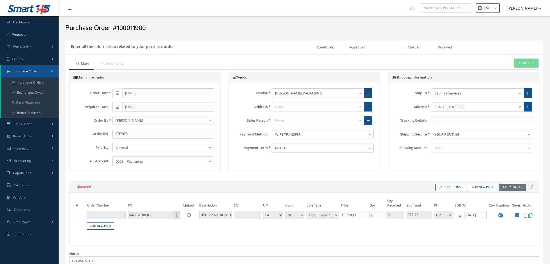
select select "1"
select select "5"
select select "117"
select select "1"
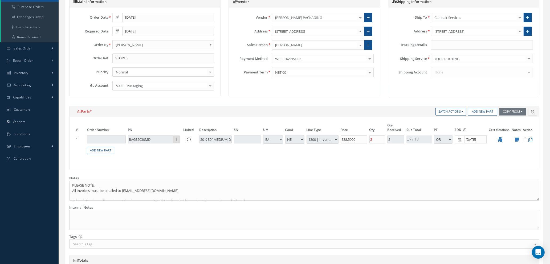
scroll to position [80, 0]
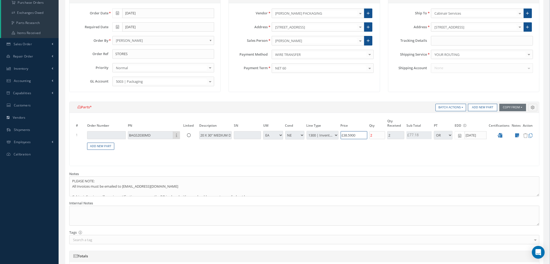
click at [308, 134] on tr "1 BAGS2030MD Part Number Description 20 X 30" MEDIUM DUTY BAGS 200G - BAG BX CA…" at bounding box center [304, 136] width 459 height 10
type input "£1"
type input "£0.4"
type input "£19"
type input "£7.6"
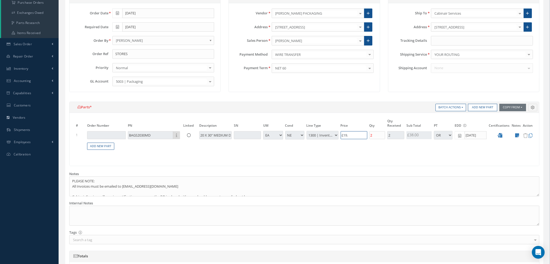
type input "£19.2"
type input "£7.68"
type input "£19.29"
type input "£7.72"
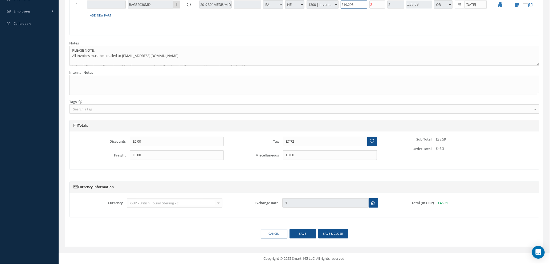
type input "£19.295"
click at [308, 234] on button "Save" at bounding box center [303, 233] width 27 height 9
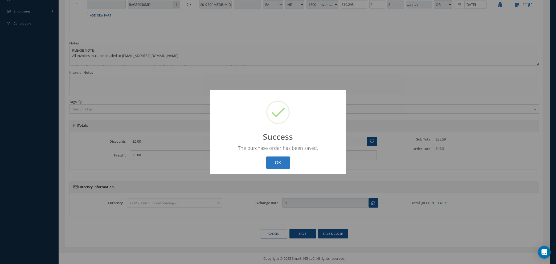
click at [275, 168] on button "OK" at bounding box center [278, 163] width 24 height 13
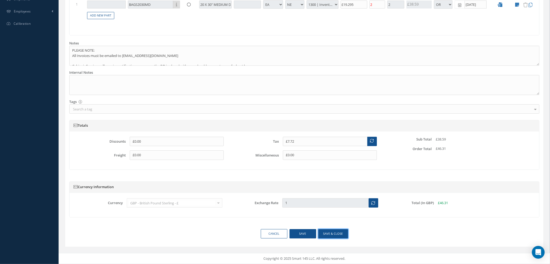
click at [328, 233] on button "Save & close" at bounding box center [333, 233] width 30 height 9
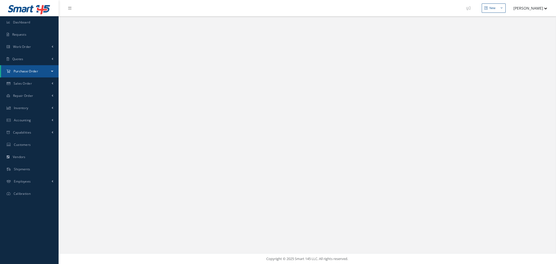
select select "25"
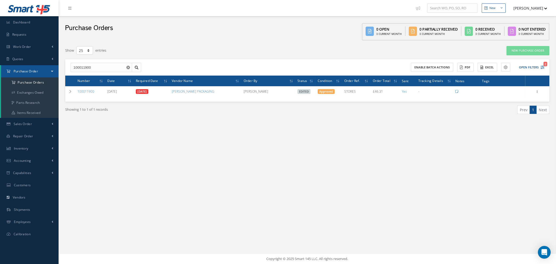
click at [127, 66] on icon "Reset" at bounding box center [128, 67] width 3 height 3
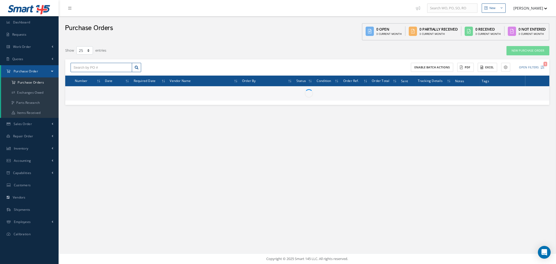
click at [110, 68] on input "text" at bounding box center [102, 68] width 62 height 10
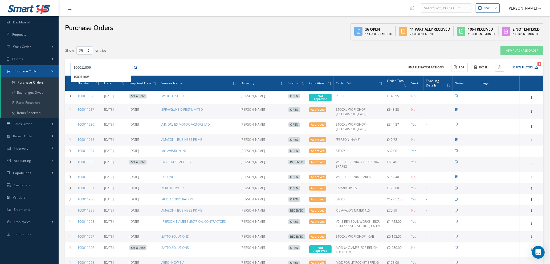
type input "100011806"
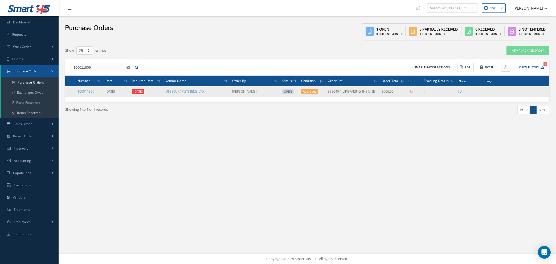
click at [534, 88] on td "Receive Show Edit Create Bill Cancel Send By Email Email History Documents Prin…" at bounding box center [537, 91] width 24 height 11
click at [537, 91] on icon at bounding box center [537, 91] width 5 height 4
click at [508, 94] on link "Receive" at bounding box center [513, 95] width 42 height 7
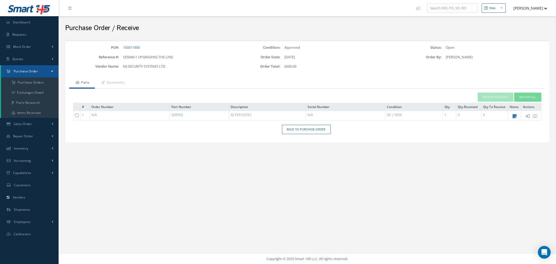
click at [76, 115] on input "checkbox" at bounding box center [76, 115] width 3 height 3
checkbox input "true"
click at [489, 95] on button "Receive Selected" at bounding box center [496, 97] width 36 height 9
type input "[DATE]"
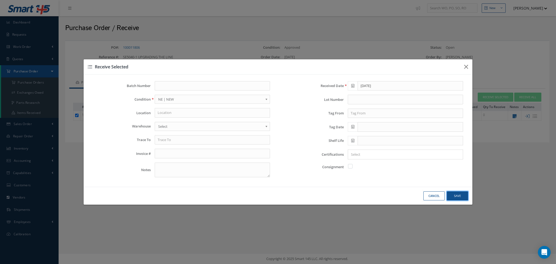
click at [0, 0] on button "Save" at bounding box center [0, 0] width 0 height 0
checkbox input "false"
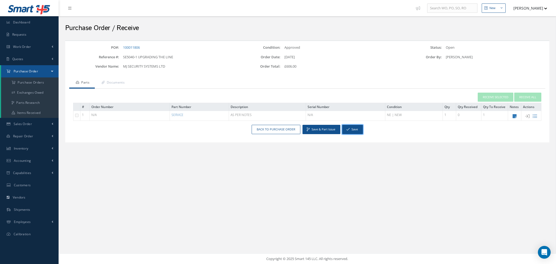
click at [354, 131] on button "Save" at bounding box center [352, 129] width 21 height 9
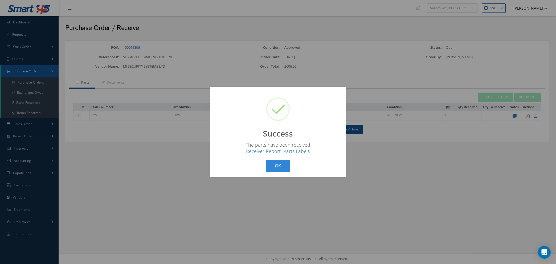
click at [276, 164] on button "OK" at bounding box center [278, 166] width 24 height 13
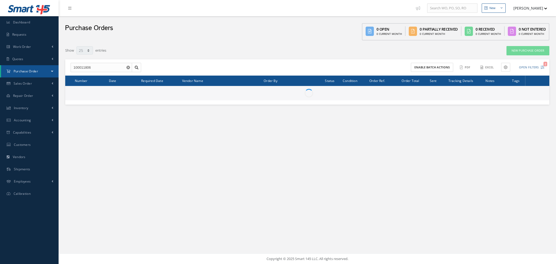
select select "25"
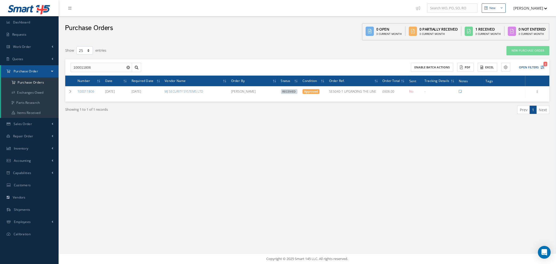
click at [127, 67] on use "Reset" at bounding box center [128, 67] width 3 height 3
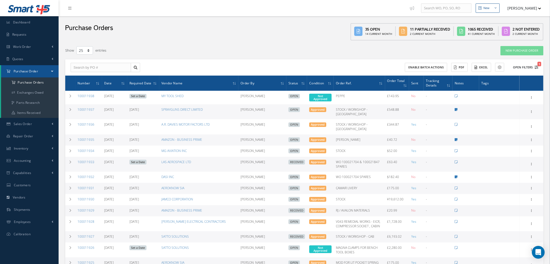
click at [535, 68] on icon "1" at bounding box center [537, 68] width 4 height 4
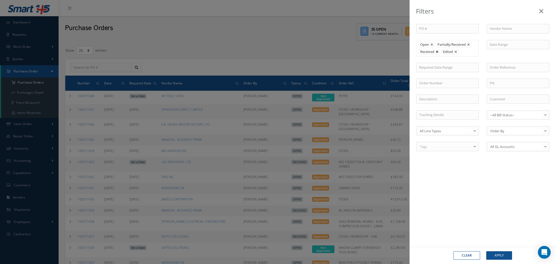
click at [436, 51] on link at bounding box center [437, 51] width 3 height 3
click at [493, 254] on button "Apply" at bounding box center [500, 256] width 26 height 9
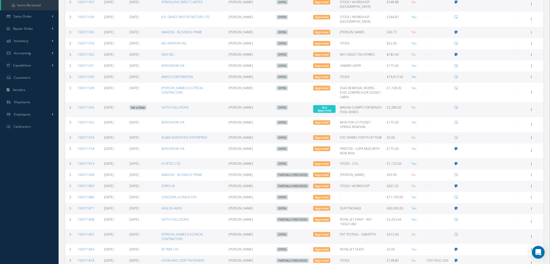
scroll to position [24, 0]
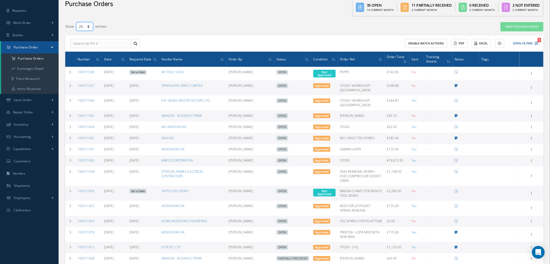
click at [89, 26] on select "10 25 50 100" at bounding box center [84, 26] width 17 height 8
select select "50"
click at [76, 31] on select "10 25 50 100" at bounding box center [84, 26] width 17 height 8
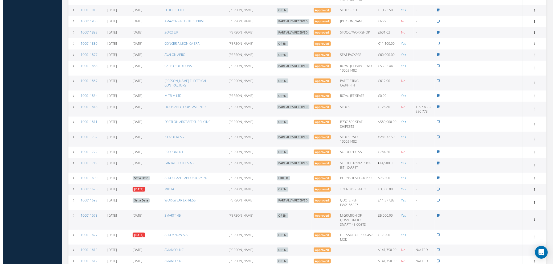
scroll to position [287, 0]
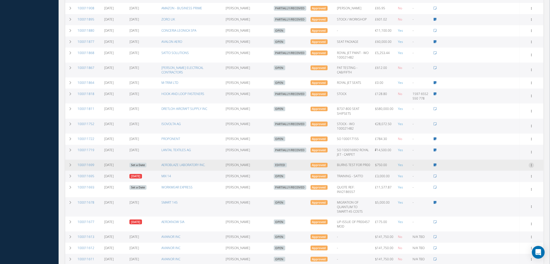
click at [532, 167] on icon at bounding box center [531, 165] width 5 height 4
click at [506, 172] on link "Enter/Update" at bounding box center [507, 168] width 42 height 7
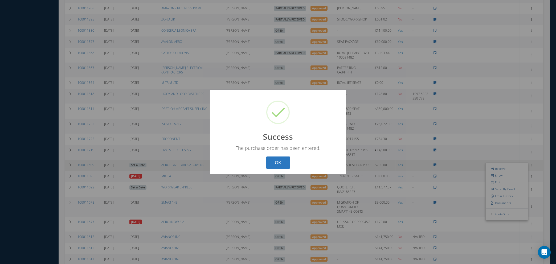
click at [282, 161] on button "OK" at bounding box center [278, 163] width 24 height 13
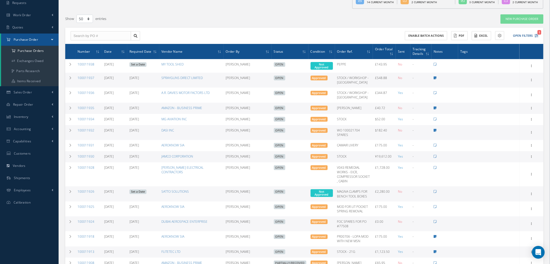
scroll to position [0, 0]
